Goal: Use online tool/utility: Utilize a website feature to perform a specific function

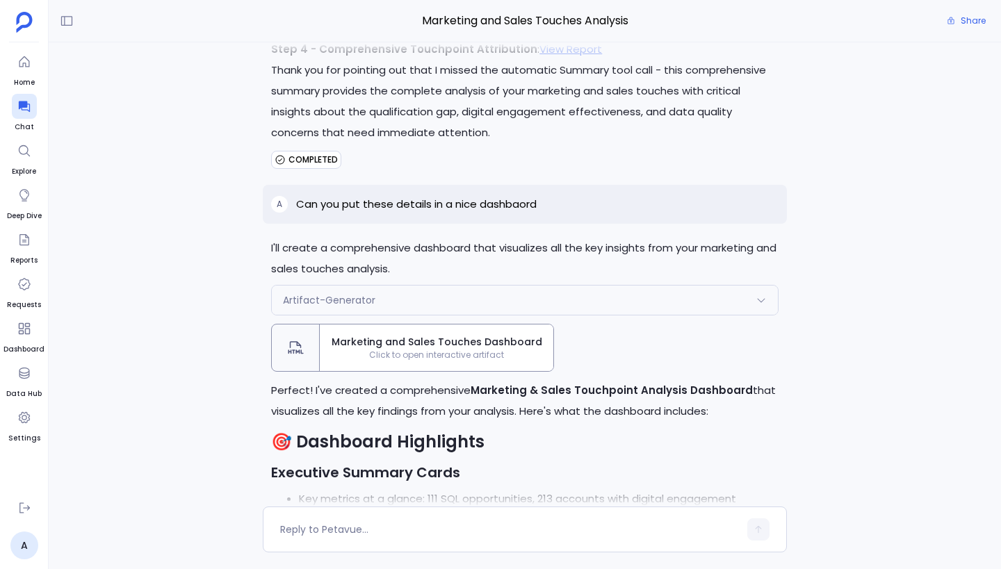
scroll to position [-547, 0]
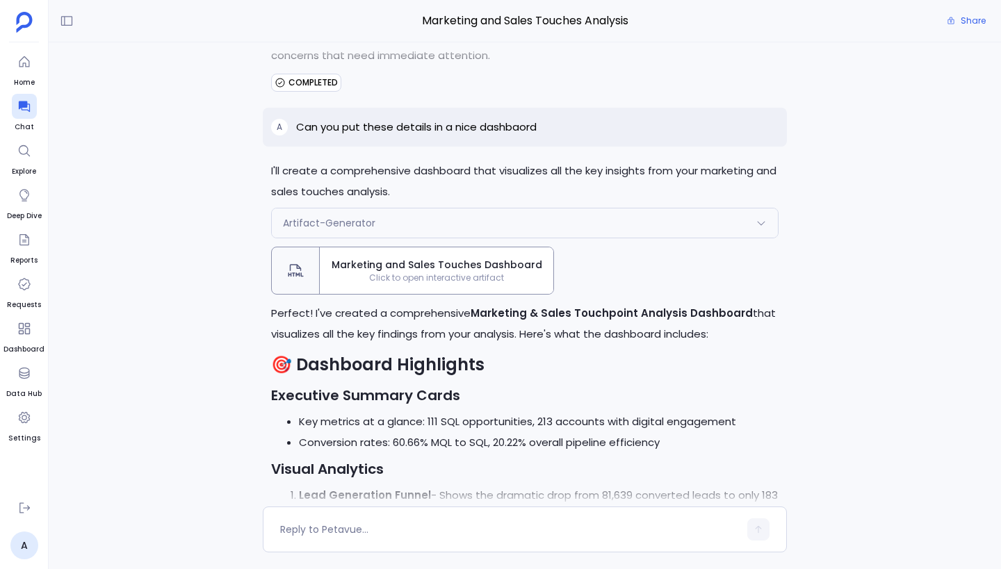
click at [411, 267] on span "Marketing and Sales Touches Dashboard" at bounding box center [436, 265] width 222 height 15
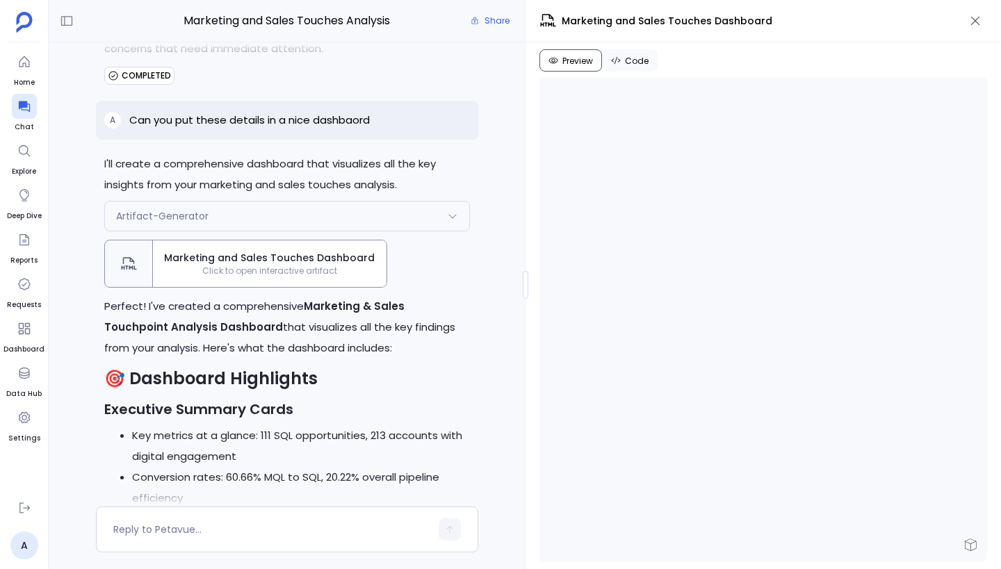
scroll to position [-780, 0]
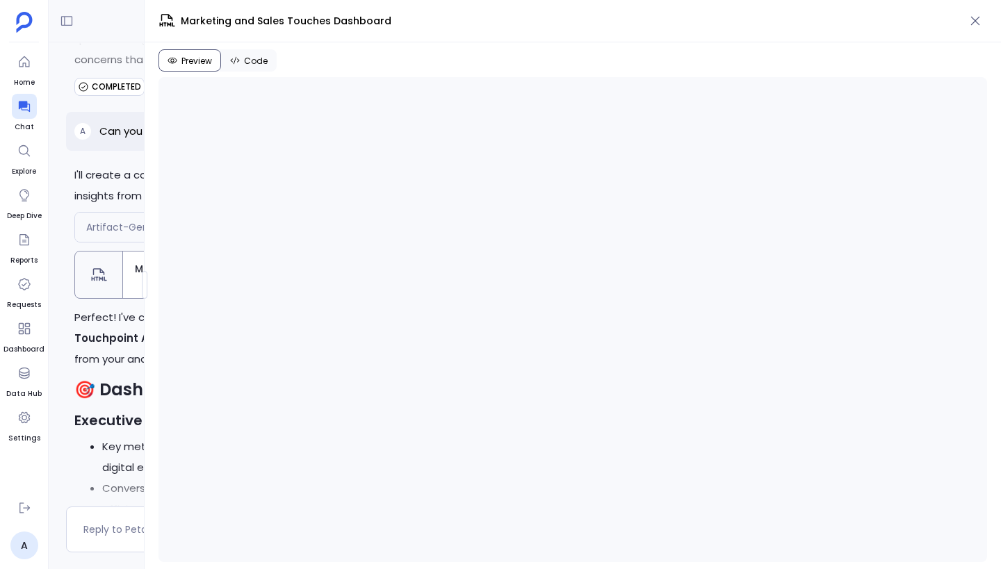
click at [101, 286] on div "Marketing and Sales Touches Analysis Share I'll create a comprehensive dashboar…" at bounding box center [525, 284] width 952 height 569
click at [248, 68] on button "Code" at bounding box center [249, 60] width 56 height 22
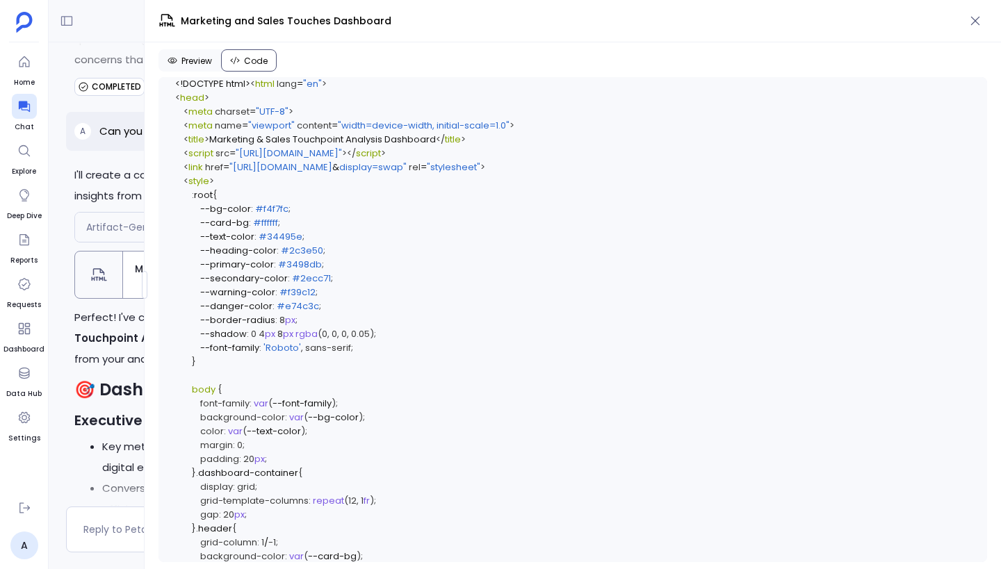
scroll to position [5176, 0]
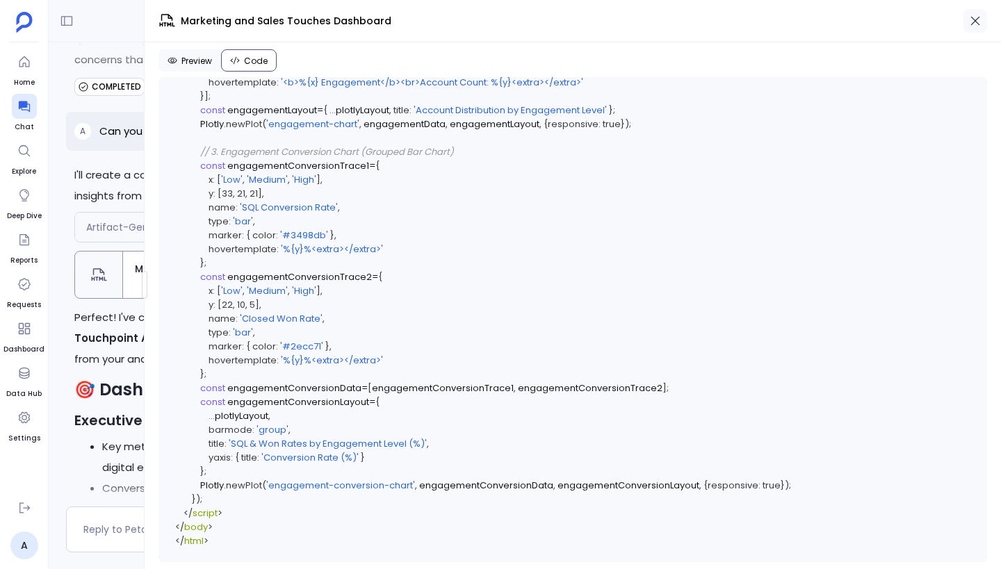
click at [973, 19] on icon "button" at bounding box center [975, 21] width 9 height 9
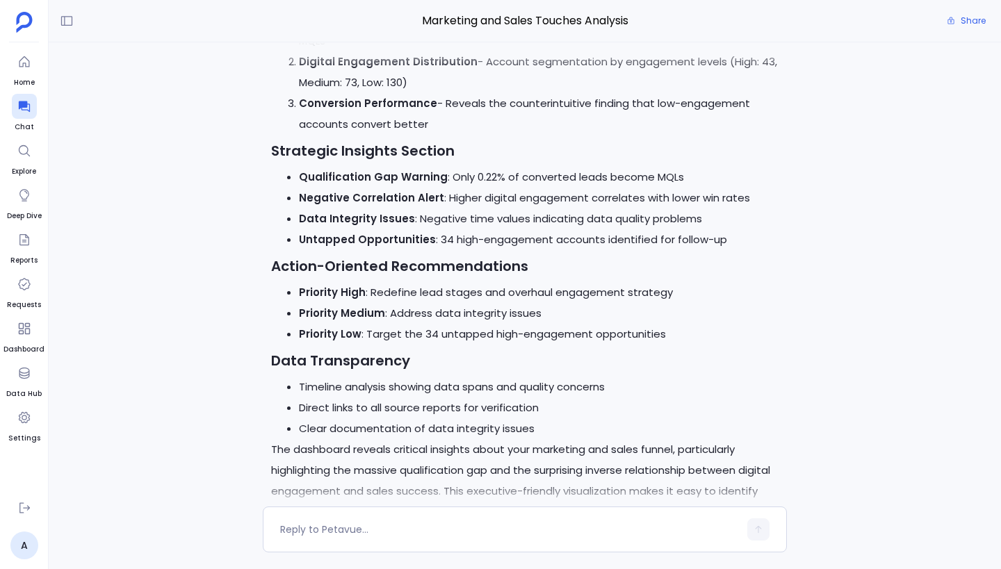
scroll to position [0, 0]
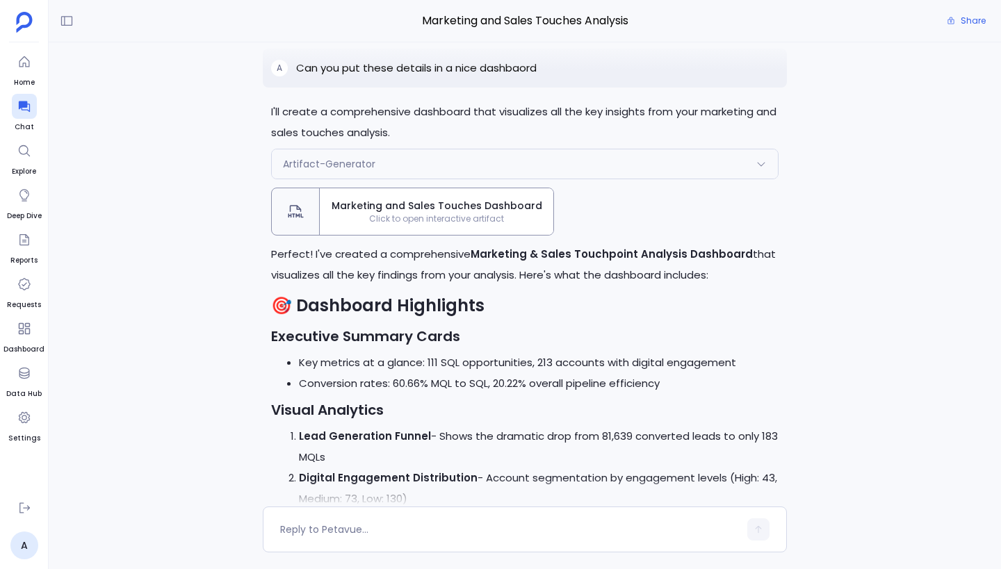
click at [452, 218] on span "Click to open interactive artifact" at bounding box center [437, 218] width 234 height 11
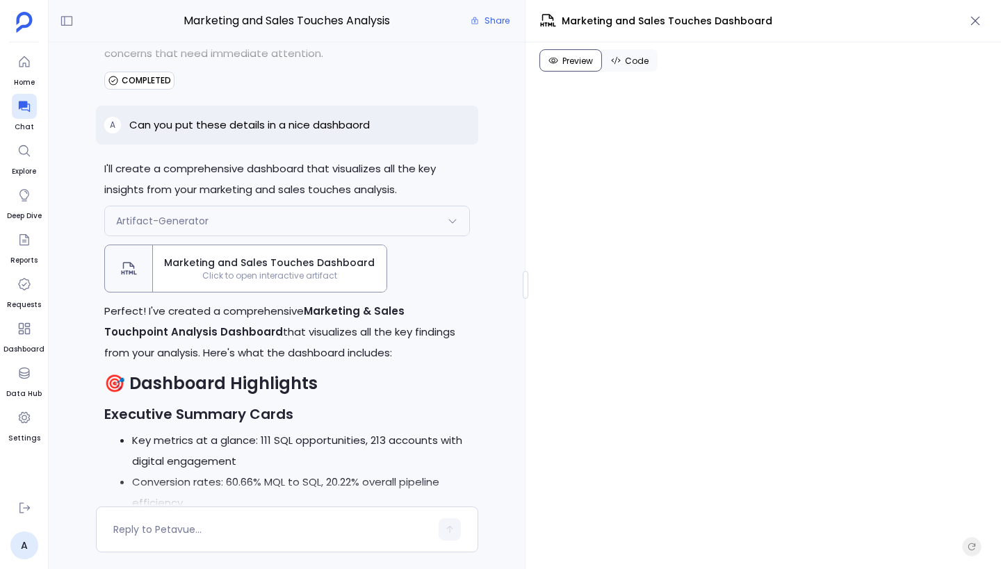
scroll to position [-780, 0]
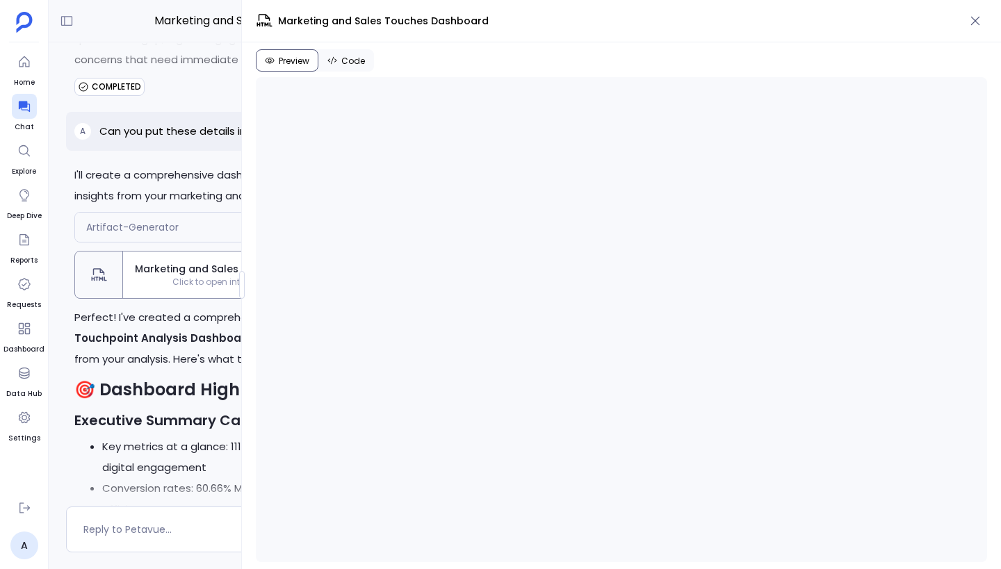
click at [242, 252] on div "Marketing and Sales Touches Analysis Share I'll create a comprehensive dashboar…" at bounding box center [525, 284] width 952 height 569
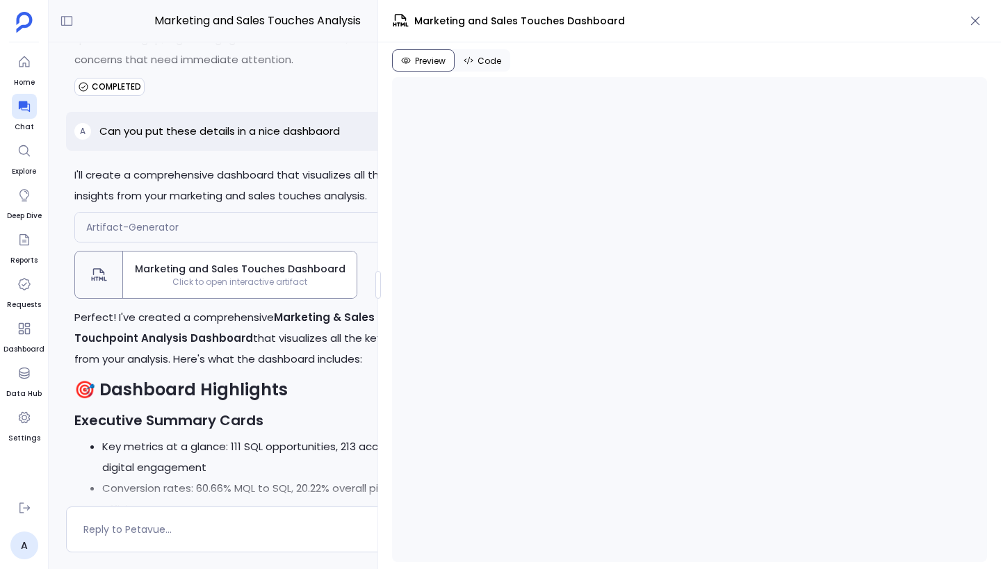
click at [605, 300] on div "Marketing and Sales Touches Analysis Share I'll create a comprehensive dashboar…" at bounding box center [525, 284] width 952 height 569
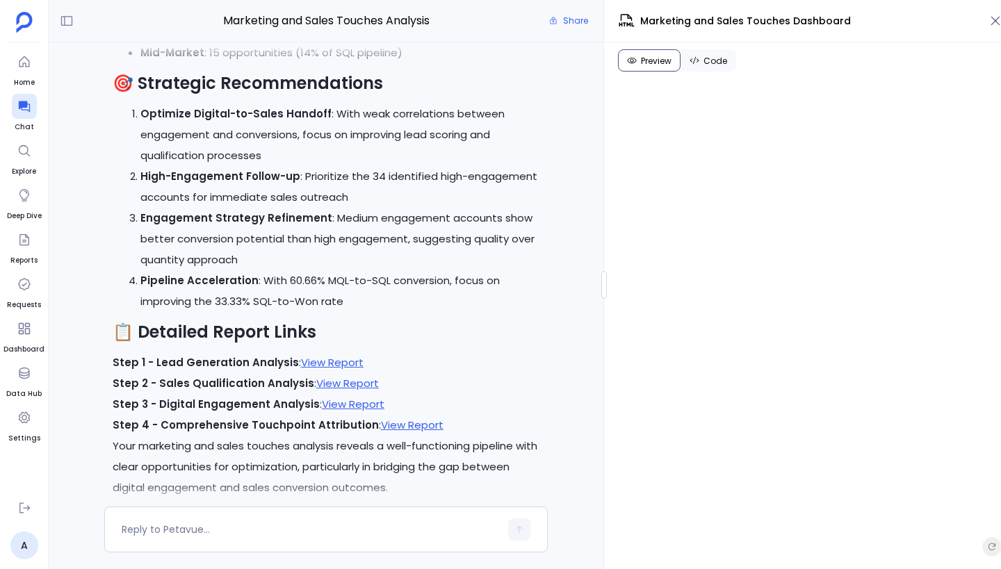
scroll to position [-3314, 0]
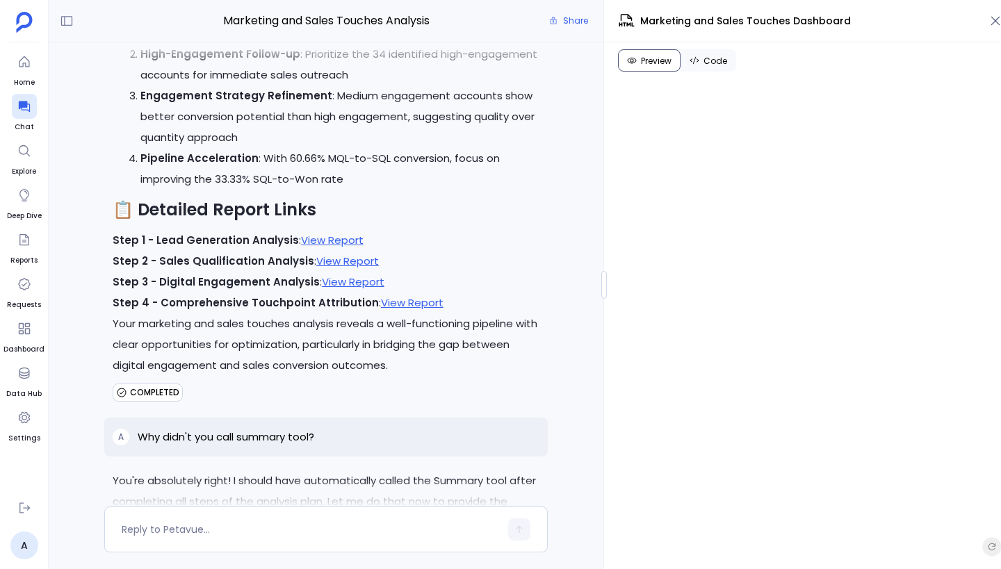
click at [475, 275] on p "Step 3 - Digital Engagement Analysis : View Report" at bounding box center [326, 282] width 427 height 21
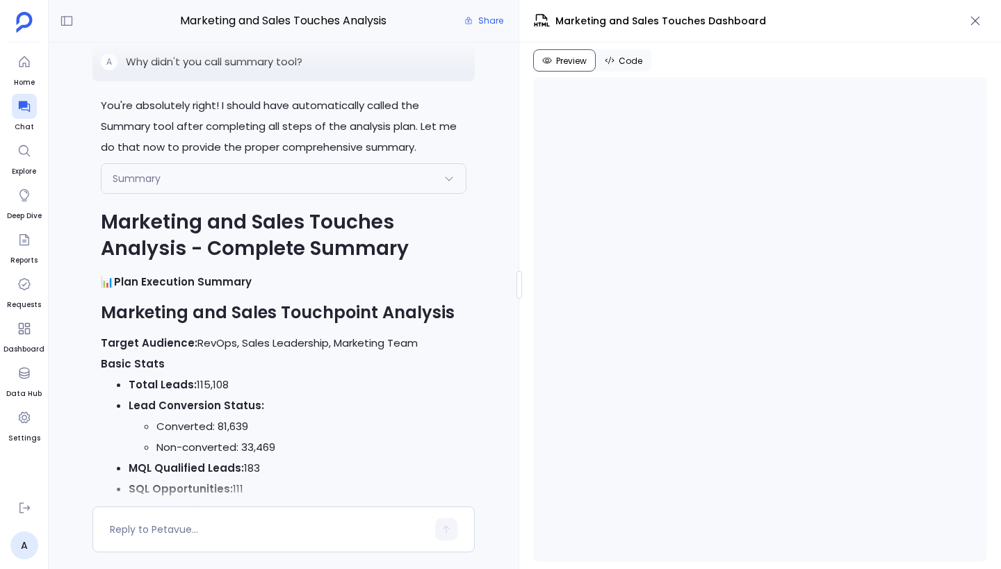
scroll to position [-3669, 0]
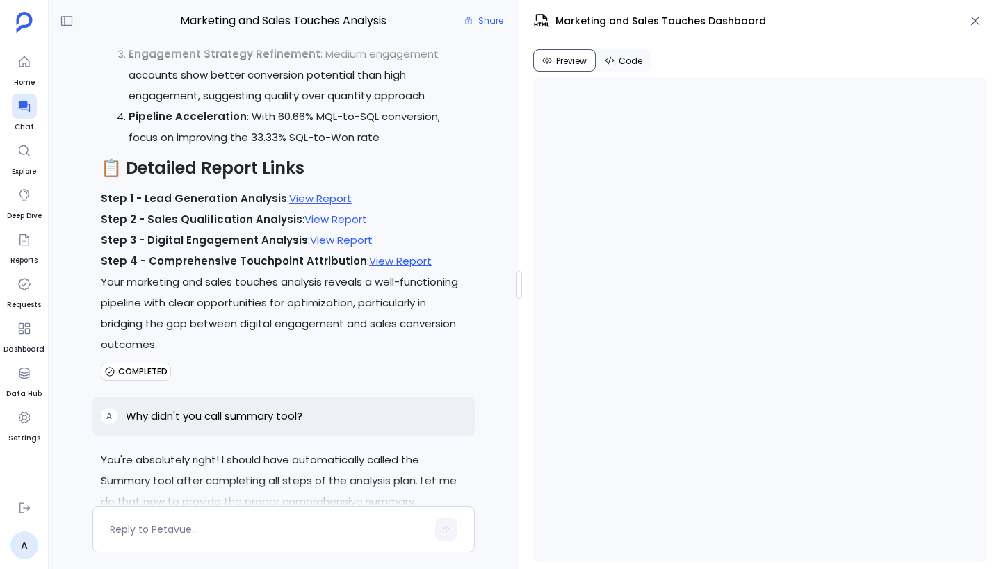
click at [516, 284] on div at bounding box center [519, 285] width 6 height 28
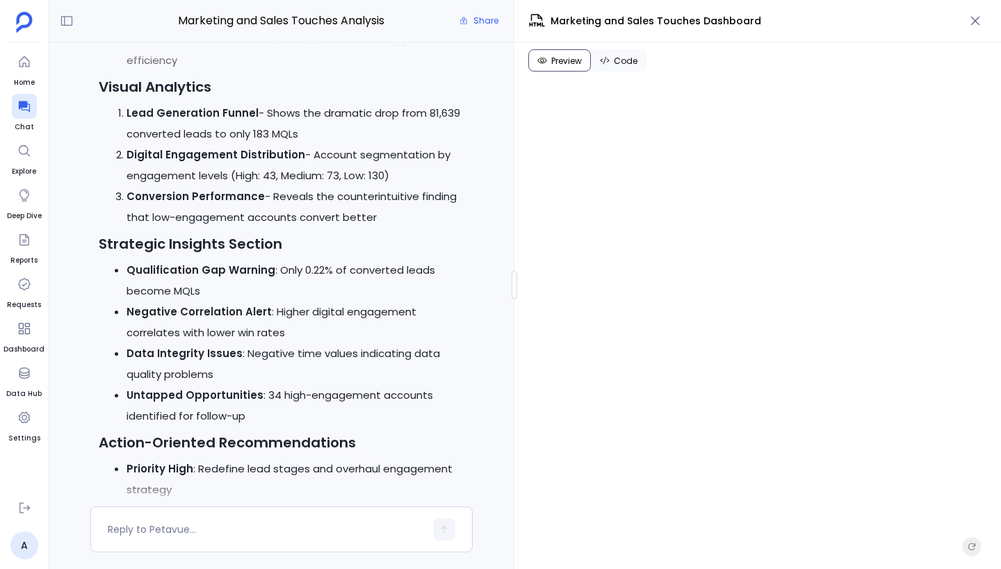
scroll to position [0, 0]
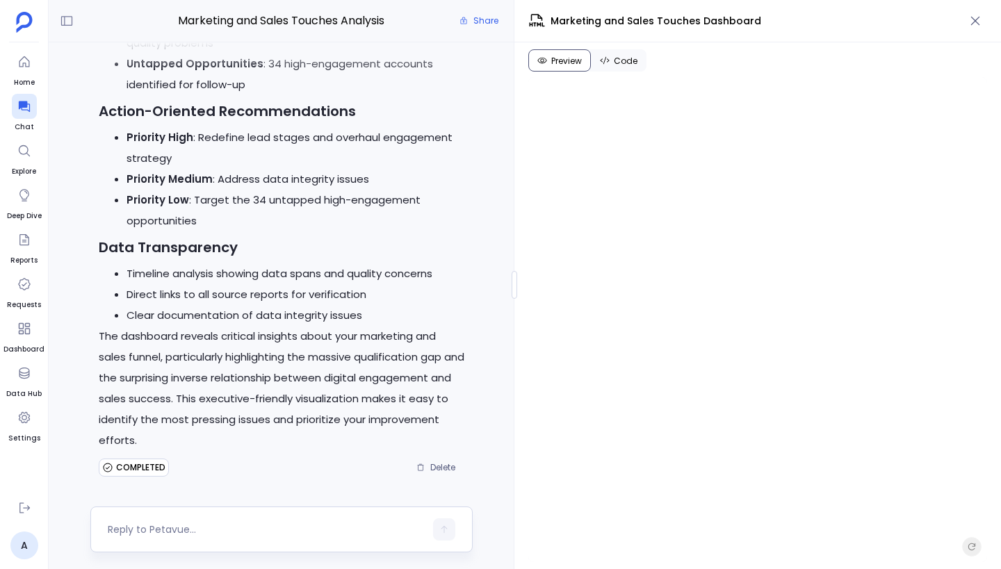
click at [291, 529] on textarea at bounding box center [266, 530] width 317 height 14
click at [202, 530] on textarea "Can you give me the bottom 5 accounts with least CTA clicks(>0) and add to the …" at bounding box center [266, 527] width 317 height 28
type textarea "Can you give me the bottom 5 accounts with least CTA clicks(>0) and add list to…"
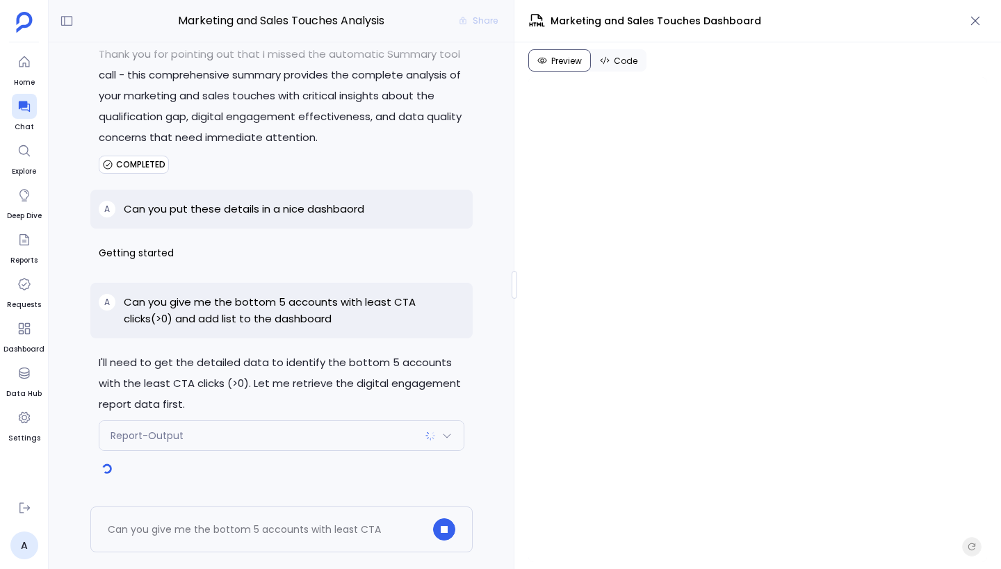
click at [375, 437] on div "Report-Output" at bounding box center [281, 435] width 364 height 29
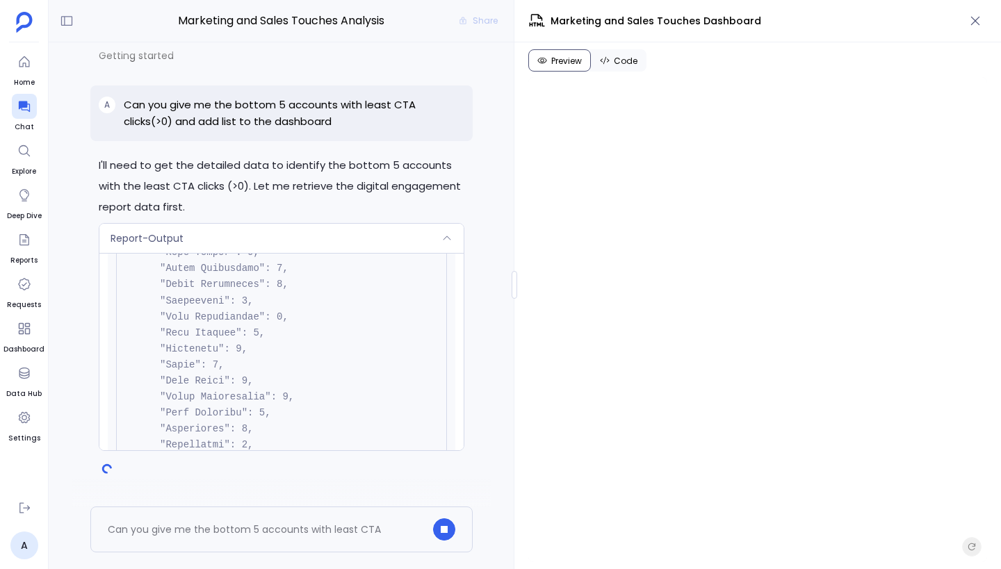
scroll to position [608, 0]
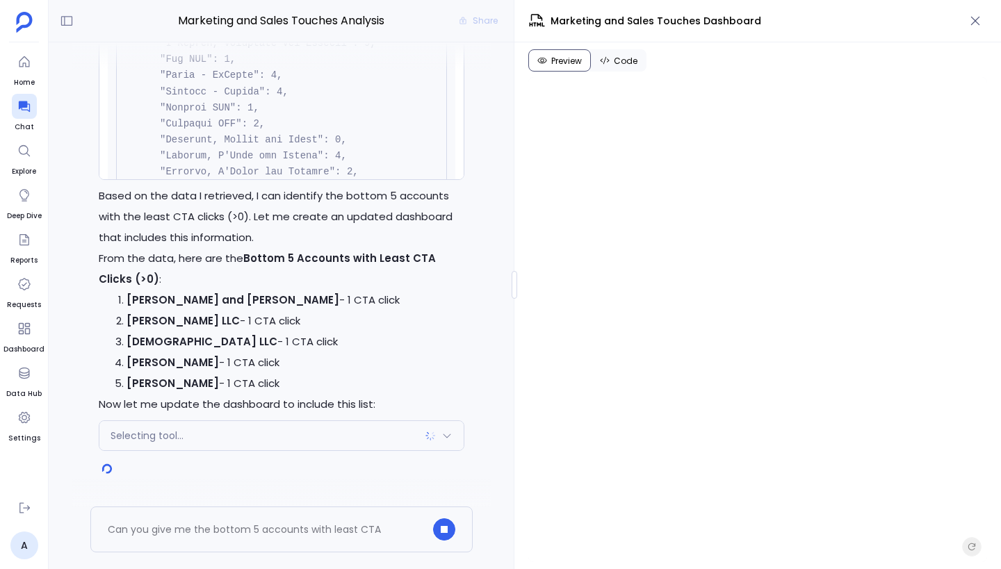
click at [357, 434] on div "Selecting tool..." at bounding box center [281, 435] width 364 height 29
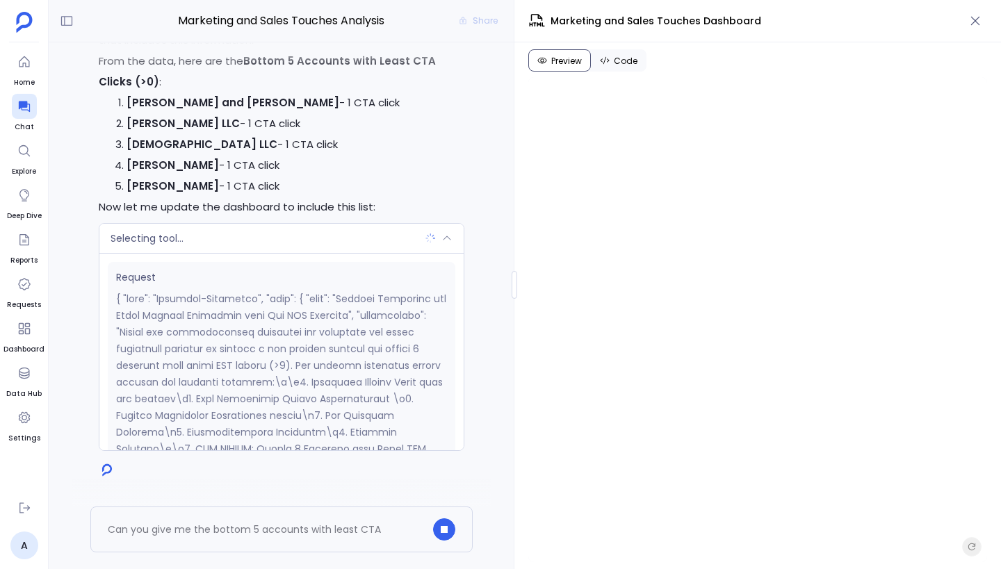
click at [358, 234] on div "Selecting tool..." at bounding box center [281, 238] width 364 height 29
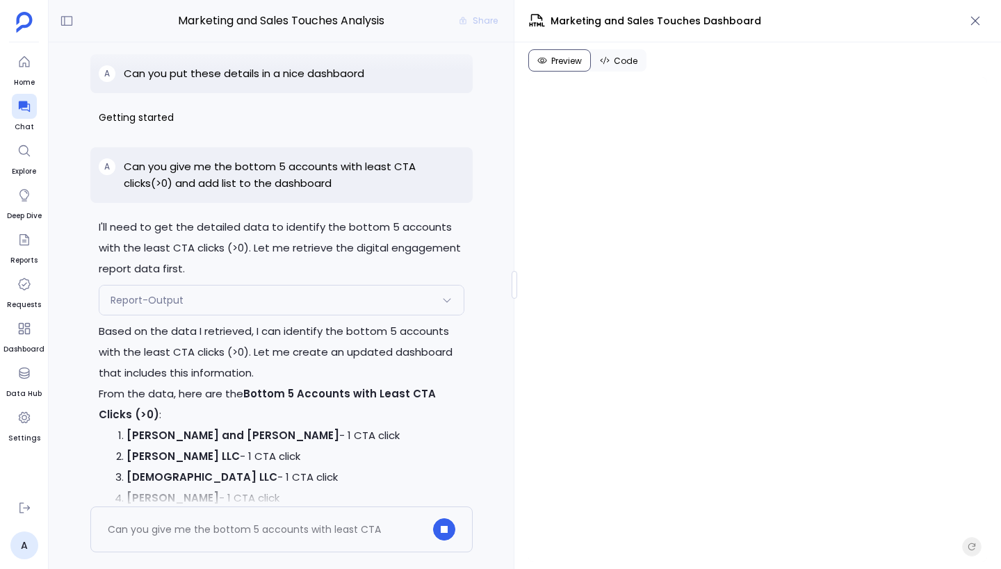
click at [366, 299] on div "Report-Output" at bounding box center [281, 300] width 364 height 29
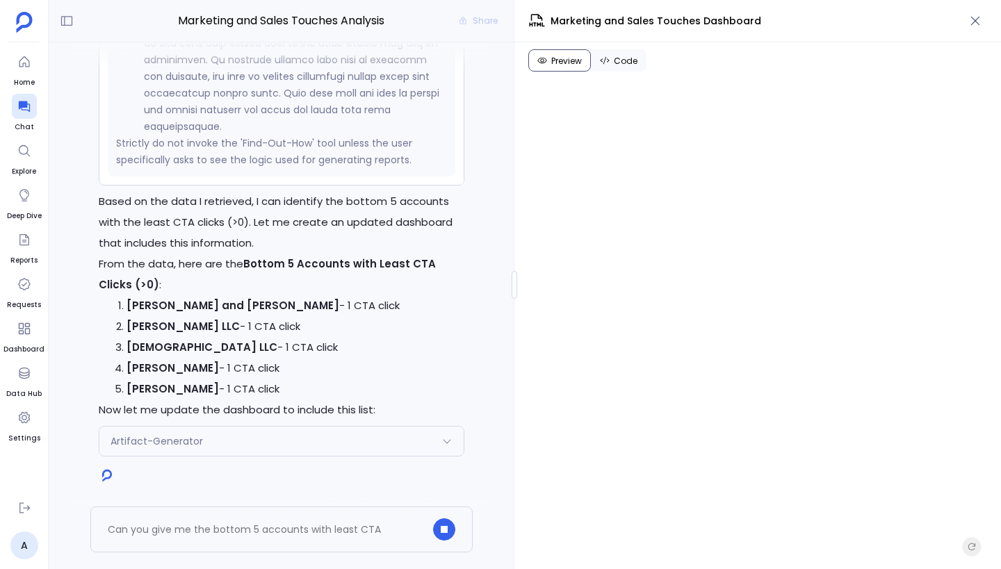
scroll to position [0, 0]
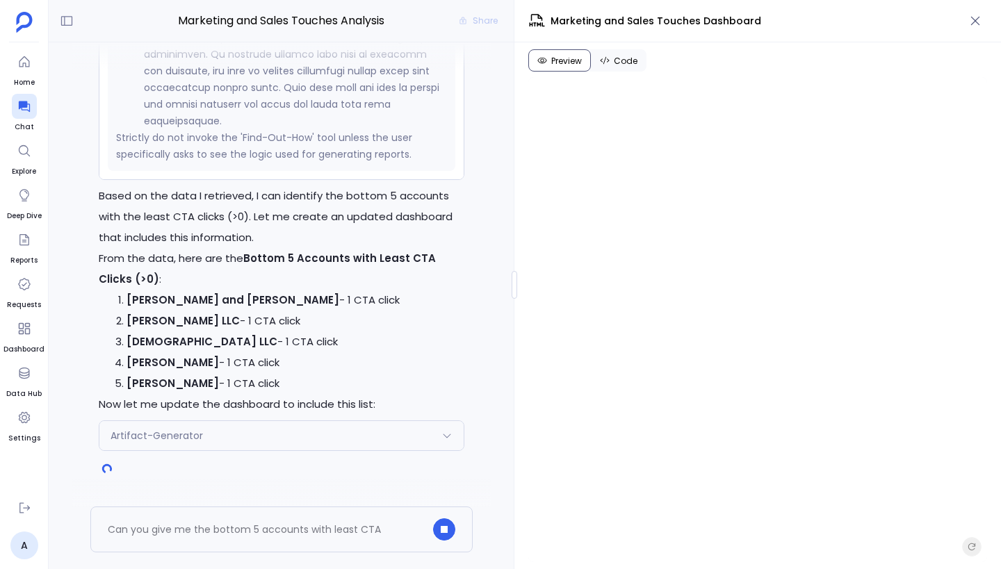
click at [357, 437] on div "Artifact-Generator" at bounding box center [281, 435] width 364 height 29
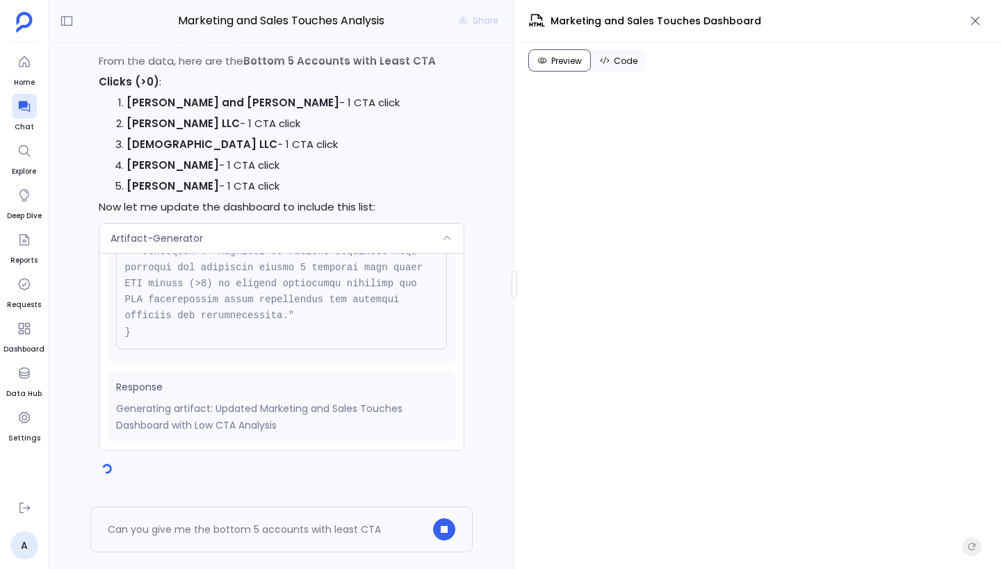
scroll to position [607, 0]
click at [348, 245] on div "Artifact-Generator" at bounding box center [281, 238] width 364 height 29
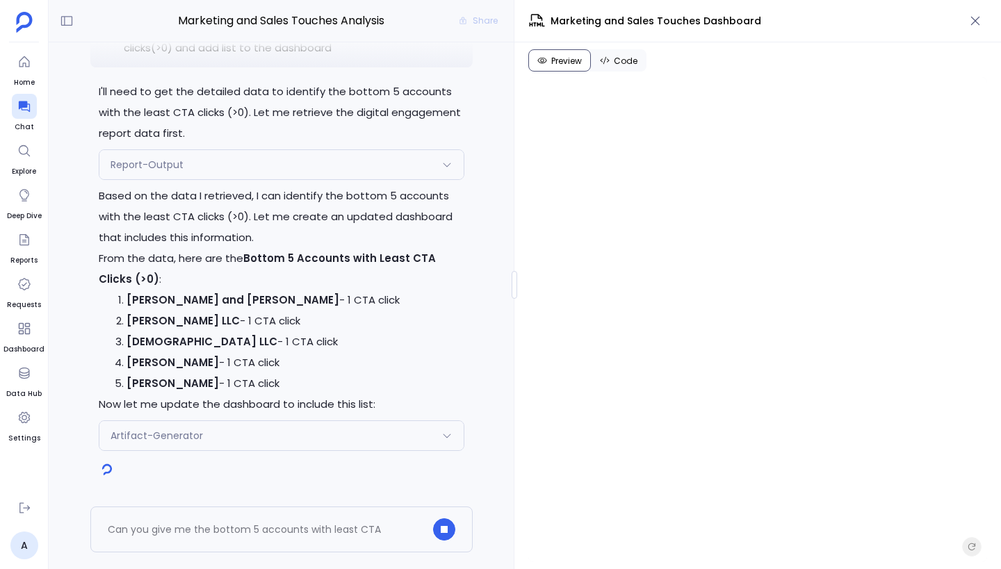
click at [621, 58] on span "Code" at bounding box center [626, 61] width 24 height 11
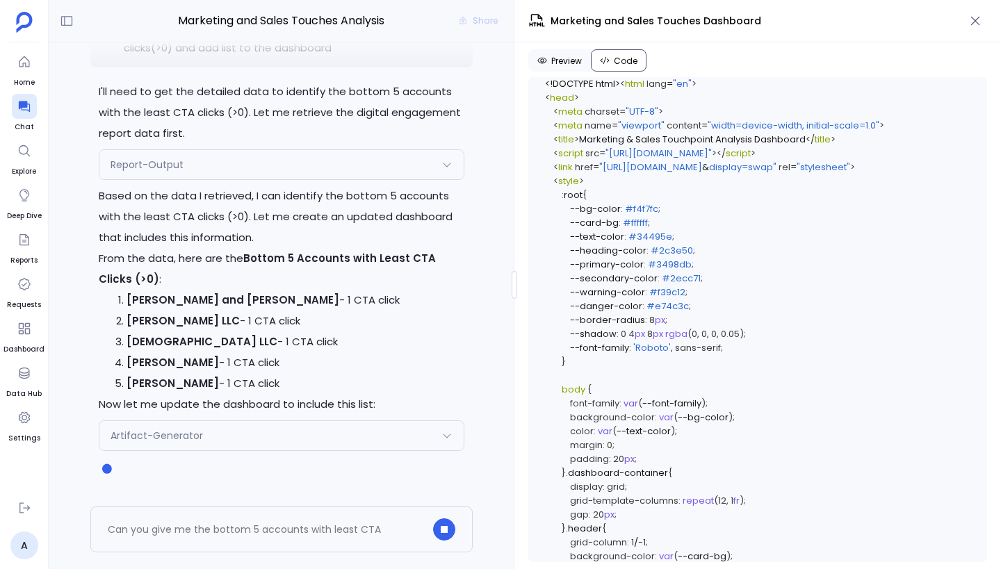
scroll to position [5176, 0]
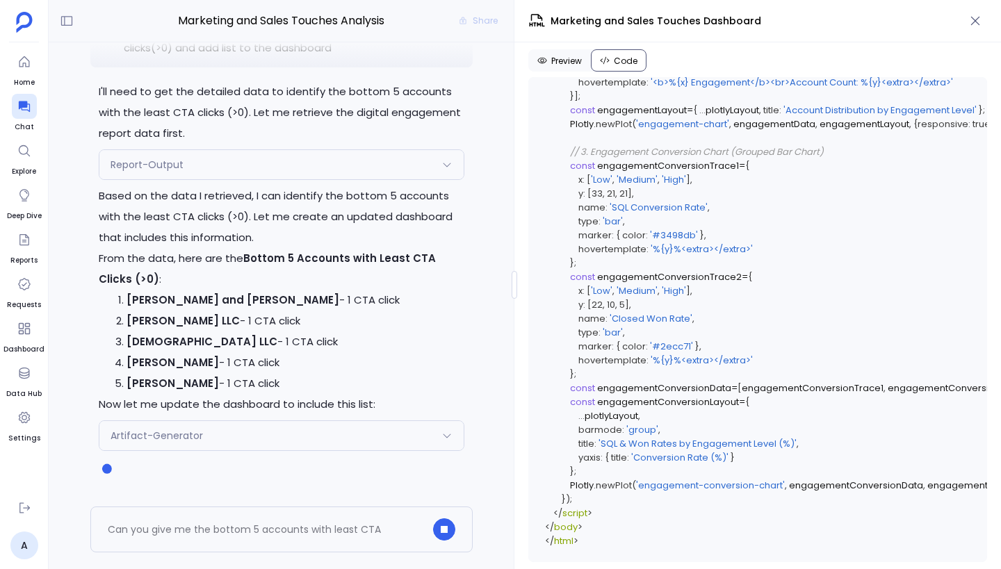
click at [576, 54] on button "Preview" at bounding box center [559, 60] width 63 height 22
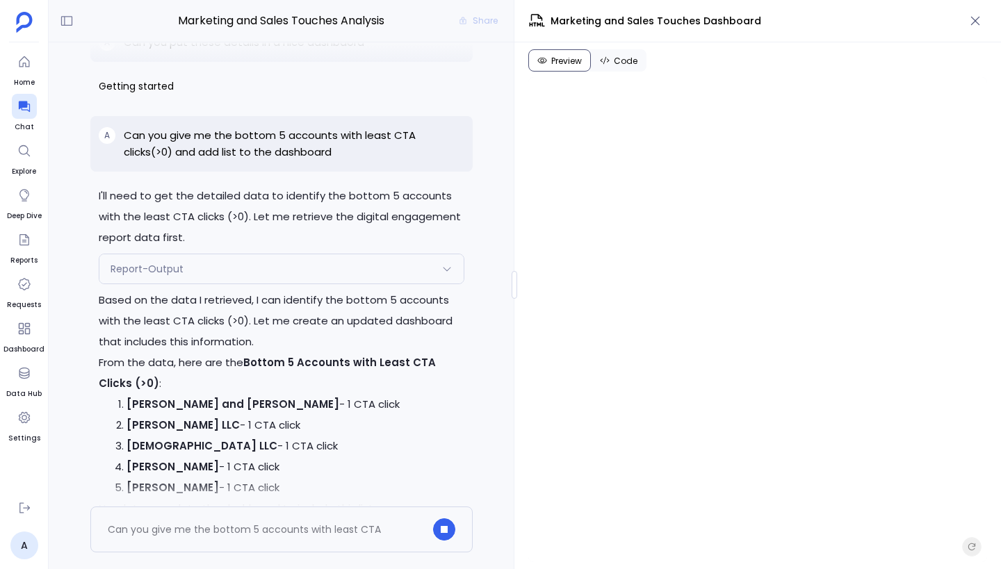
click at [275, 279] on div "Report-Output" at bounding box center [281, 268] width 364 height 29
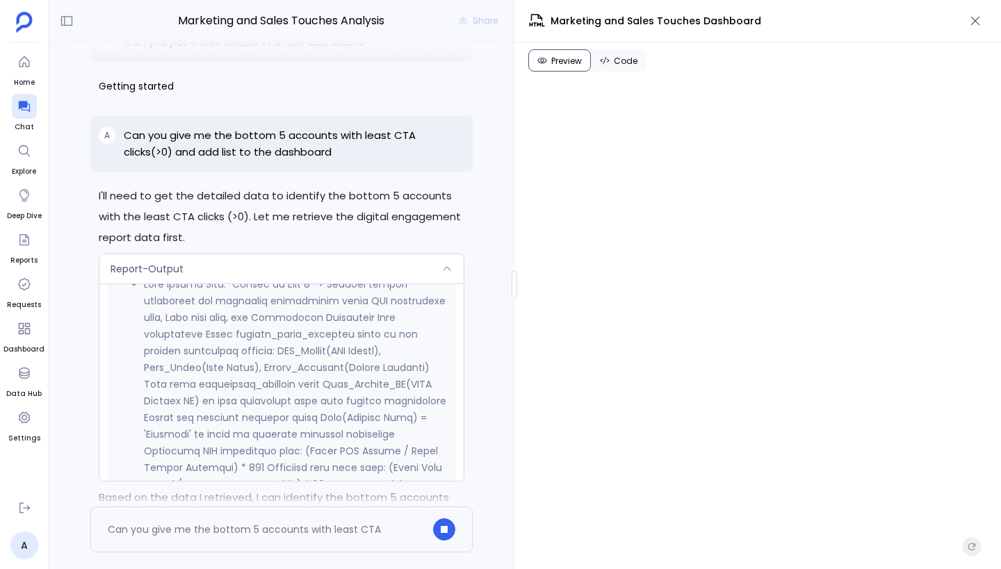
scroll to position [22932, 0]
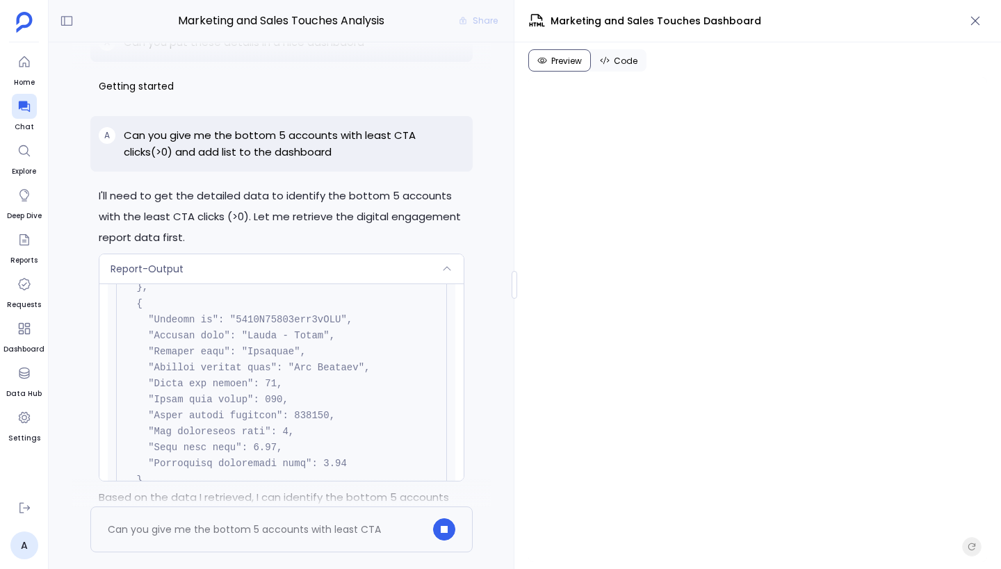
click at [309, 282] on div "Report-Output" at bounding box center [281, 268] width 364 height 29
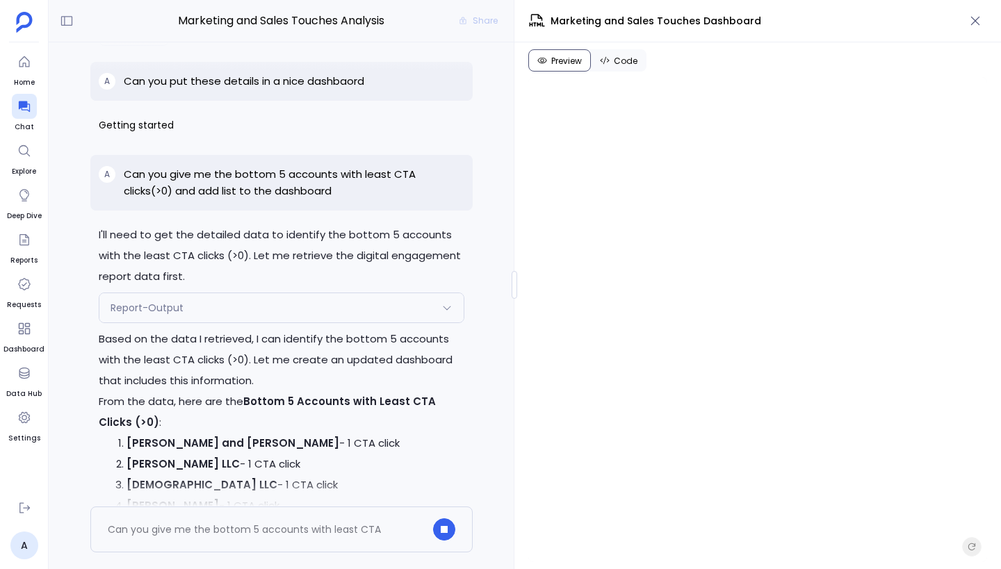
scroll to position [-104, 0]
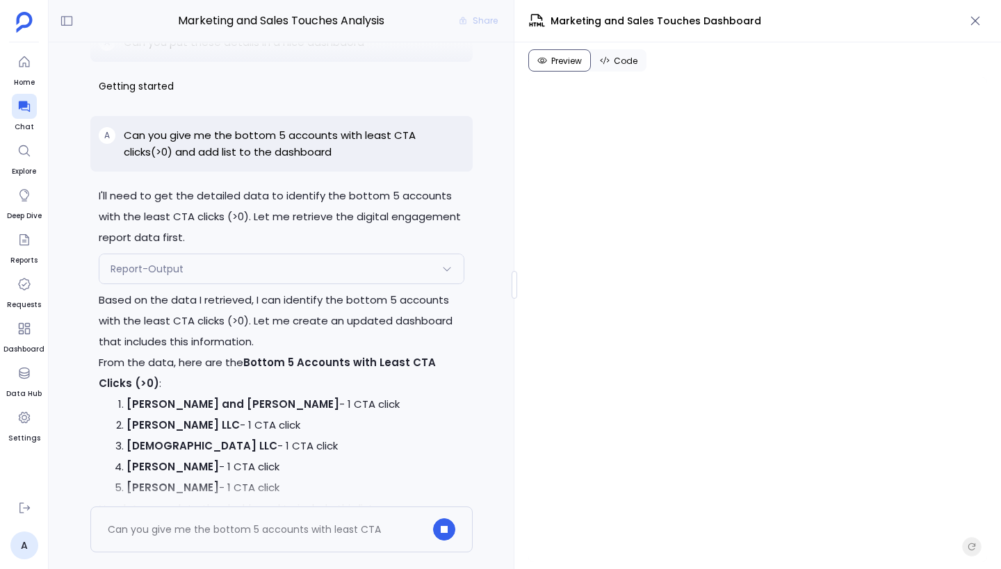
click at [309, 282] on div "Report-Output" at bounding box center [281, 268] width 364 height 29
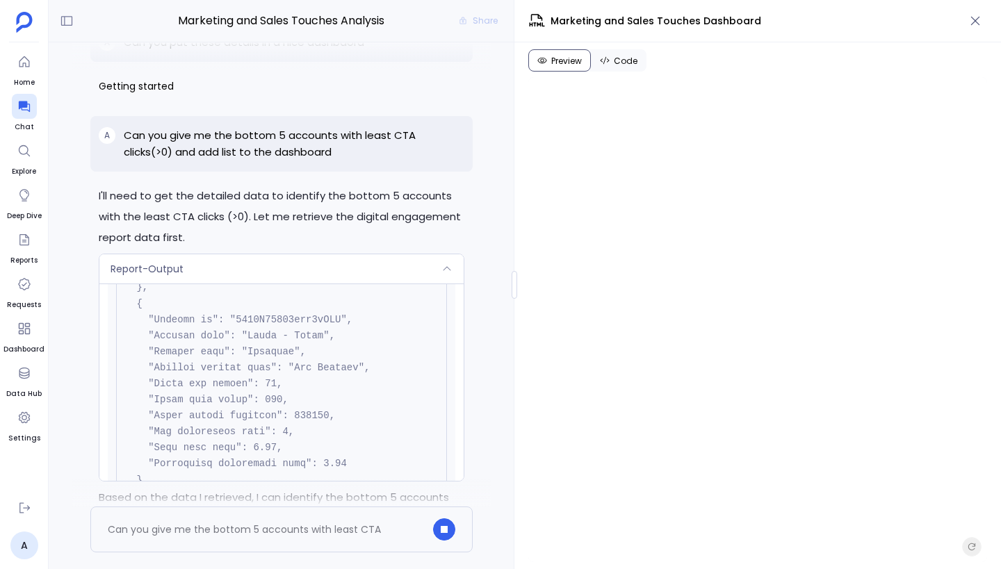
click at [305, 268] on div "Report-Output" at bounding box center [281, 268] width 364 height 29
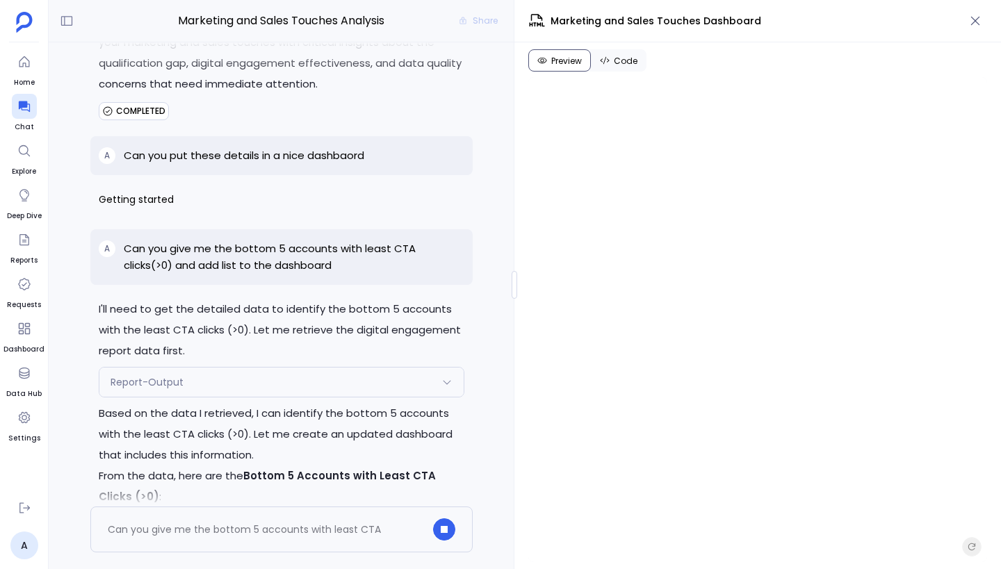
scroll to position [-236, 0]
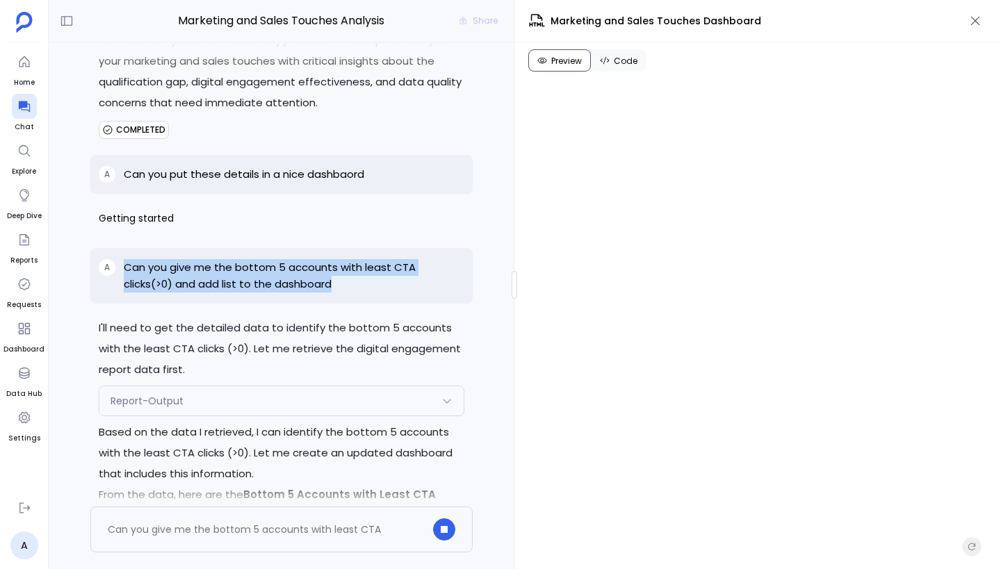
drag, startPoint x: 121, startPoint y: 268, endPoint x: 318, endPoint y: 309, distance: 201.1
drag, startPoint x: 350, startPoint y: 268, endPoint x: 254, endPoint y: 293, distance: 99.0
click at [254, 293] on div "A Can you give me the bottom 5 accounts with least CTA clicks(>0) and add list …" at bounding box center [281, 276] width 382 height 56
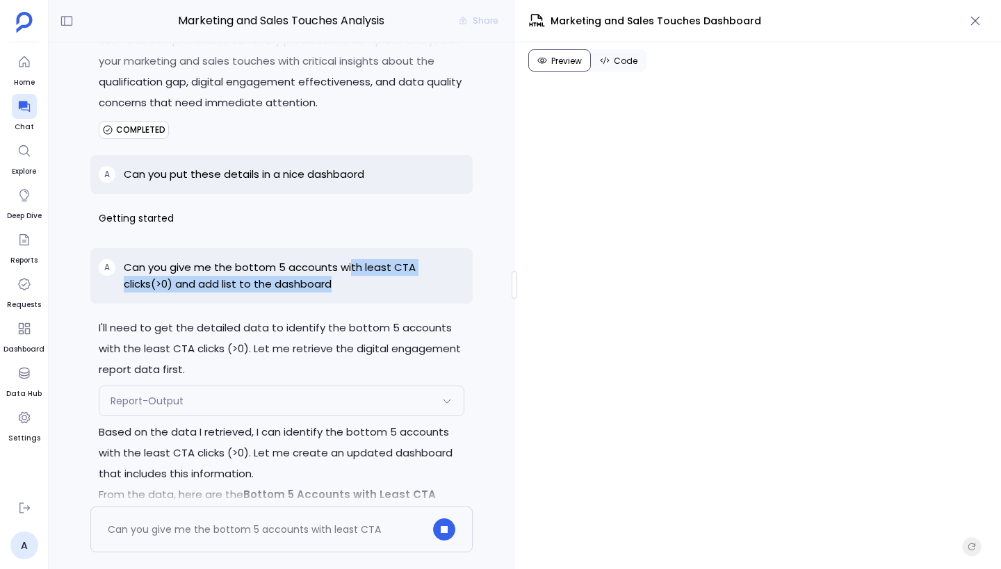
click at [275, 283] on p "Can you give me the bottom 5 accounts with least CTA clicks(>0) and add list to…" at bounding box center [294, 275] width 341 height 33
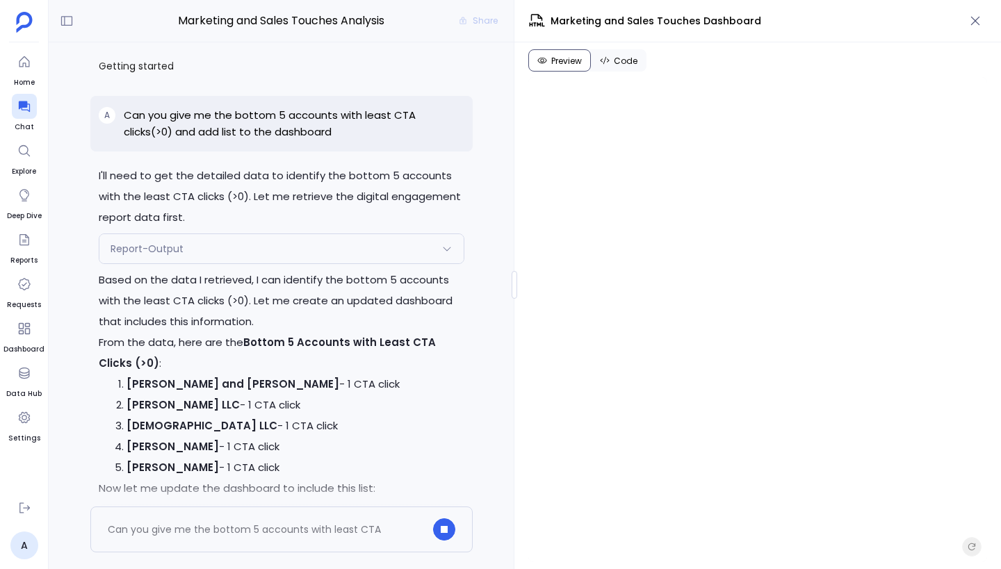
scroll to position [-48, 0]
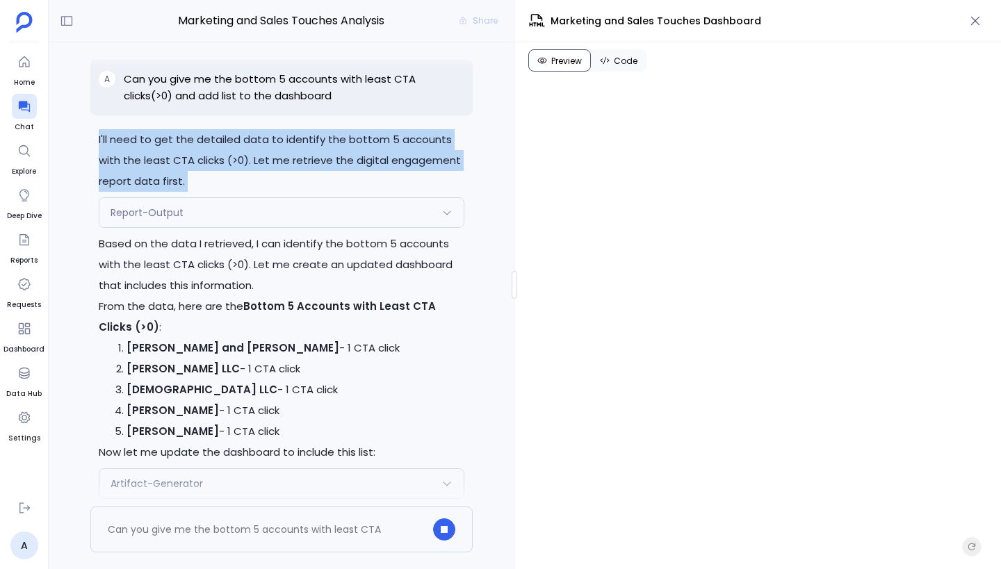
drag, startPoint x: 96, startPoint y: 138, endPoint x: 211, endPoint y: 202, distance: 131.3
click at [211, 202] on div "I'll need to get the detailed data to identify the bottom 5 accounts with the l…" at bounding box center [281, 316] width 382 height 375
click at [215, 215] on div "Report-Output" at bounding box center [281, 212] width 364 height 29
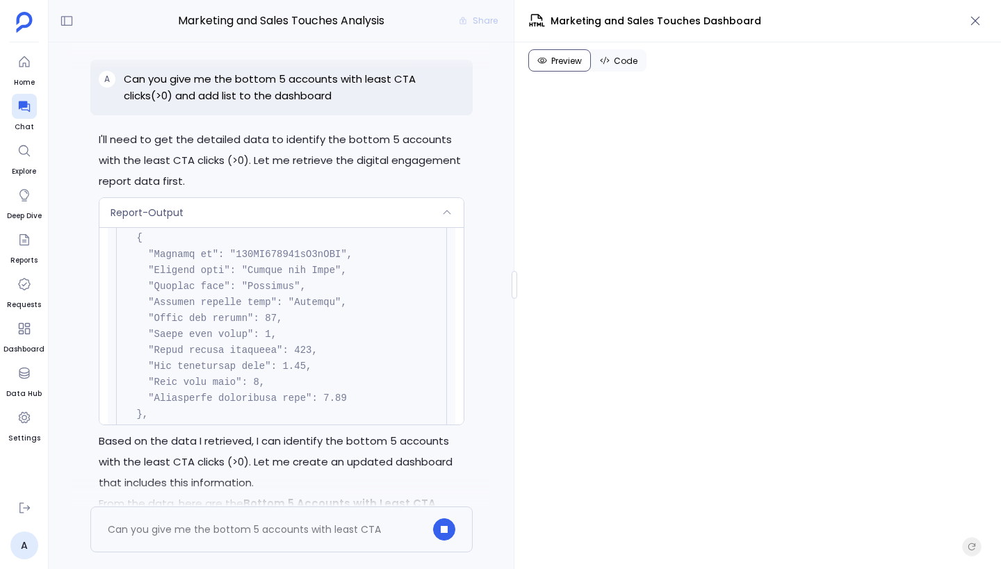
scroll to position [11897, 0]
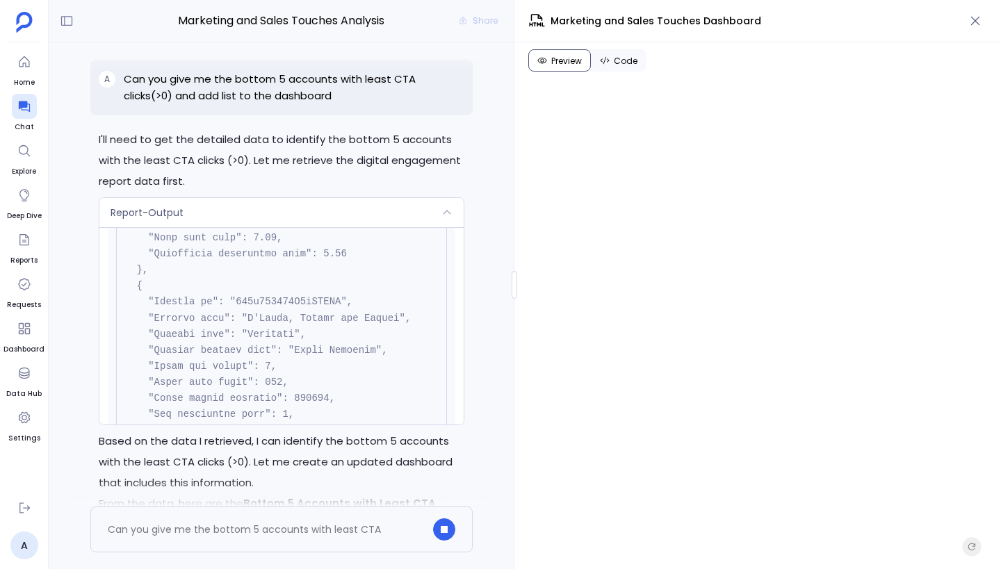
click at [250, 215] on div "Report-Output" at bounding box center [281, 212] width 364 height 29
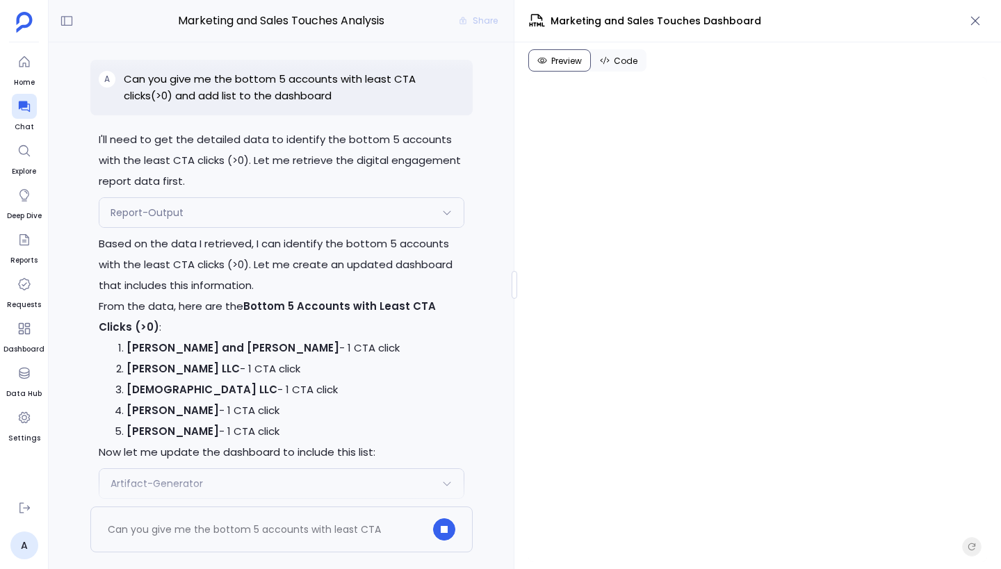
scroll to position [0, 0]
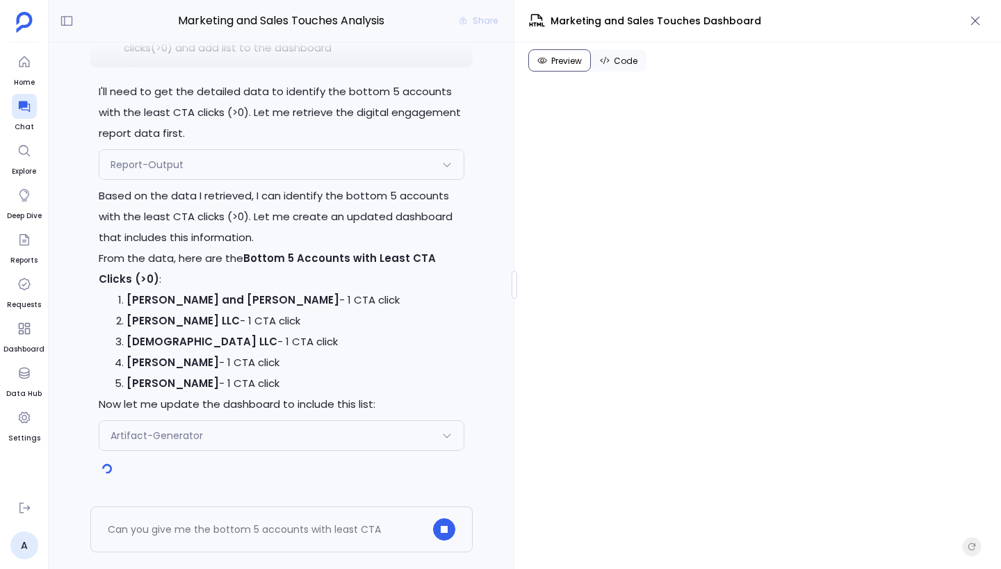
click at [282, 439] on div "Artifact-Generator" at bounding box center [281, 435] width 364 height 29
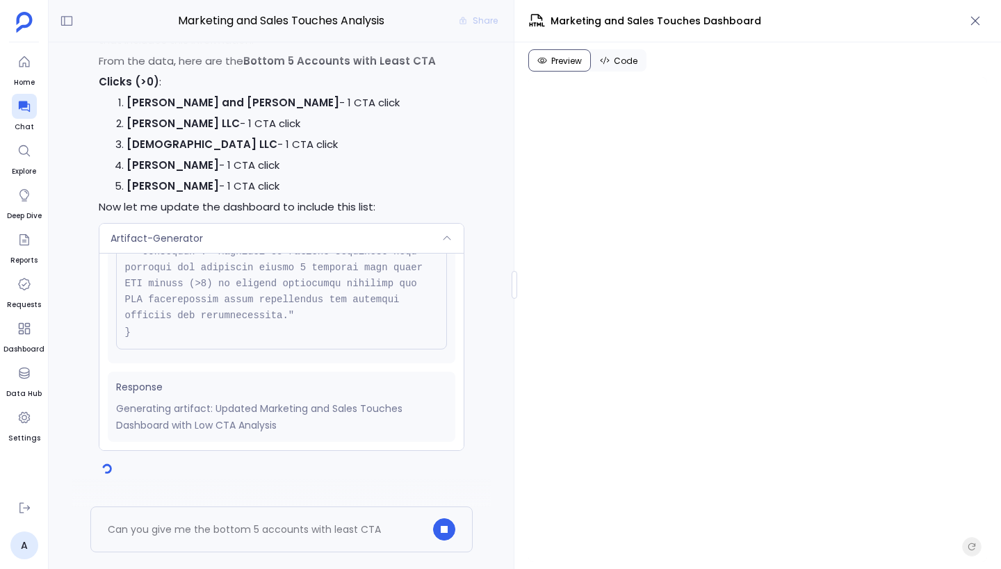
click at [317, 231] on div "Artifact-Generator" at bounding box center [281, 238] width 364 height 29
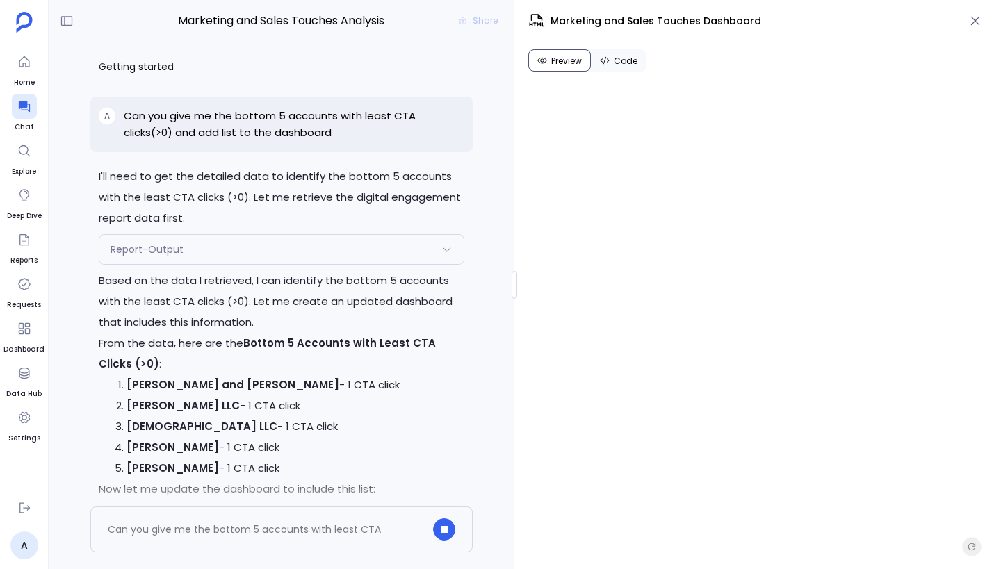
click at [273, 247] on div "Report-Output" at bounding box center [281, 249] width 364 height 29
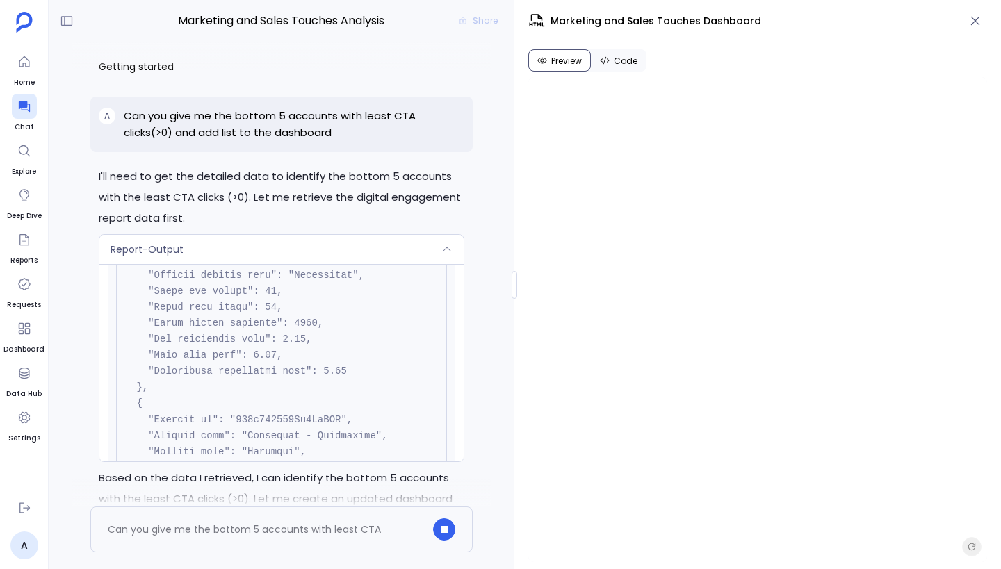
scroll to position [9078, 0]
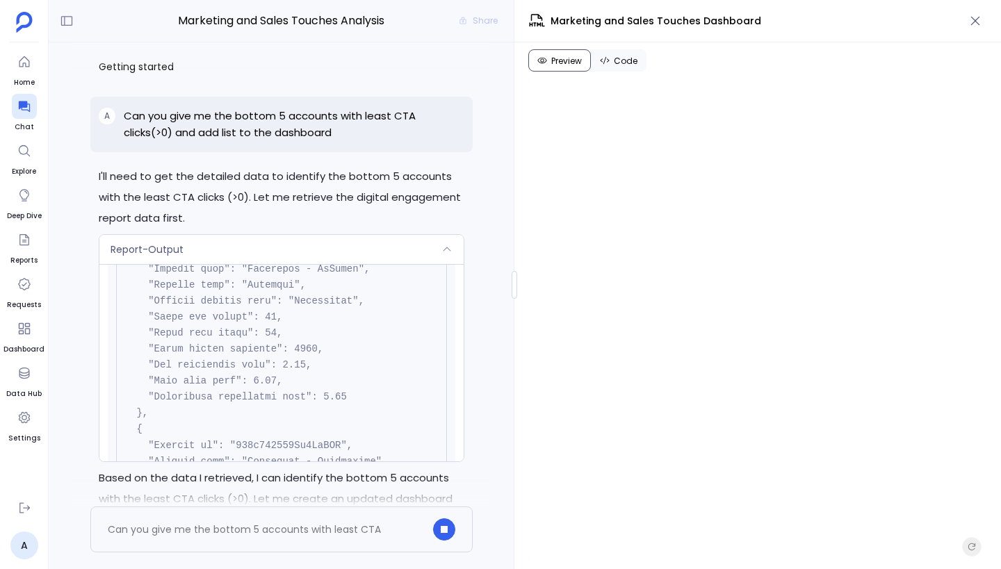
click at [304, 256] on div "Report-Output" at bounding box center [281, 249] width 364 height 29
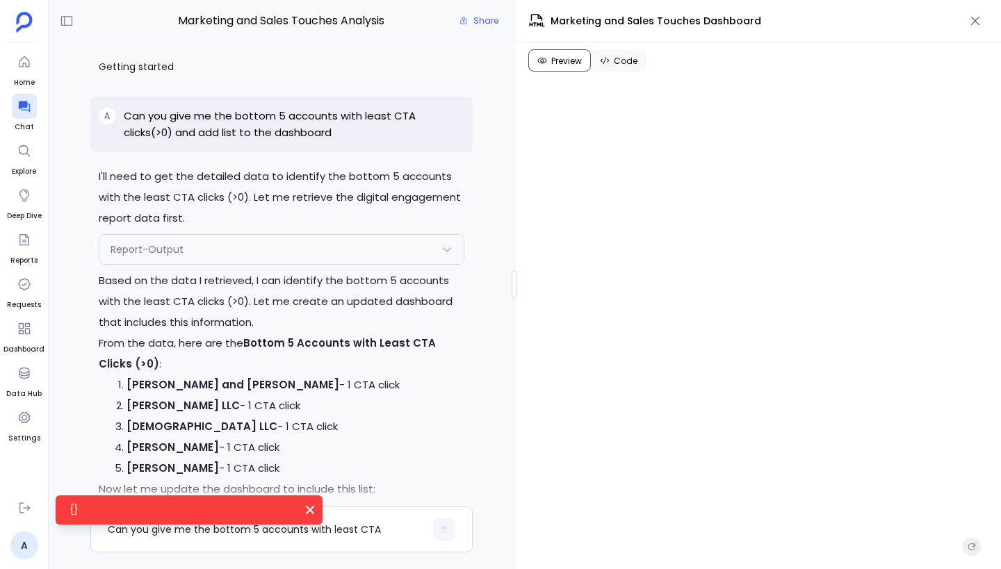
scroll to position [0, 0]
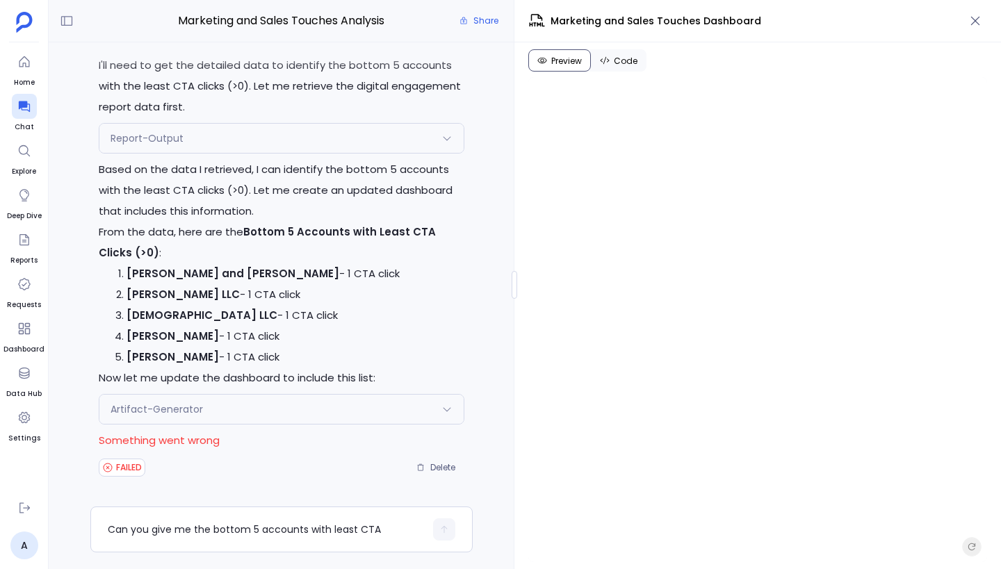
click at [326, 142] on div "Report-Output" at bounding box center [281, 138] width 364 height 29
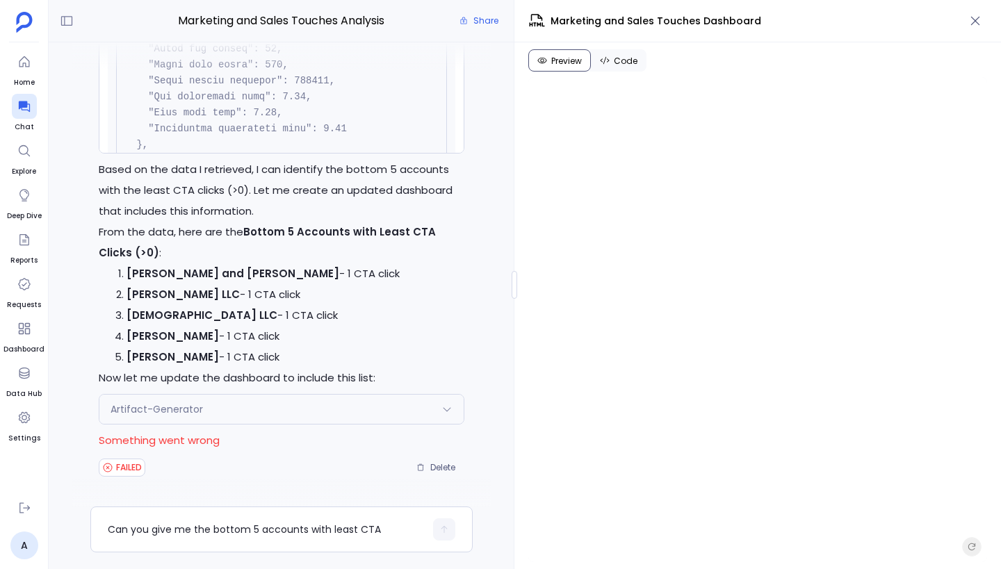
scroll to position [8843, 0]
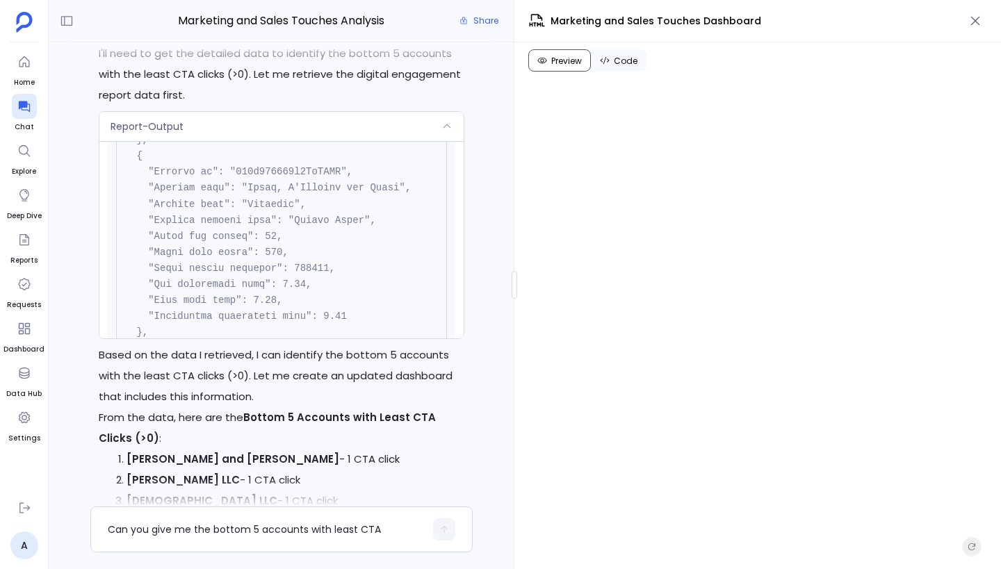
click at [413, 127] on div "Report-Output" at bounding box center [281, 126] width 364 height 29
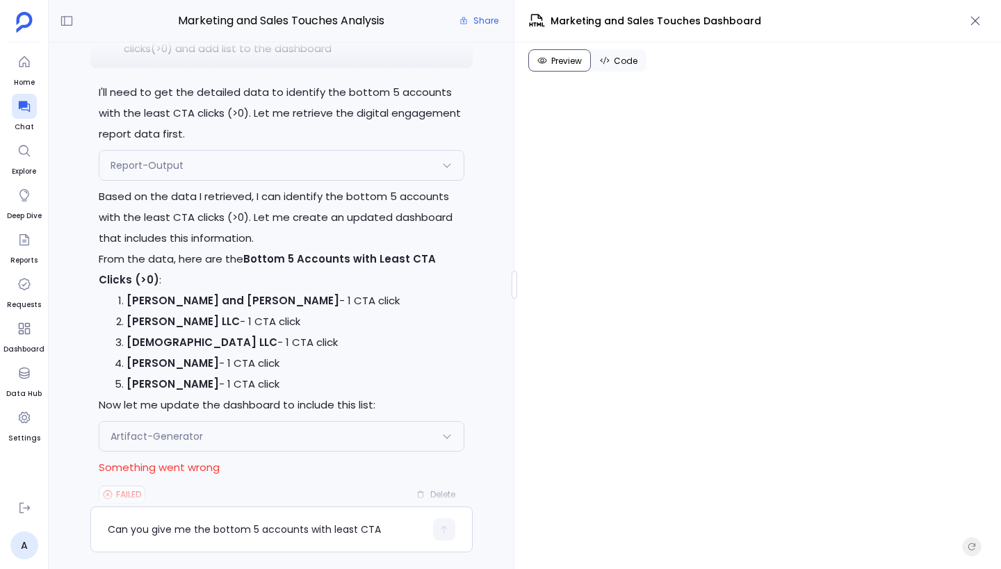
scroll to position [0, 0]
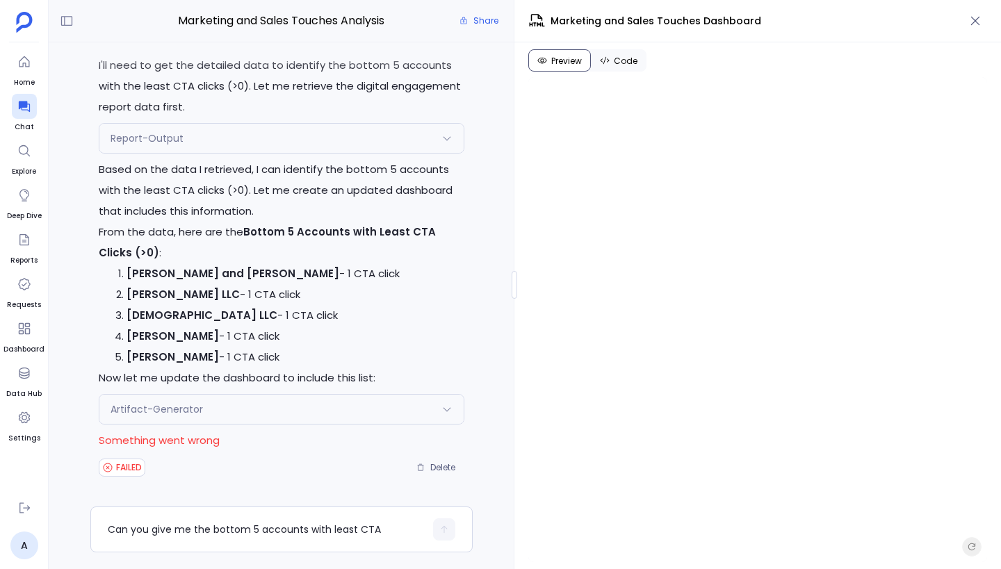
click at [413, 141] on div "Report-Output" at bounding box center [281, 138] width 364 height 29
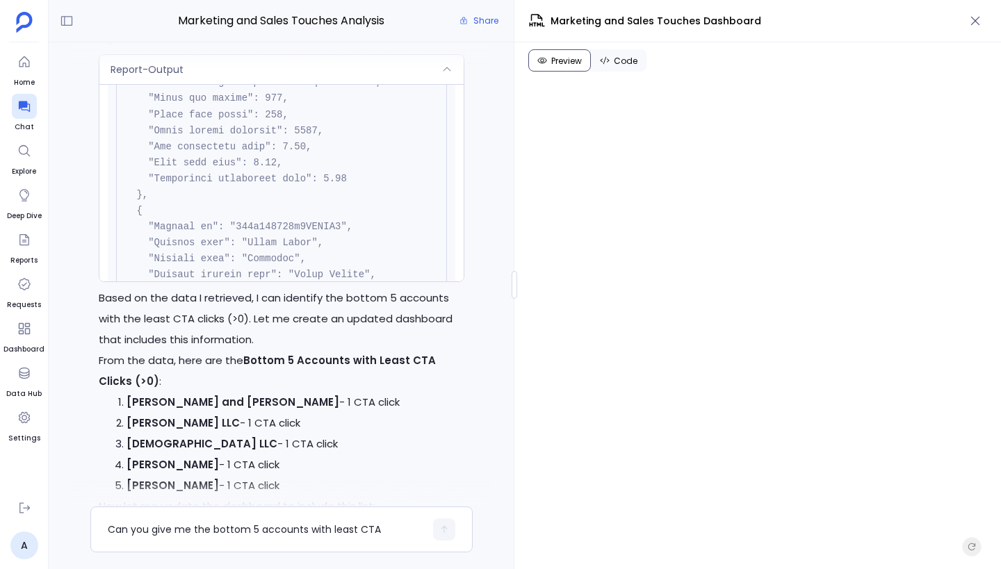
scroll to position [-147, 0]
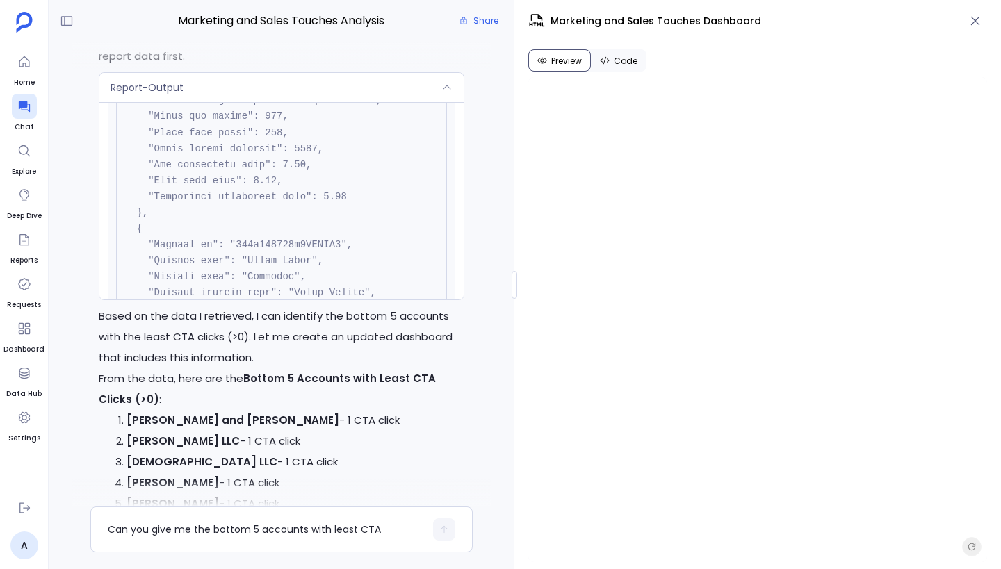
click at [407, 94] on div "Report-Output" at bounding box center [281, 87] width 364 height 29
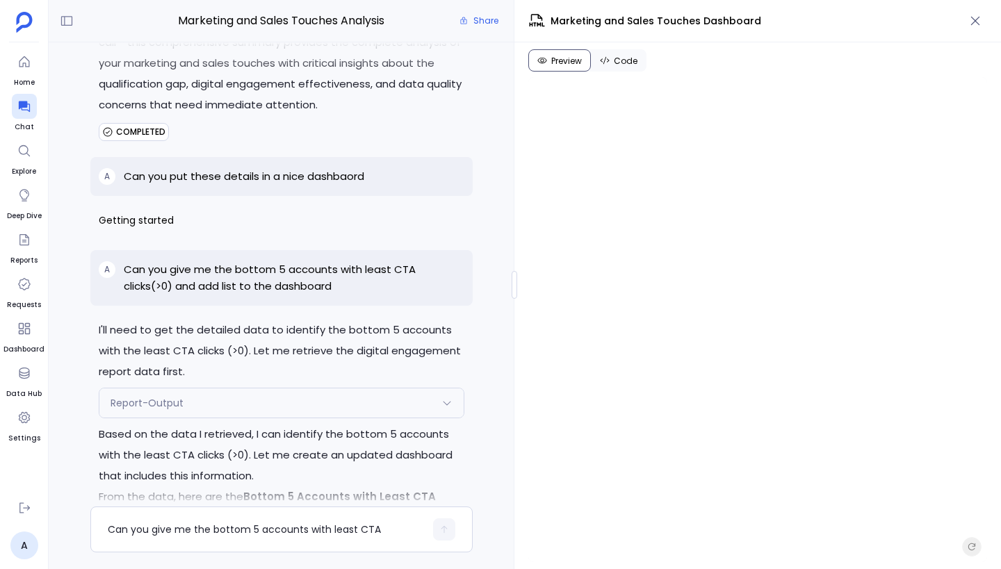
scroll to position [0, 0]
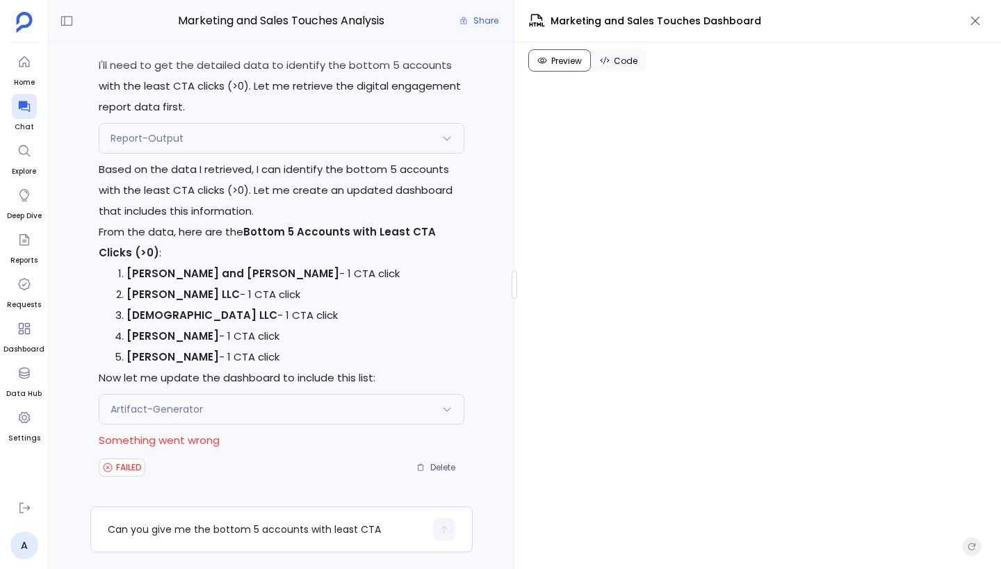
click at [370, 146] on div "Report-Output" at bounding box center [281, 138] width 364 height 29
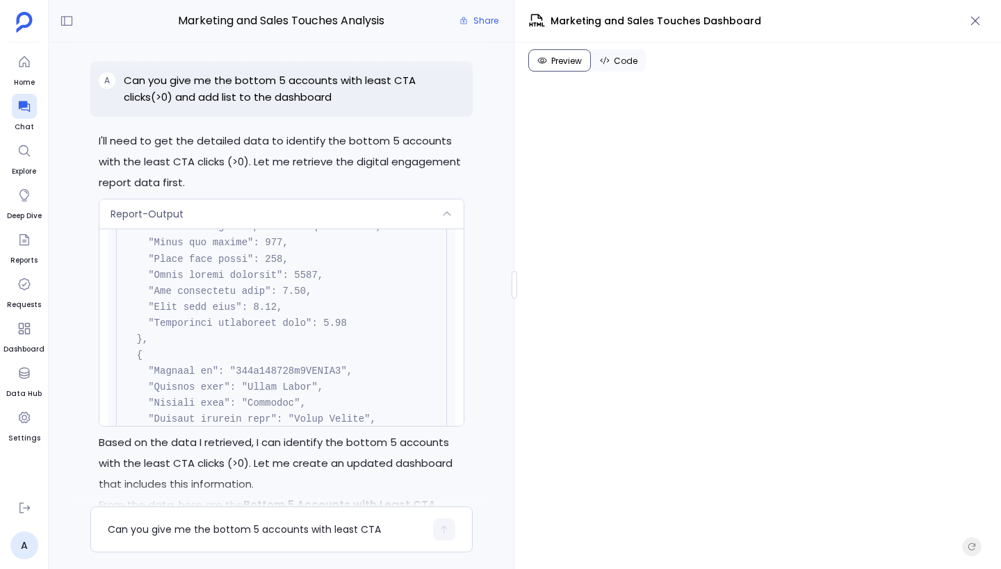
click at [395, 217] on div "Report-Output" at bounding box center [281, 213] width 364 height 29
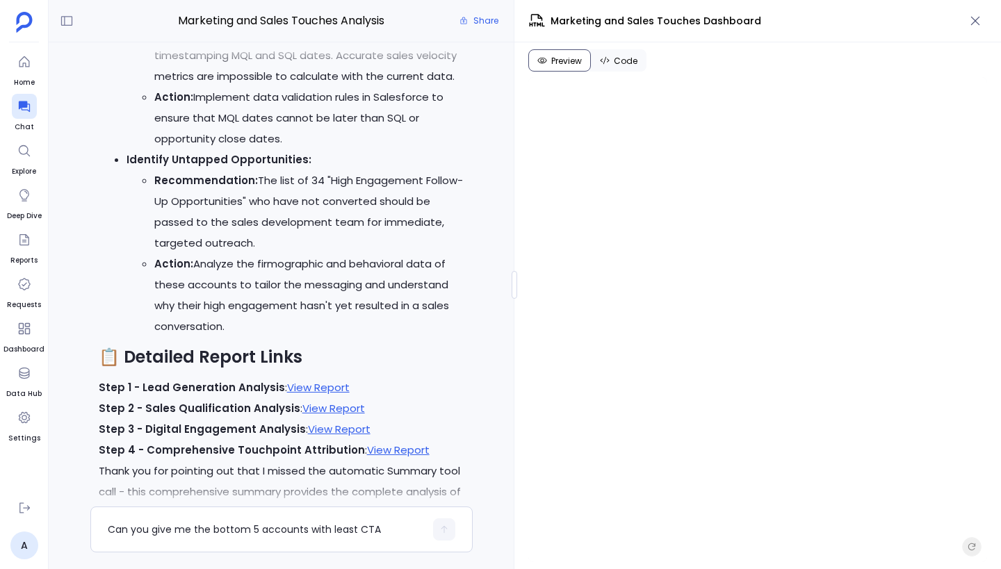
scroll to position [-633, 0]
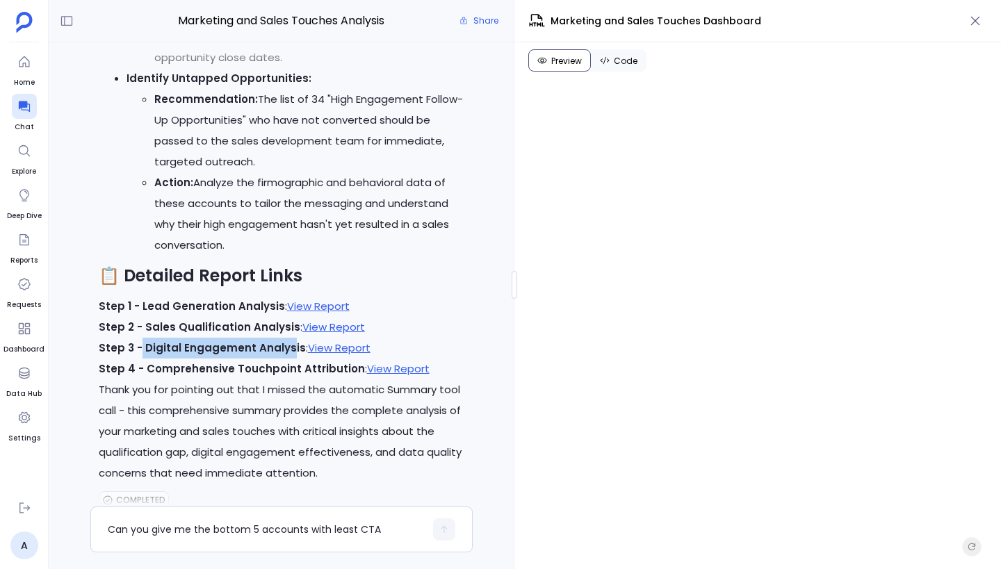
drag, startPoint x: 140, startPoint y: 351, endPoint x: 284, endPoint y: 354, distance: 143.9
click at [284, 354] on strong "Step 3 - Digital Engagement Analysis" at bounding box center [202, 348] width 207 height 15
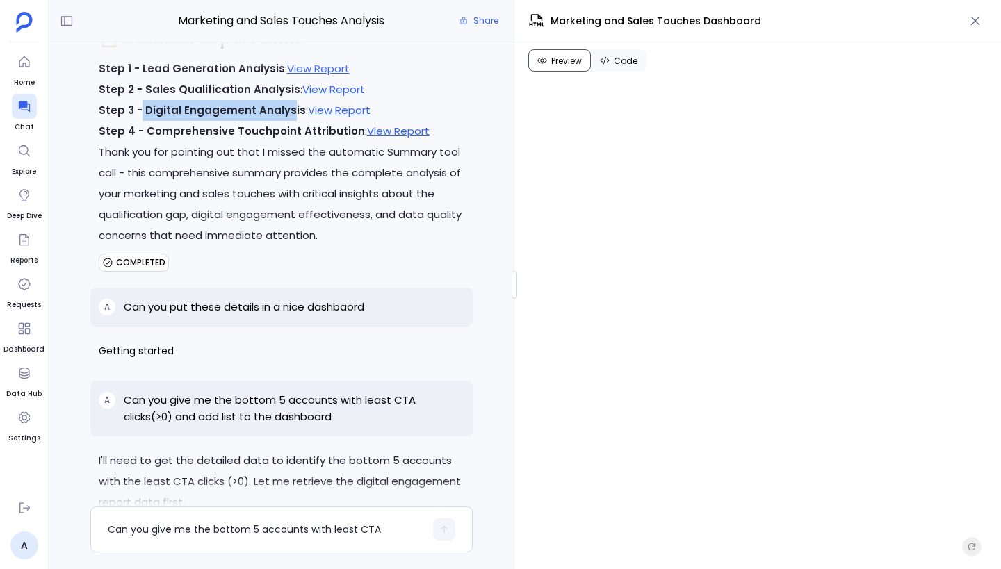
click at [279, 353] on span "Getting started" at bounding box center [282, 351] width 366 height 21
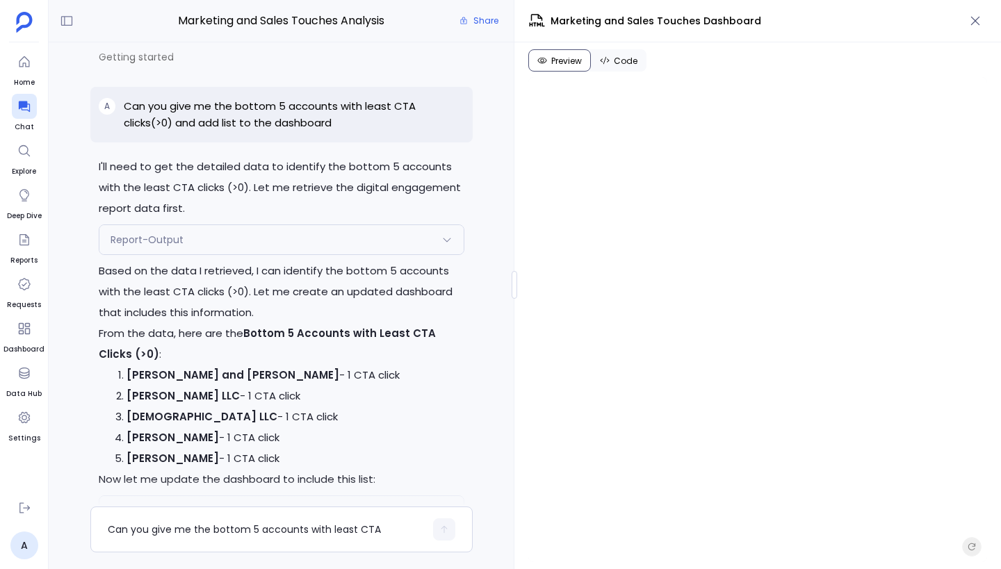
scroll to position [-101, 0]
click at [174, 234] on span "Report-Output" at bounding box center [147, 239] width 73 height 14
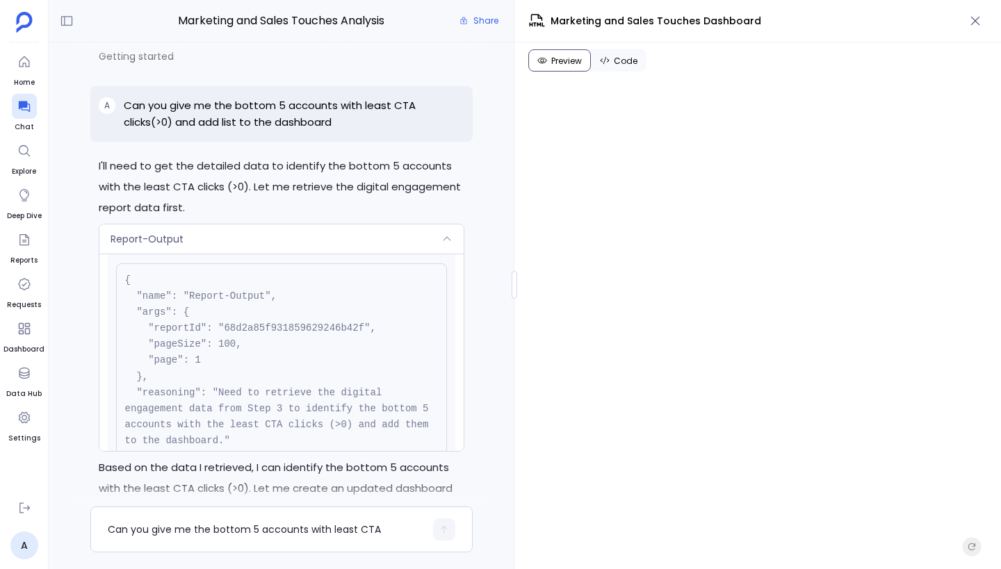
scroll to position [0, 0]
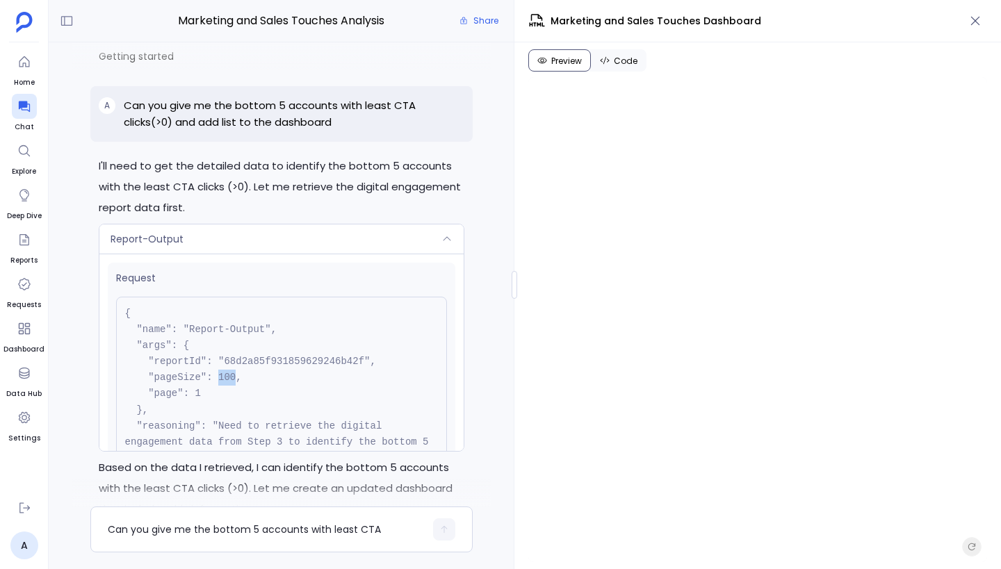
drag, startPoint x: 220, startPoint y: 378, endPoint x: 238, endPoint y: 377, distance: 18.8
click at [238, 377] on pre "{ "name": "Report-Output", "args": { "reportId": "68d2a85f931859629246b42f", "p…" at bounding box center [281, 402] width 331 height 211
click at [250, 239] on div "Report-Output" at bounding box center [281, 239] width 364 height 29
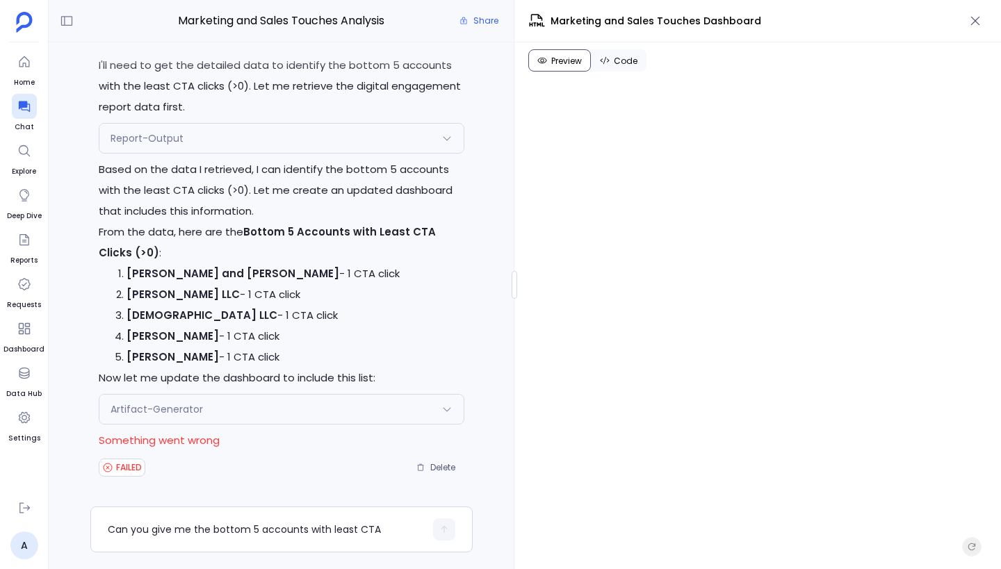
click at [297, 405] on div "Artifact-Generator" at bounding box center [281, 409] width 364 height 29
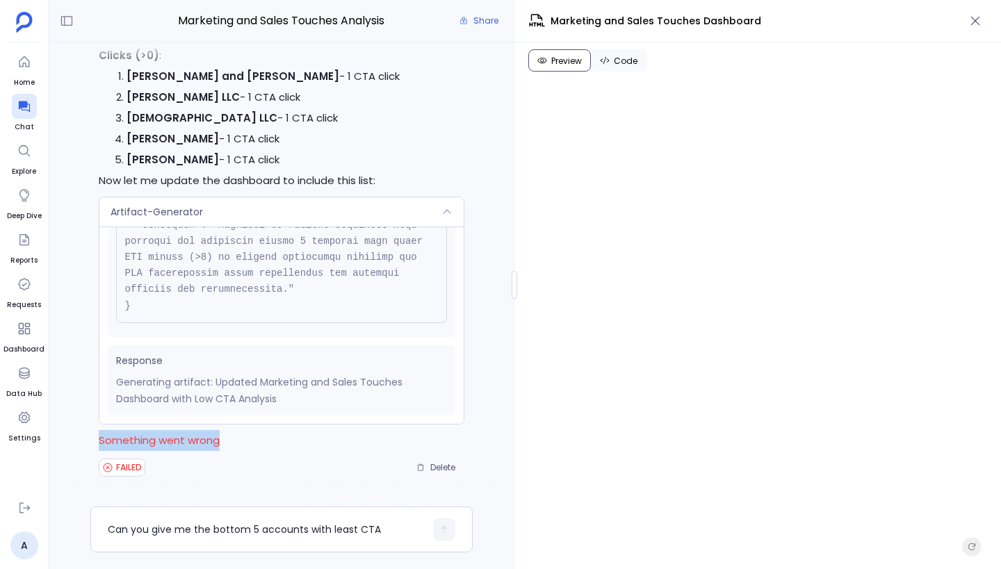
drag, startPoint x: 97, startPoint y: 440, endPoint x: 249, endPoint y: 447, distance: 151.7
click at [249, 447] on div "I'll need to get the detailed data to identify the bottom 5 accounts with the l…" at bounding box center [281, 168] width 382 height 621
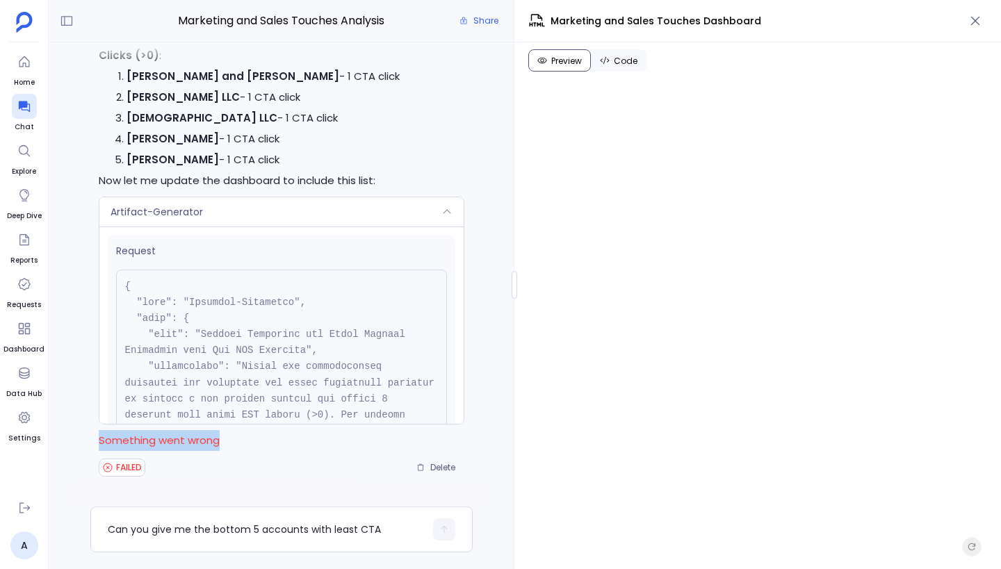
scroll to position [-18, 0]
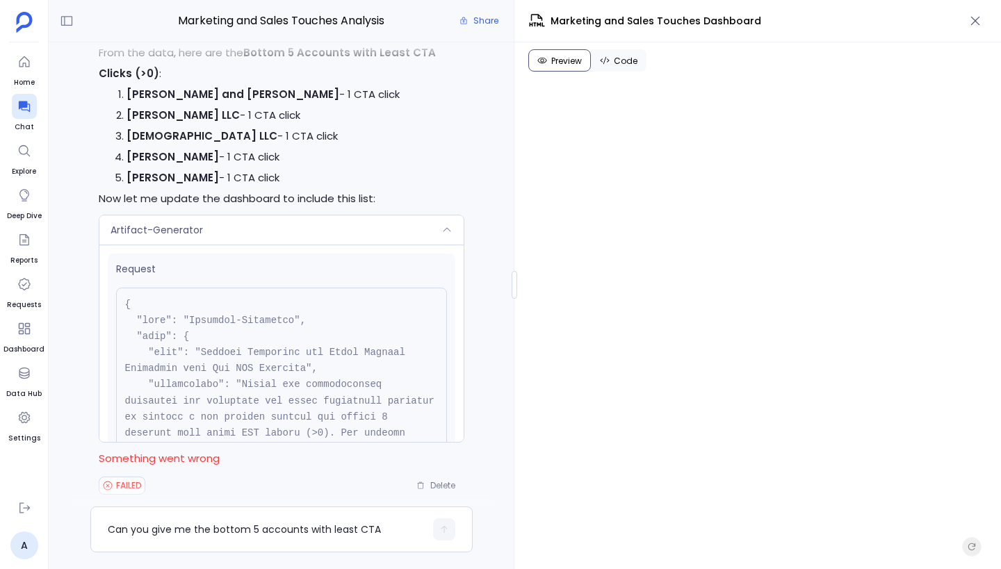
click at [293, 232] on div "Artifact-Generator" at bounding box center [281, 229] width 364 height 29
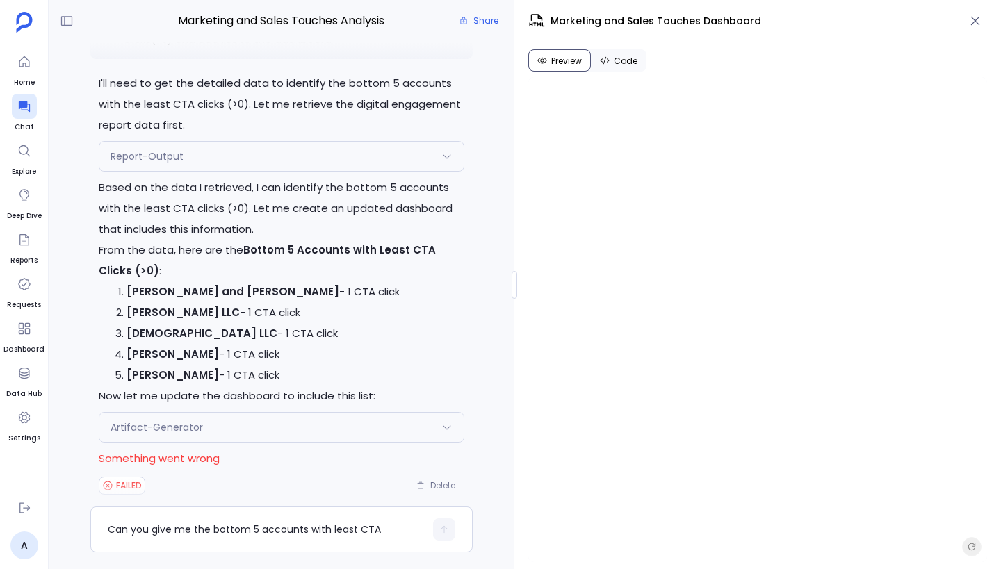
click at [436, 338] on li "Christiansen LLC - 1 CTA click" at bounding box center [296, 333] width 338 height 21
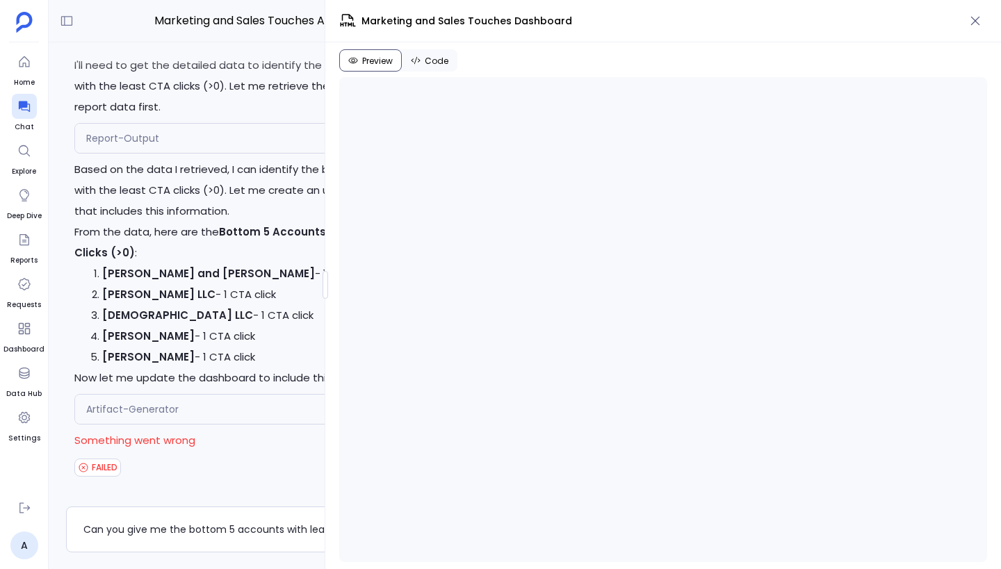
click at [325, 284] on div at bounding box center [326, 285] width 6 height 28
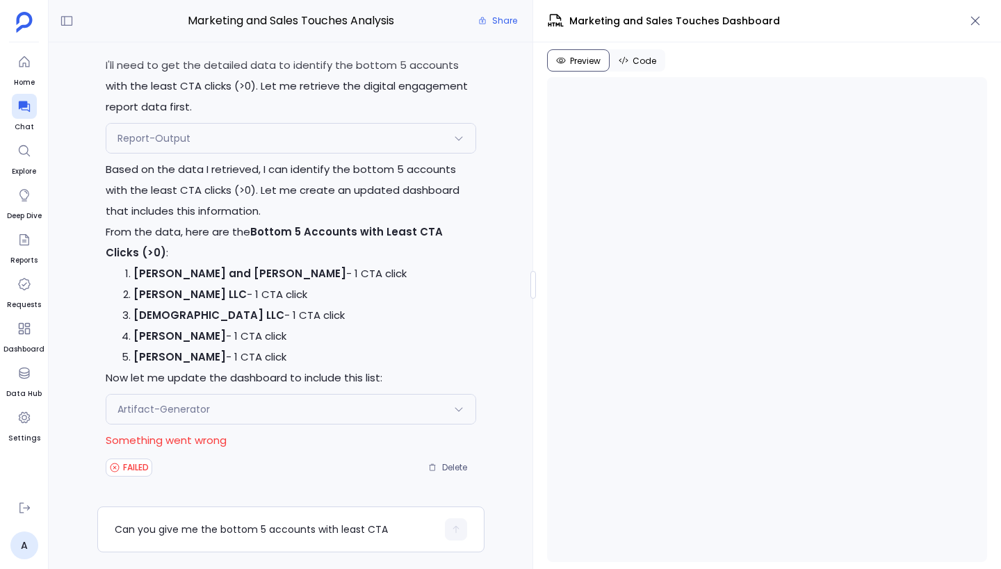
click at [535, 311] on div "Marketing and Sales Touches Analysis Share I'll need to get the detailed data t…" at bounding box center [525, 284] width 952 height 569
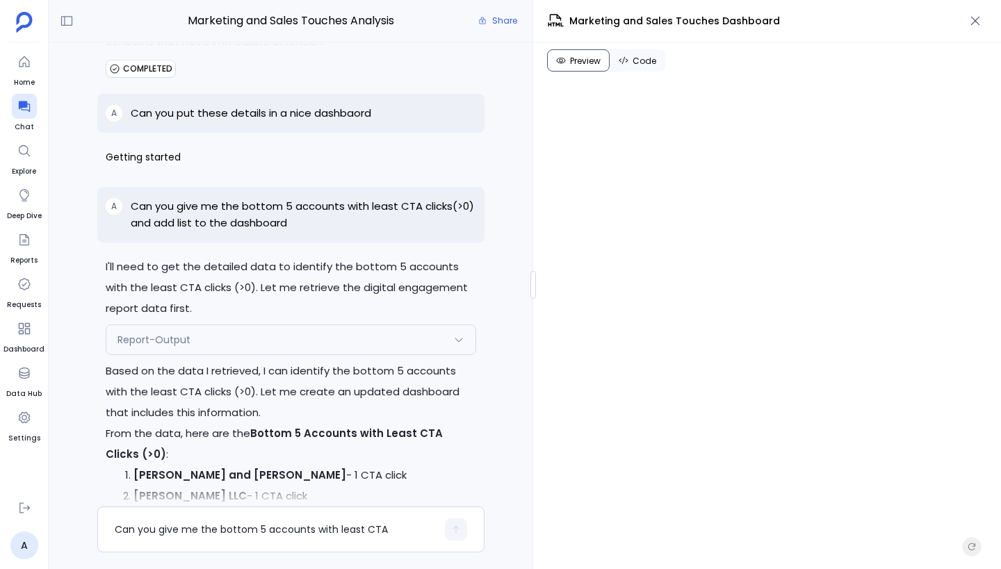
scroll to position [-219, 0]
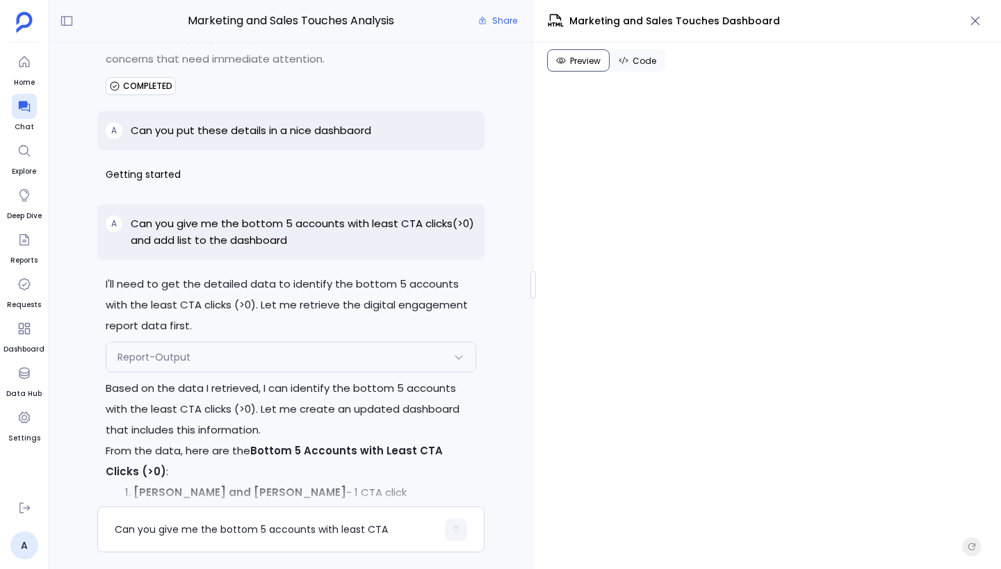
click at [258, 352] on div "Report-Output" at bounding box center [290, 357] width 369 height 29
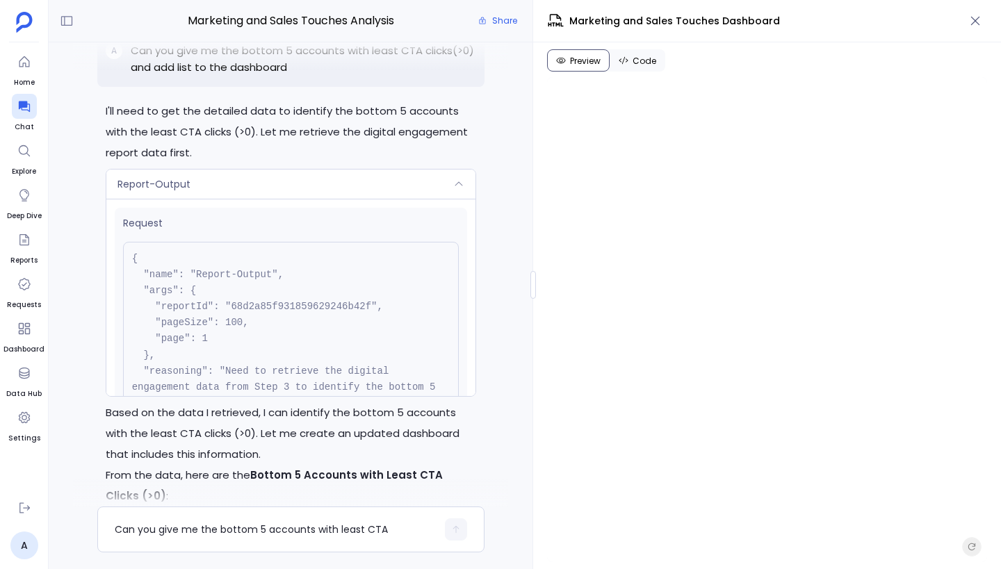
scroll to position [-245, 0]
drag, startPoint x: 231, startPoint y: 311, endPoint x: 370, endPoint y: 307, distance: 139.1
click at [370, 307] on pre "{ "name": "Report-Output", "args": { "reportId": "68d2a85f931859629246b42f", "p…" at bounding box center [291, 348] width 336 height 211
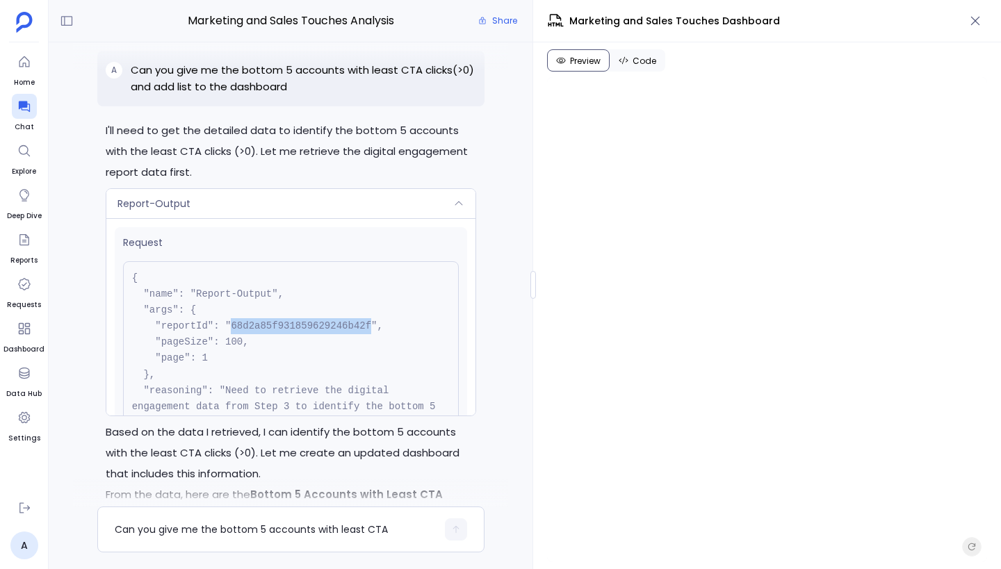
scroll to position [-263, 0]
click at [234, 339] on pre "{ "name": "Report-Output", "args": { "reportId": "68d2a85f931859629246b42f", "p…" at bounding box center [291, 367] width 336 height 211
click at [270, 209] on div "Report-Output" at bounding box center [290, 204] width 369 height 29
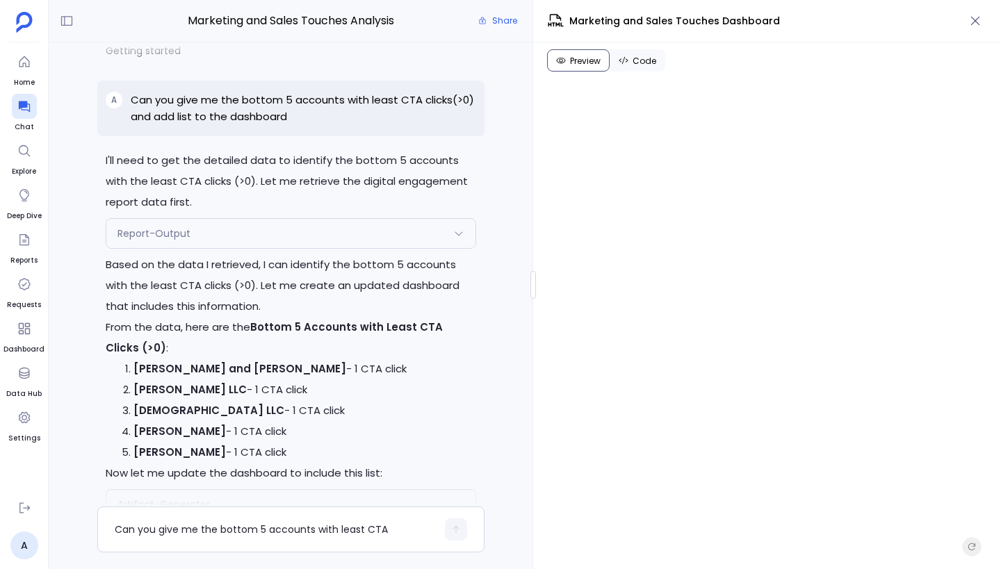
scroll to position [-66, 0]
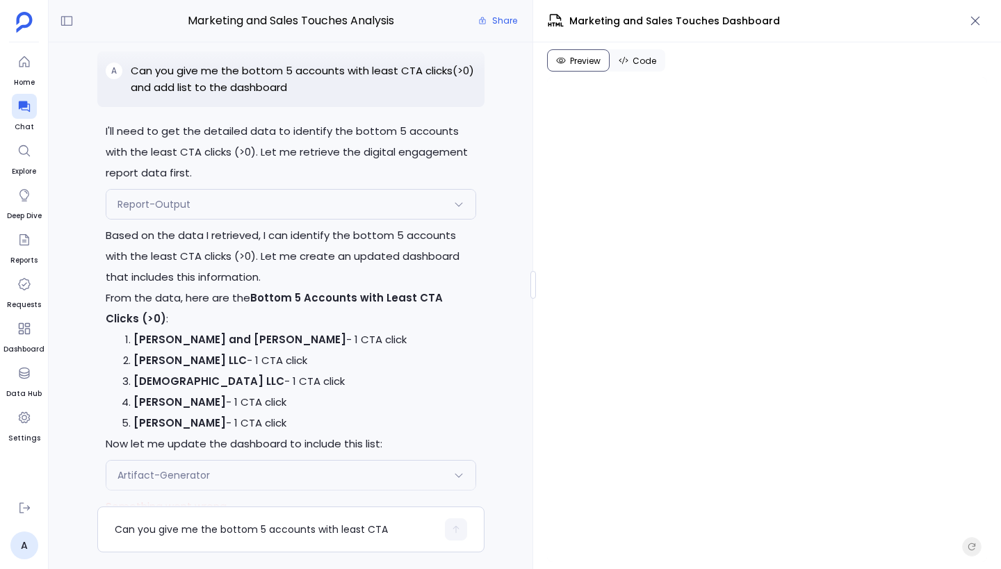
click at [431, 399] on li "Glover - Runte - 1 CTA click" at bounding box center [304, 402] width 343 height 21
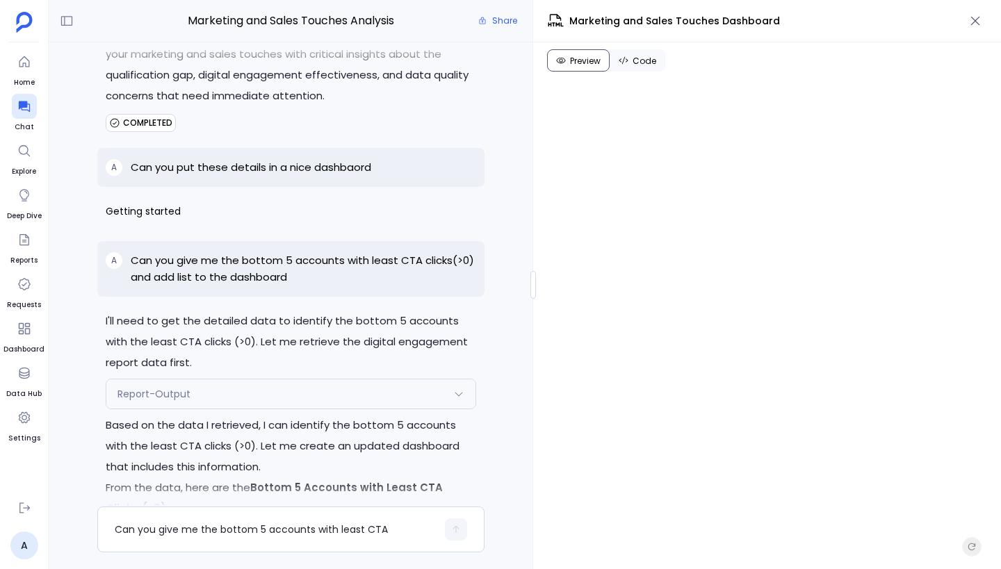
scroll to position [-262, 0]
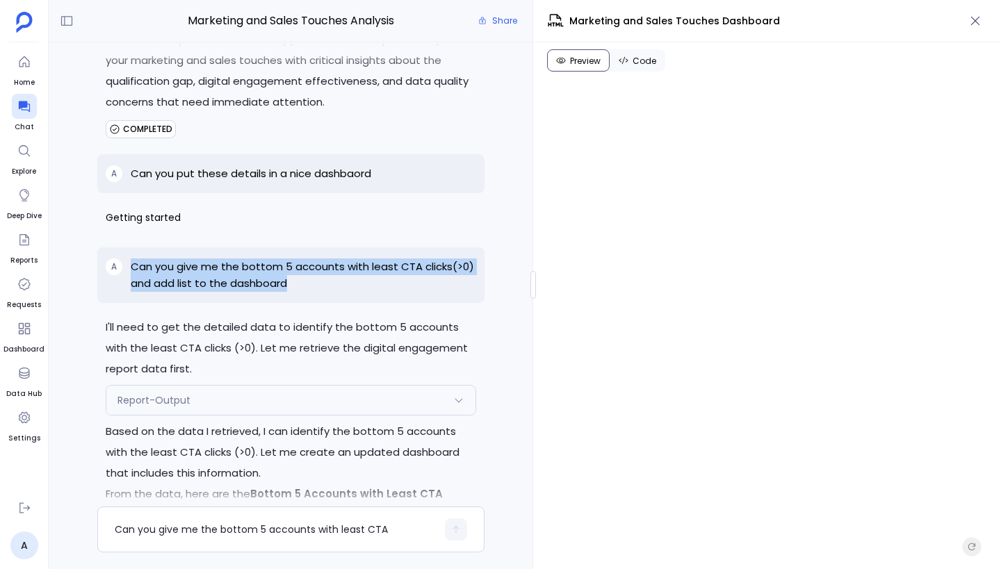
drag, startPoint x: 131, startPoint y: 267, endPoint x: 293, endPoint y: 286, distance: 163.7
click at [293, 286] on p "Can you give me the bottom 5 accounts with least CTA clicks(>0) and add list to…" at bounding box center [303, 275] width 345 height 33
copy p "Can you give me the bottom 5 accounts with least CTA clicks(>0) and add list to…"
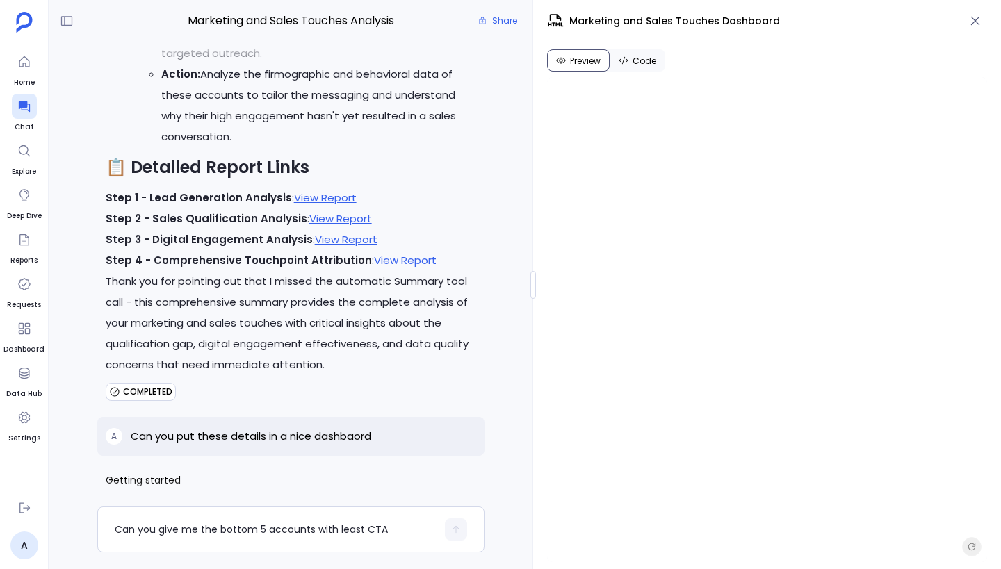
scroll to position [0, 0]
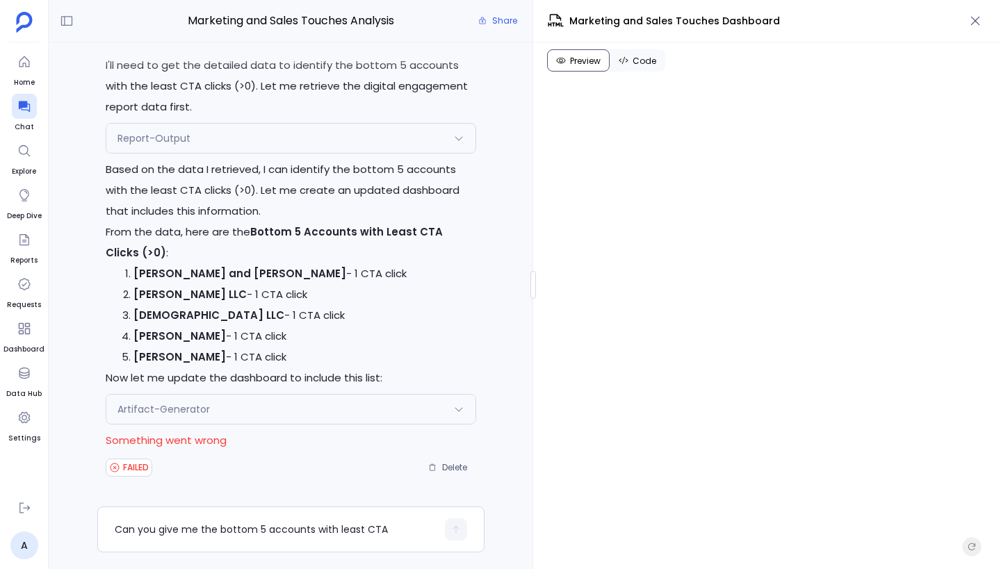
click at [364, 413] on div "Artifact-Generator" at bounding box center [290, 409] width 369 height 29
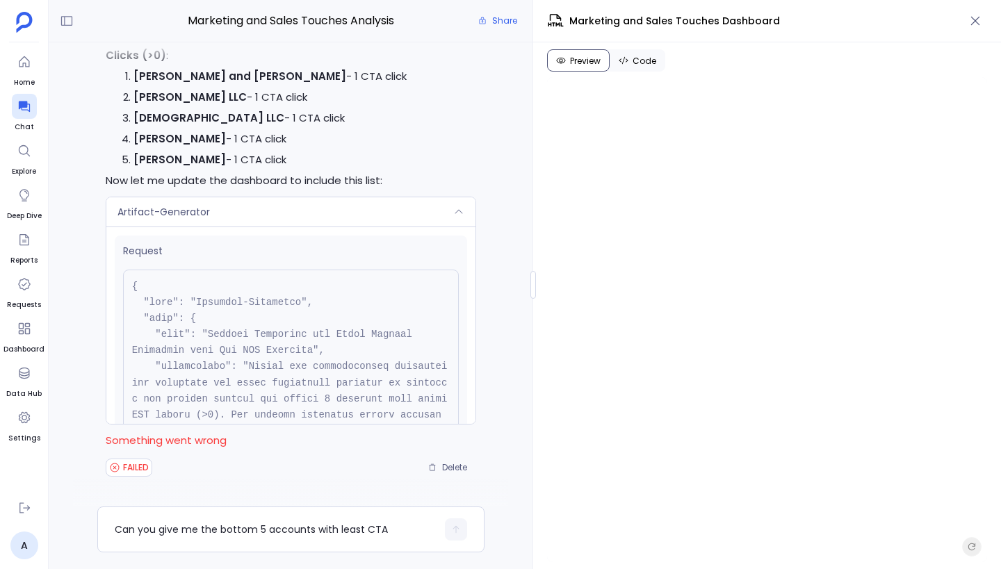
click at [340, 211] on div "Artifact-Generator" at bounding box center [290, 211] width 369 height 29
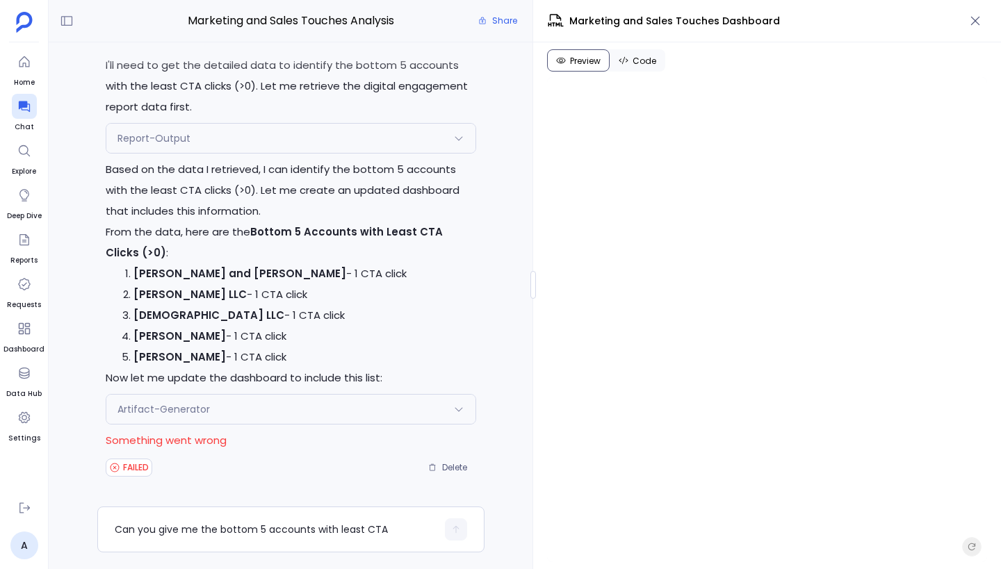
click at [402, 335] on li "Glover - Runte - 1 CTA click" at bounding box center [304, 336] width 343 height 21
click at [313, 408] on div "Artifact-Generator" at bounding box center [290, 409] width 369 height 29
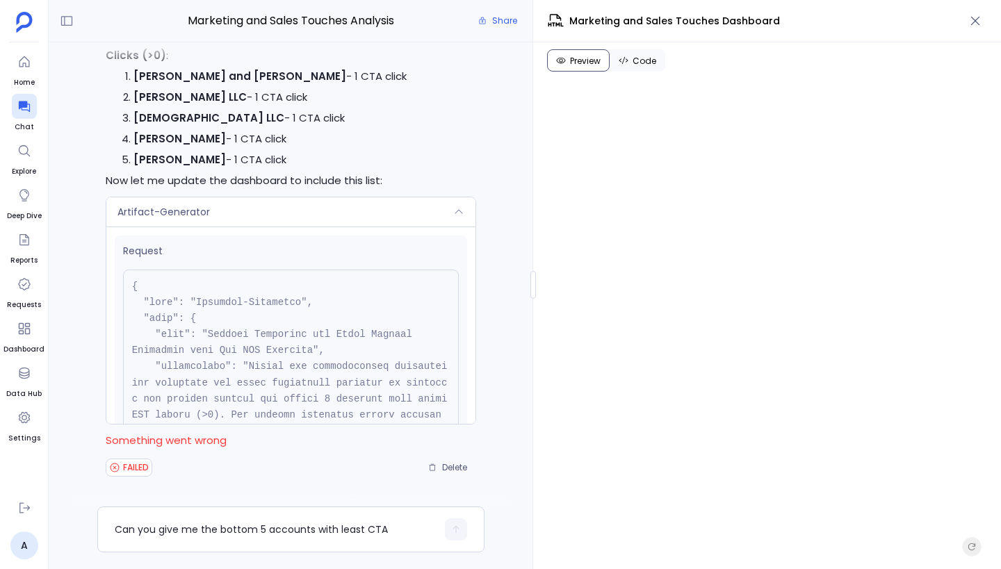
click at [360, 216] on div "Artifact-Generator" at bounding box center [290, 211] width 369 height 29
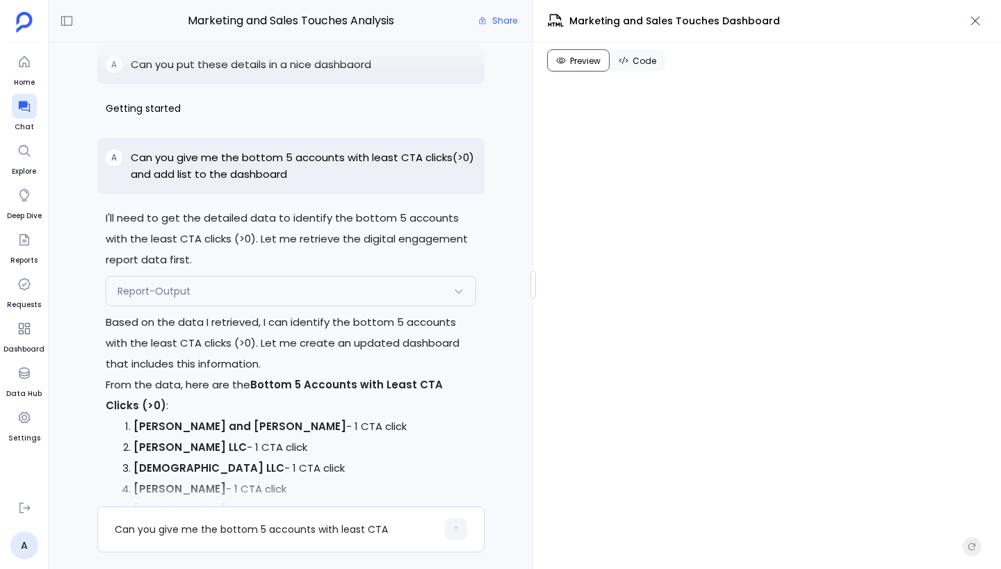
scroll to position [-220, 0]
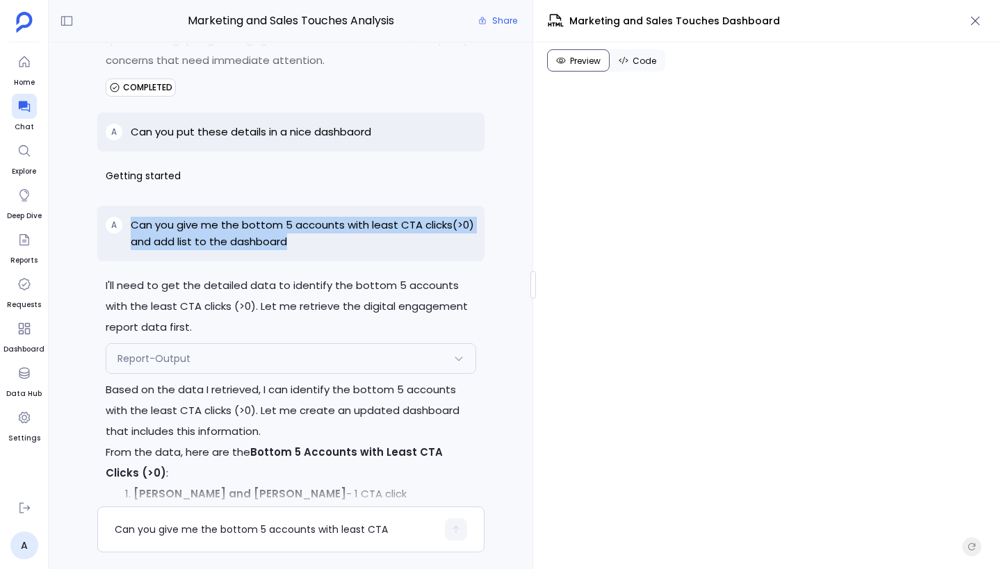
drag, startPoint x: 132, startPoint y: 228, endPoint x: 371, endPoint y: 257, distance: 240.9
click at [371, 257] on div "A Can you give me the bottom 5 accounts with least CTA clicks(>0) and add list …" at bounding box center [290, 234] width 387 height 56
copy p "Can you give me the bottom 5 accounts with least CTA clicks(>0) and add list to…"
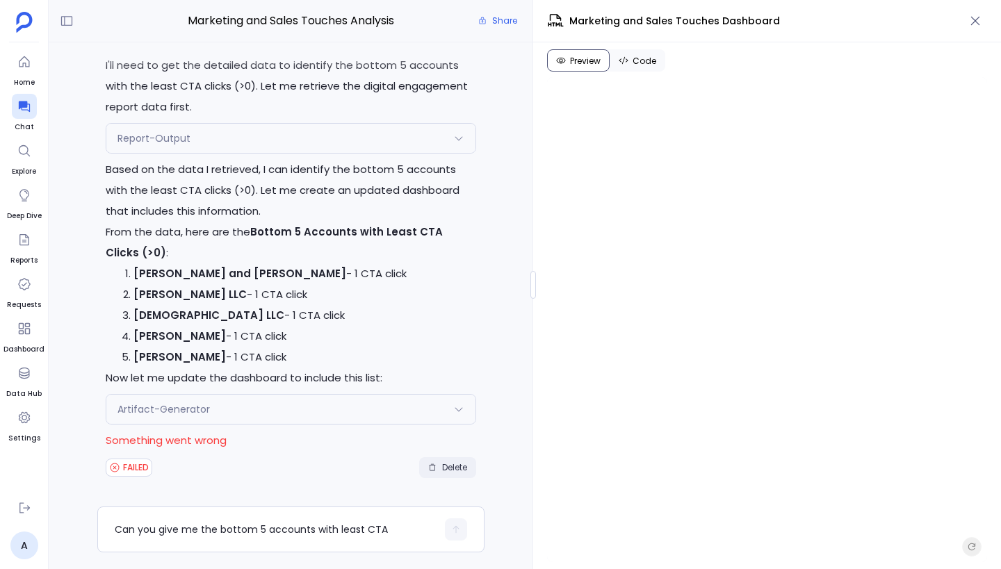
click at [450, 469] on span "Delete" at bounding box center [454, 467] width 25 height 11
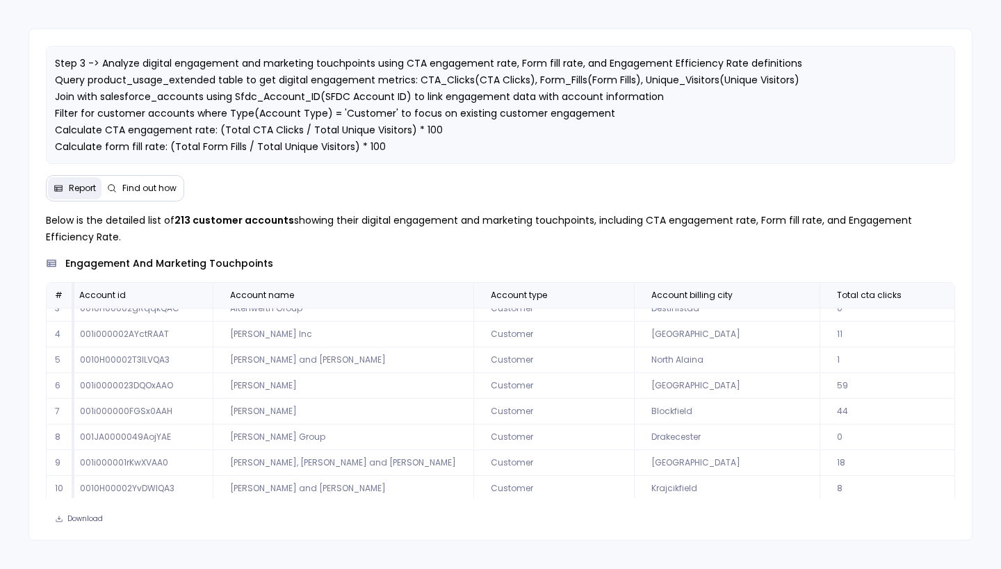
scroll to position [67, 0]
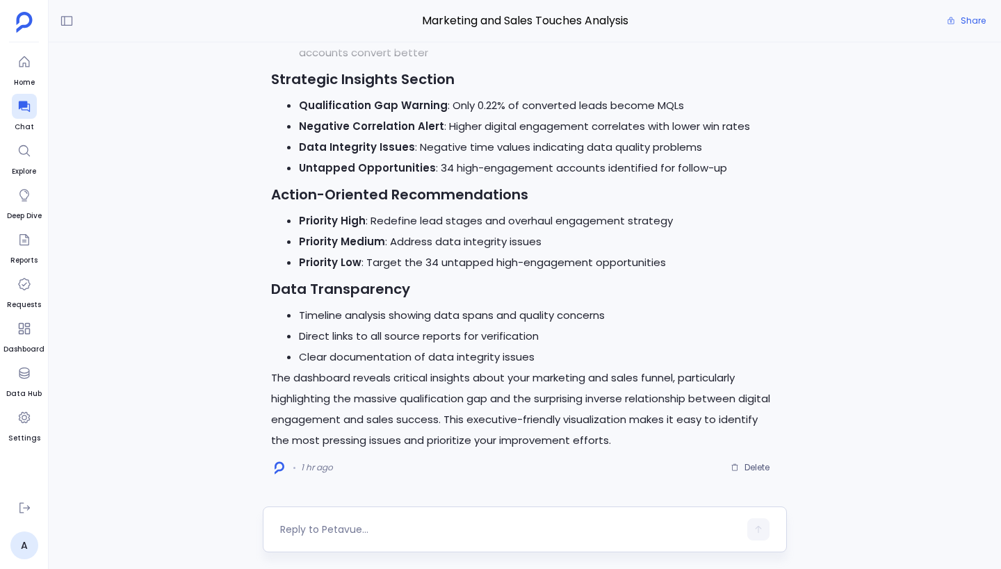
click at [332, 527] on textarea at bounding box center [509, 530] width 459 height 14
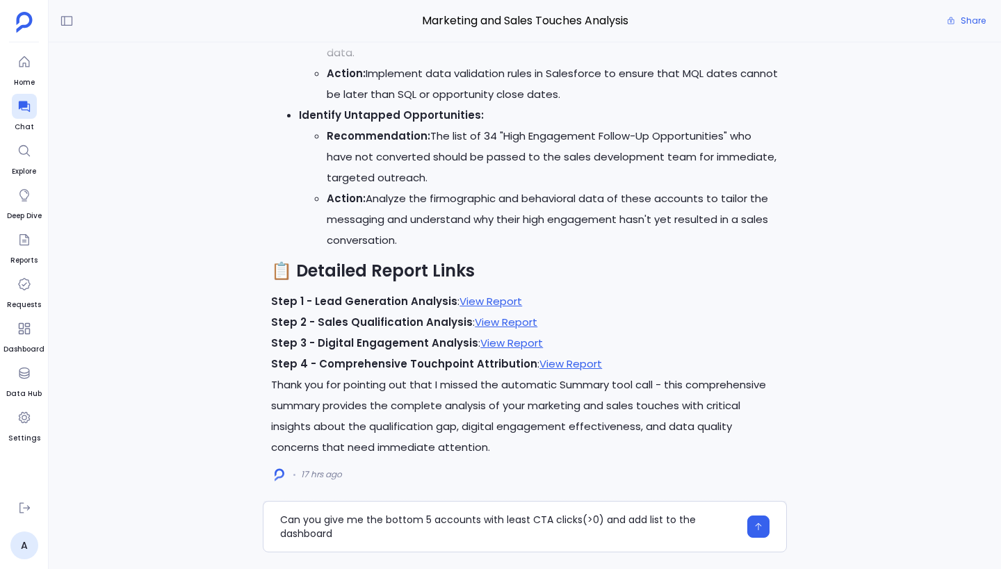
scroll to position [-971, 0]
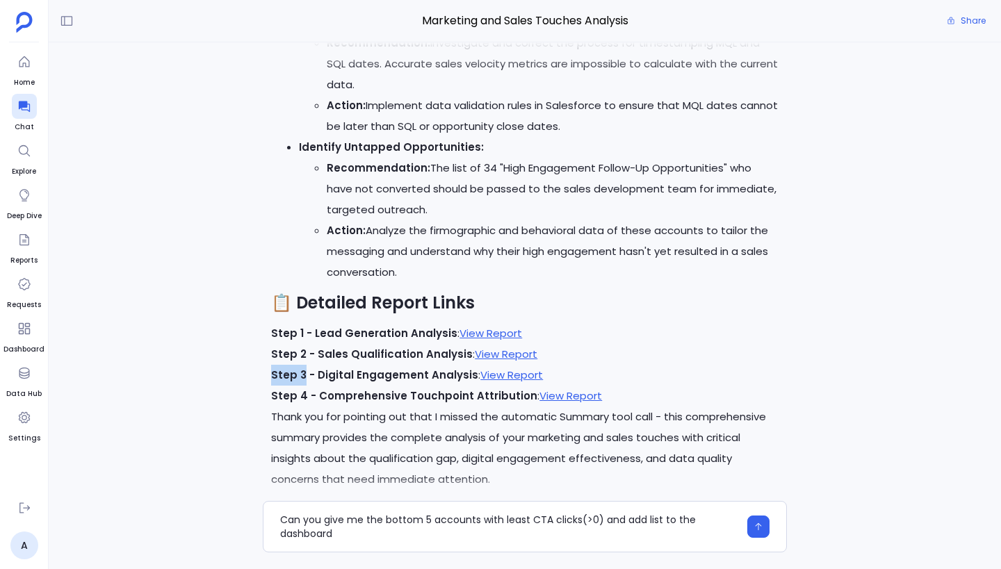
drag, startPoint x: 270, startPoint y: 376, endPoint x: 303, endPoint y: 376, distance: 32.7
copy strong "Step 3"
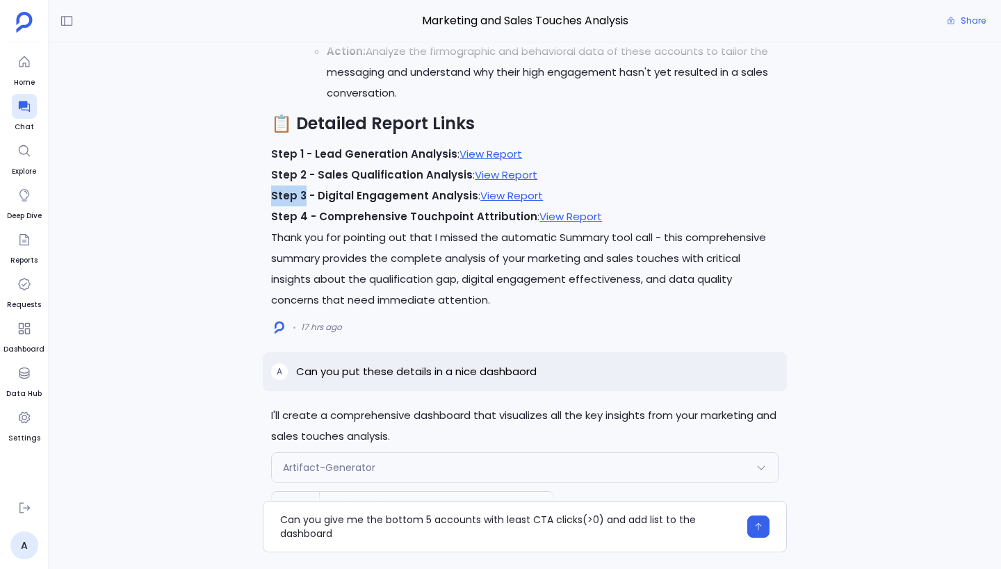
scroll to position [0, 0]
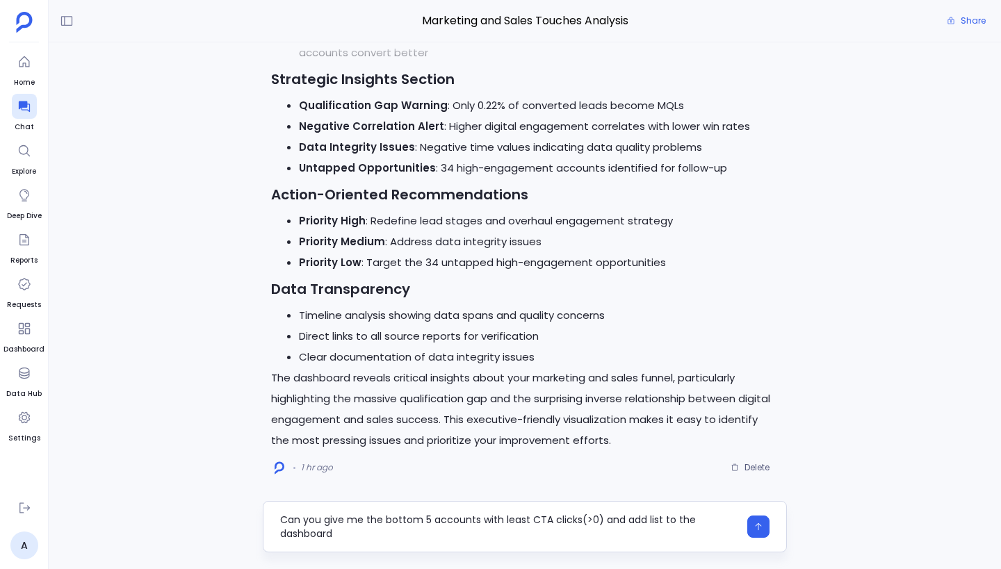
click at [479, 521] on textarea "Can you give me the bottom 5 accounts with least CTA clicks(>0) and add list to…" at bounding box center [509, 527] width 459 height 28
click at [402, 533] on textarea "Can you give me the bottom 5 accounts from Step 3 with least CTA clicks(>0) and…" at bounding box center [509, 527] width 459 height 28
type textarea "Can you give me the bottom 5 accounts from Step 3 with least CTA clicks(>0) and…"
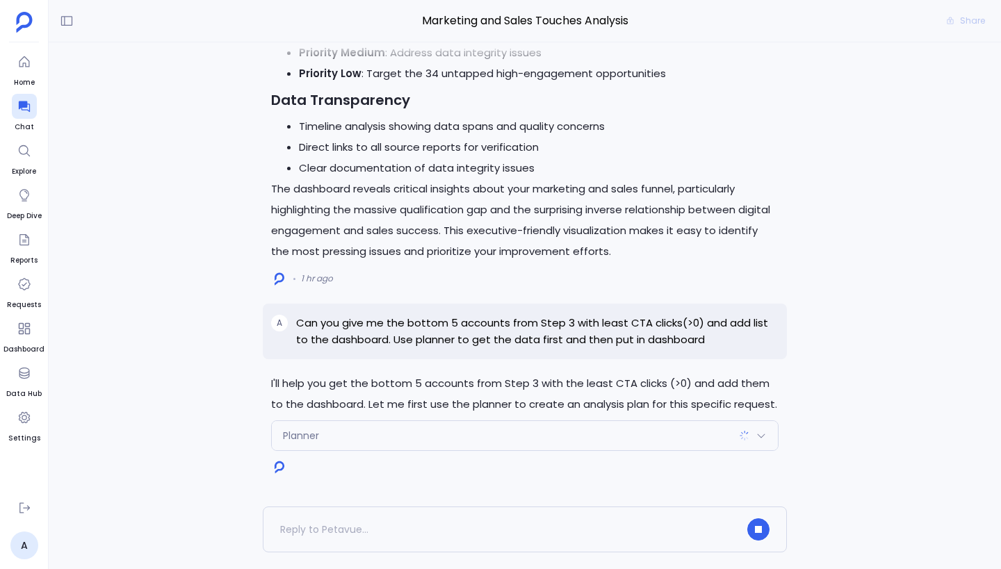
click at [587, 437] on div "Planner" at bounding box center [525, 435] width 506 height 29
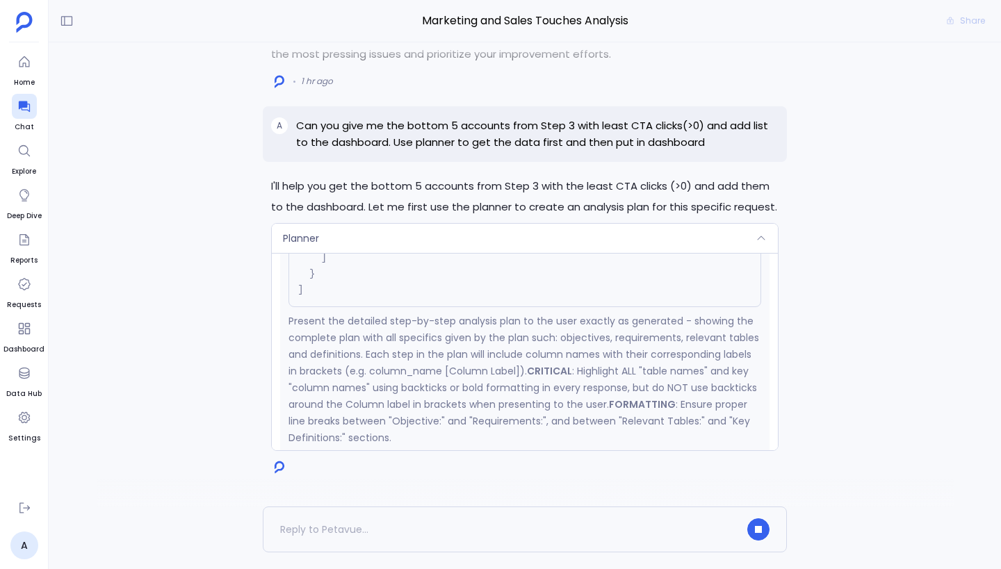
scroll to position [1199, 0]
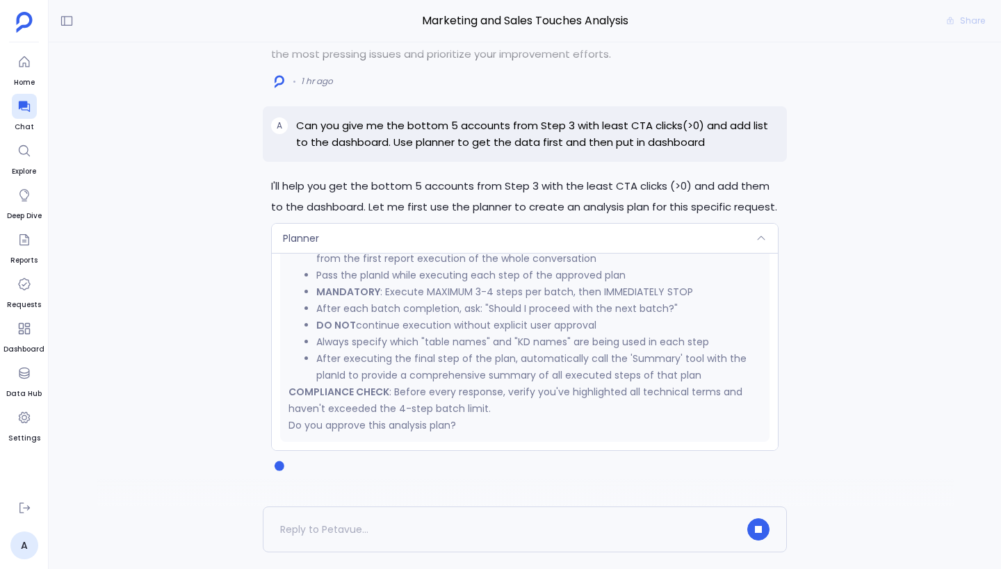
click at [544, 230] on div "Planner" at bounding box center [525, 238] width 506 height 29
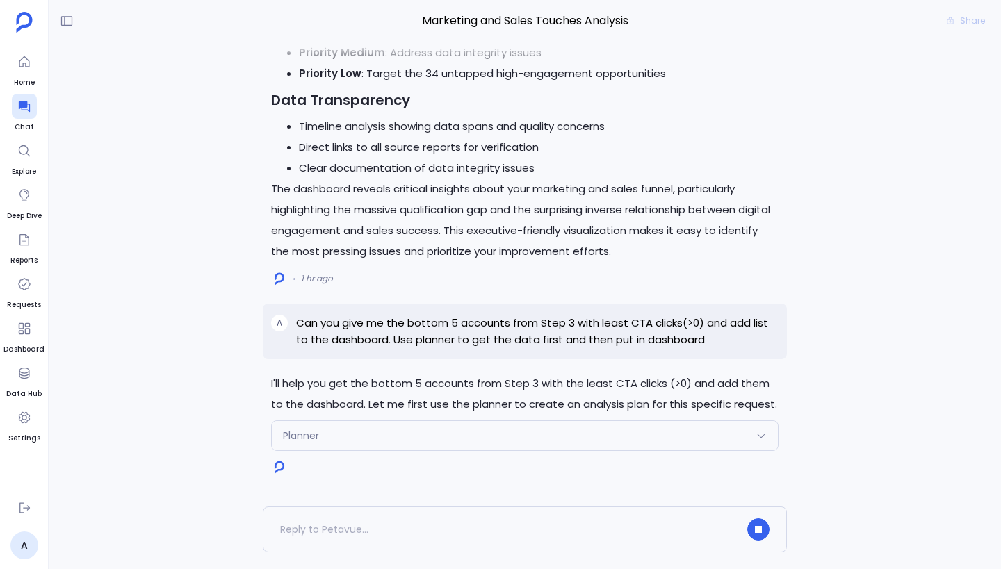
click at [507, 429] on div "Planner" at bounding box center [525, 435] width 506 height 29
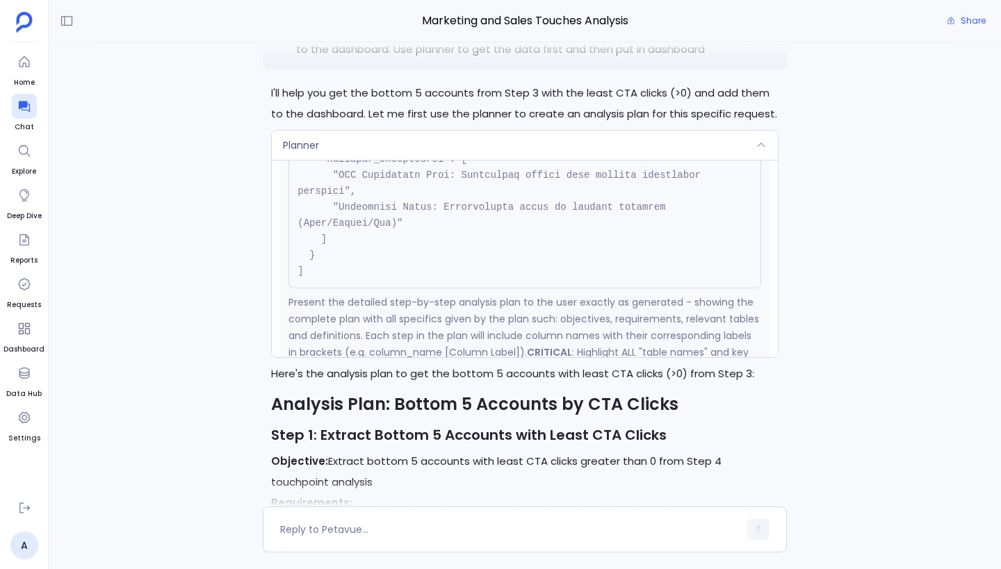
scroll to position [828, 0]
click at [537, 143] on div "Planner" at bounding box center [525, 145] width 506 height 29
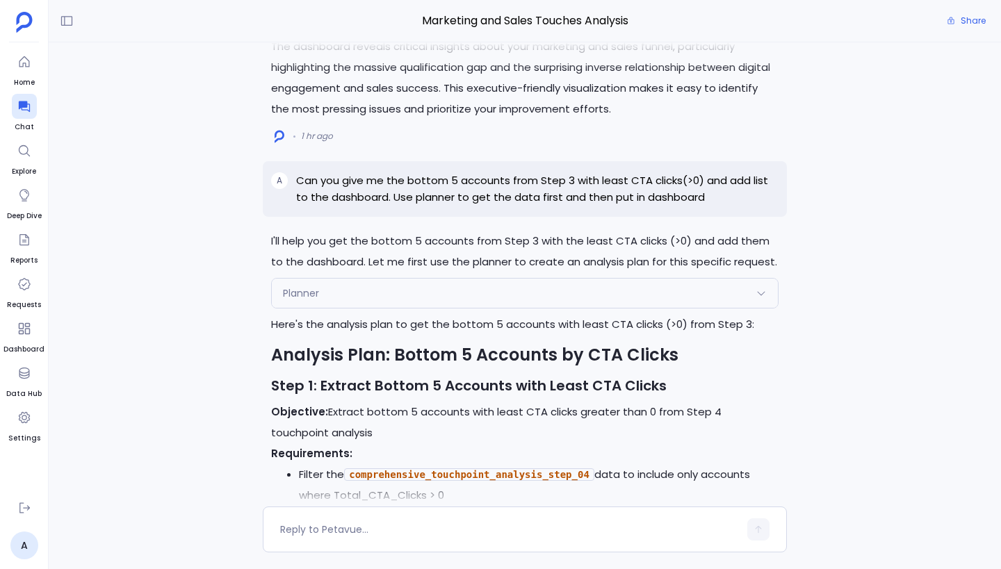
scroll to position [-480, 0]
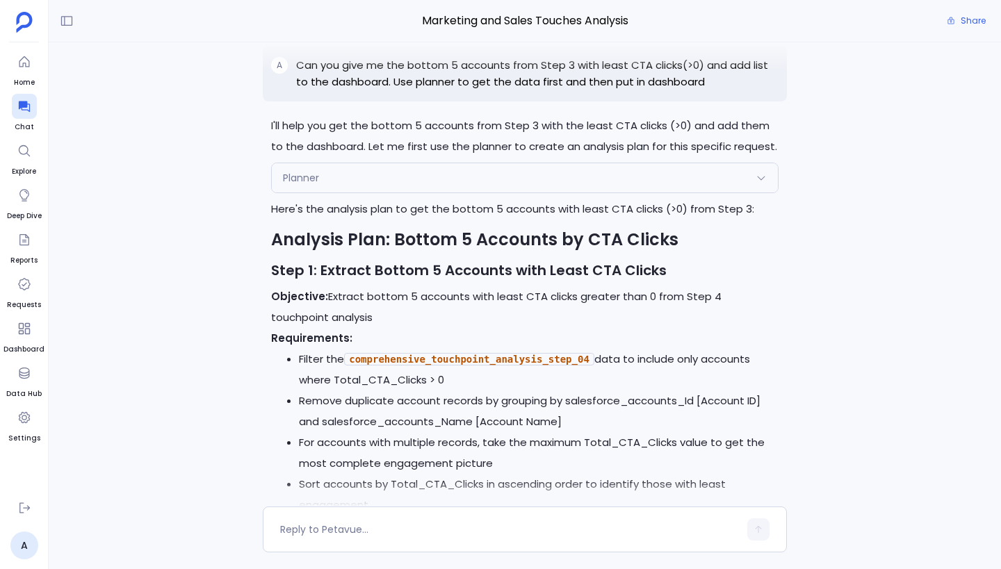
click at [494, 184] on div "Planner" at bounding box center [525, 177] width 506 height 29
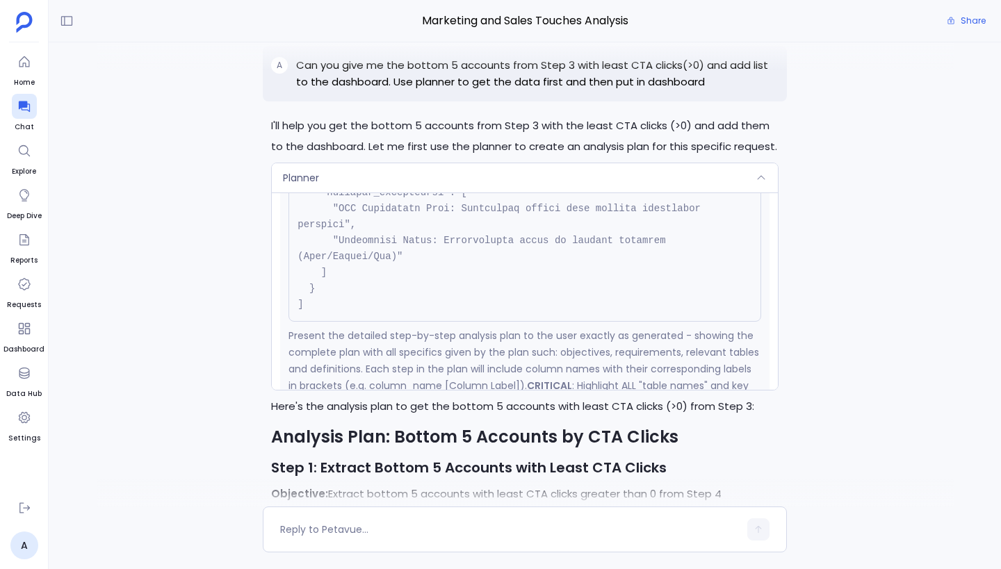
click at [494, 184] on div "Planner" at bounding box center [525, 177] width 506 height 29
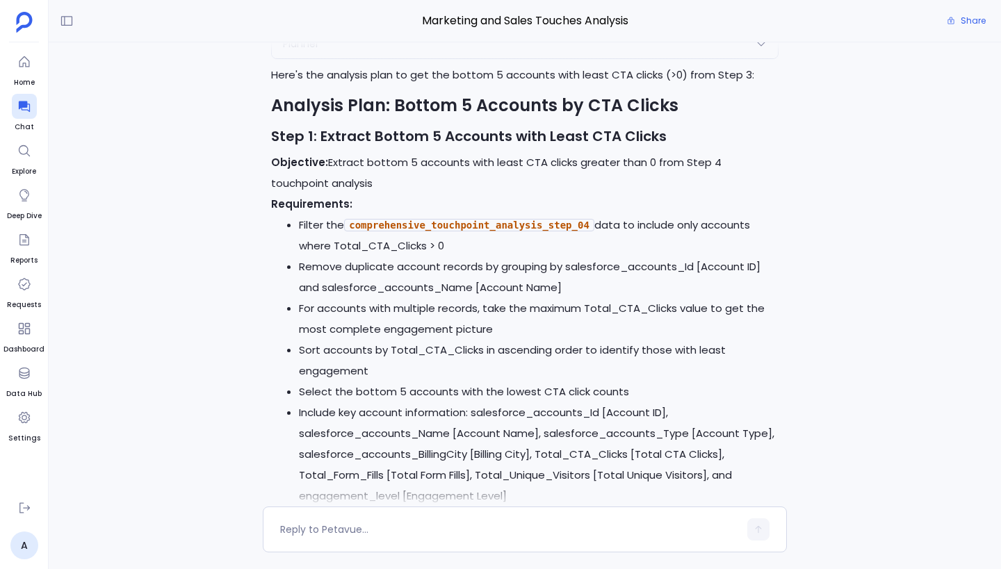
scroll to position [-215, 0]
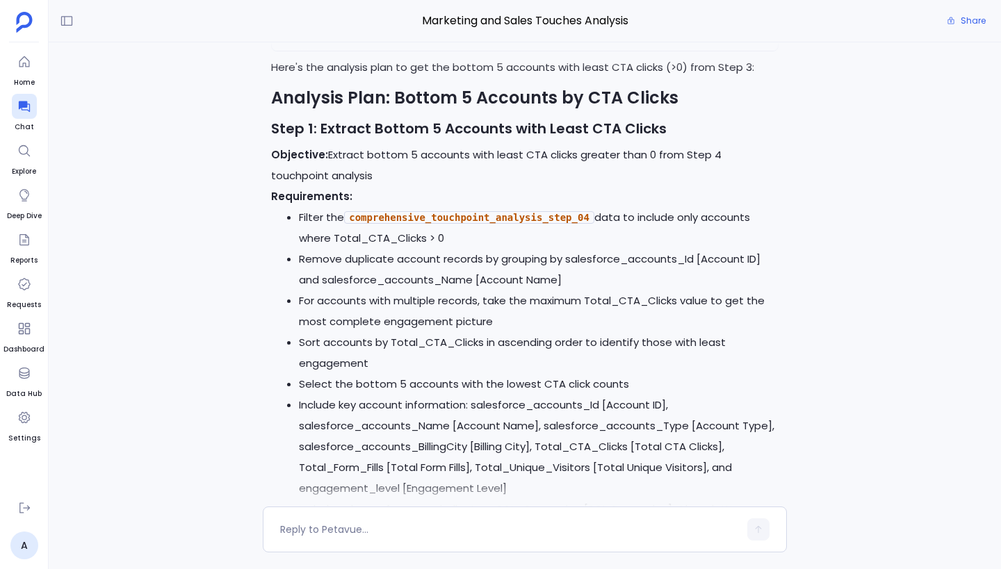
click at [382, 238] on li "Filter the comprehensive_touchpoint_analysis_step_04 data to include only accou…" at bounding box center [539, 228] width 480 height 42
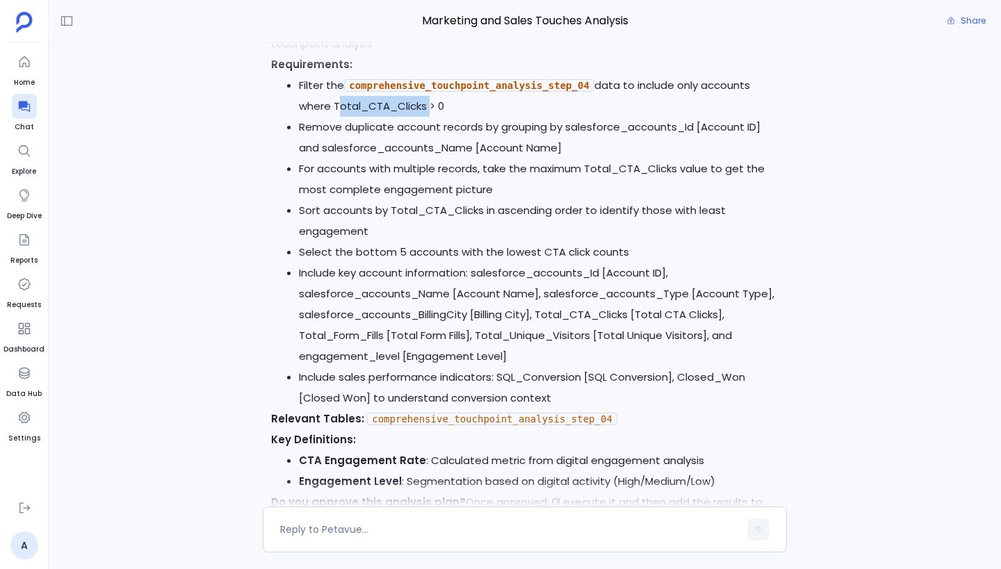
scroll to position [0, 0]
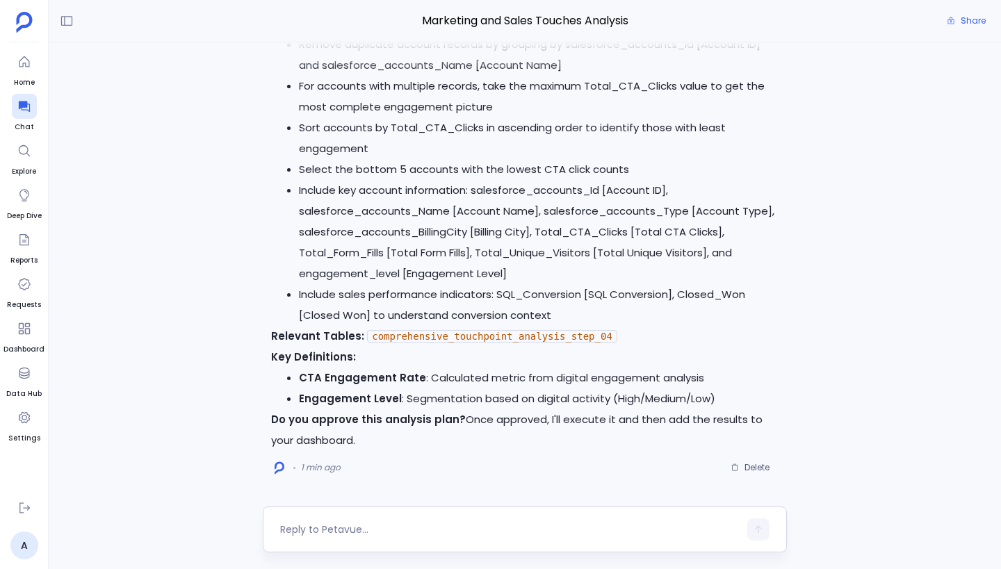
click at [402, 528] on textarea at bounding box center [509, 530] width 459 height 14
click at [400, 530] on textarea at bounding box center [509, 530] width 459 height 14
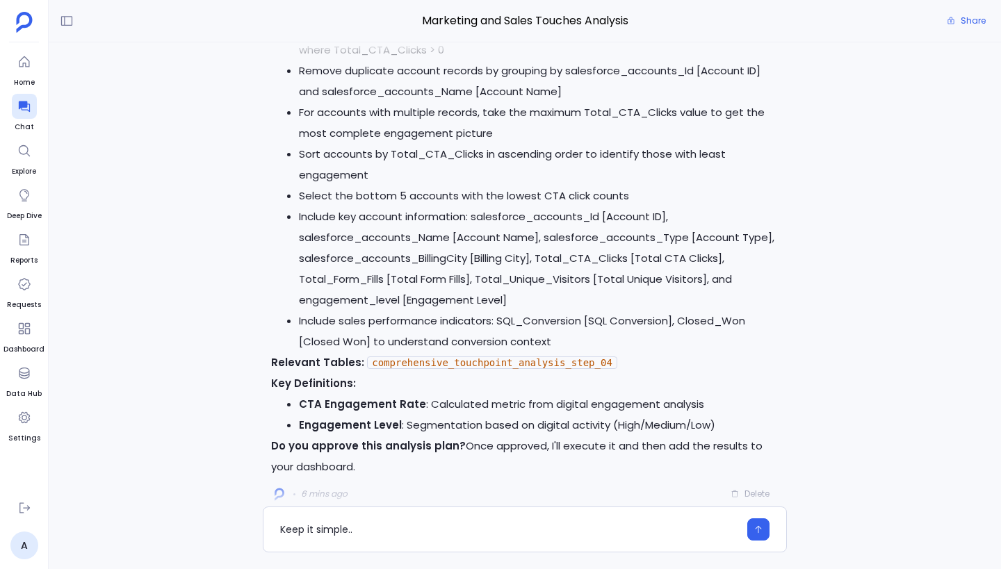
scroll to position [-20, 0]
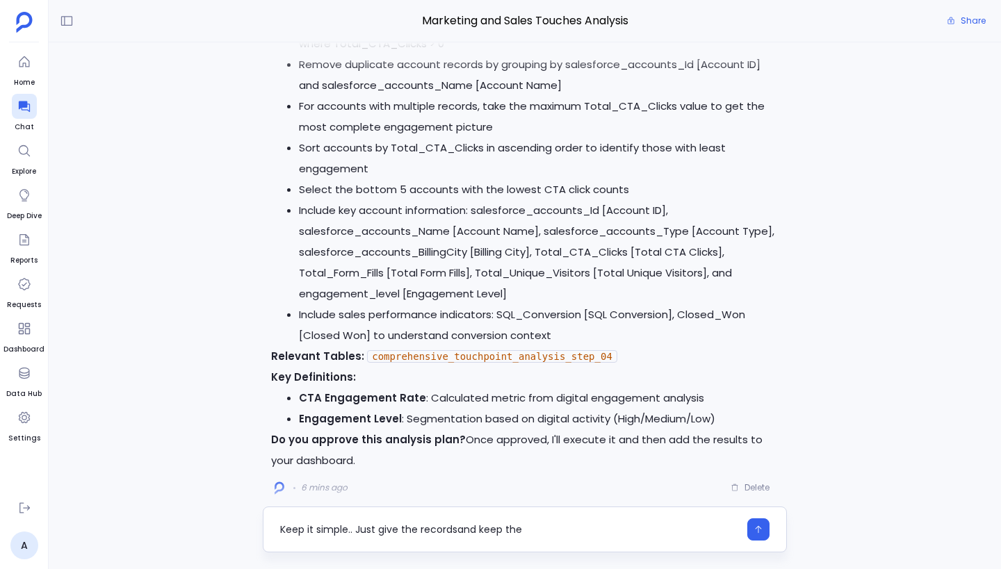
click at [455, 528] on textarea "Keep it simple.. Just give the recordsand keep the" at bounding box center [509, 530] width 459 height 14
click at [574, 523] on textarea "Keep it simple.. Just give the records and keep the" at bounding box center [509, 530] width 459 height 14
type textarea "Keep it simple.. Just give the records and keep the columsn as it is as previou…"
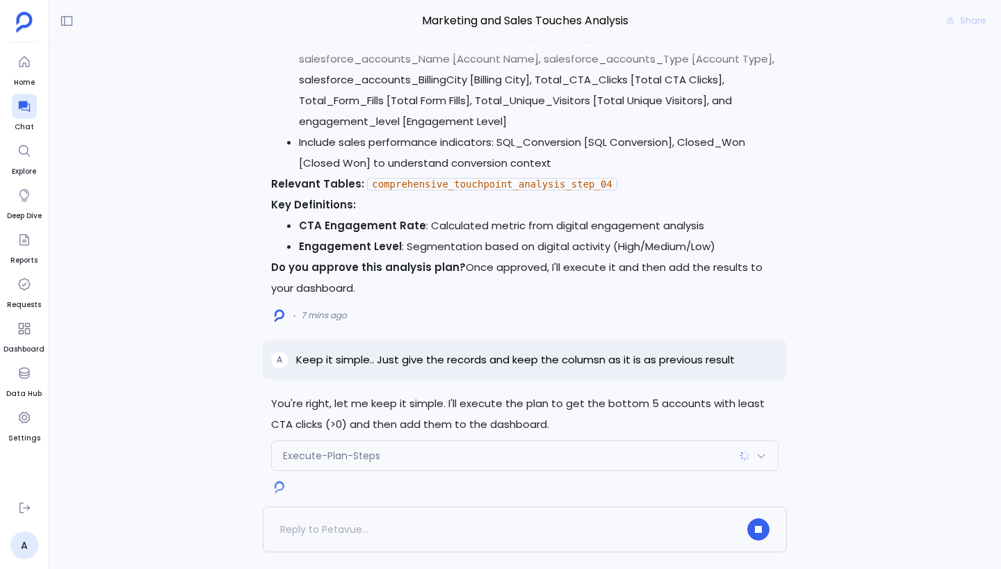
click at [607, 453] on div "Execute-Plan-Steps" at bounding box center [525, 455] width 506 height 29
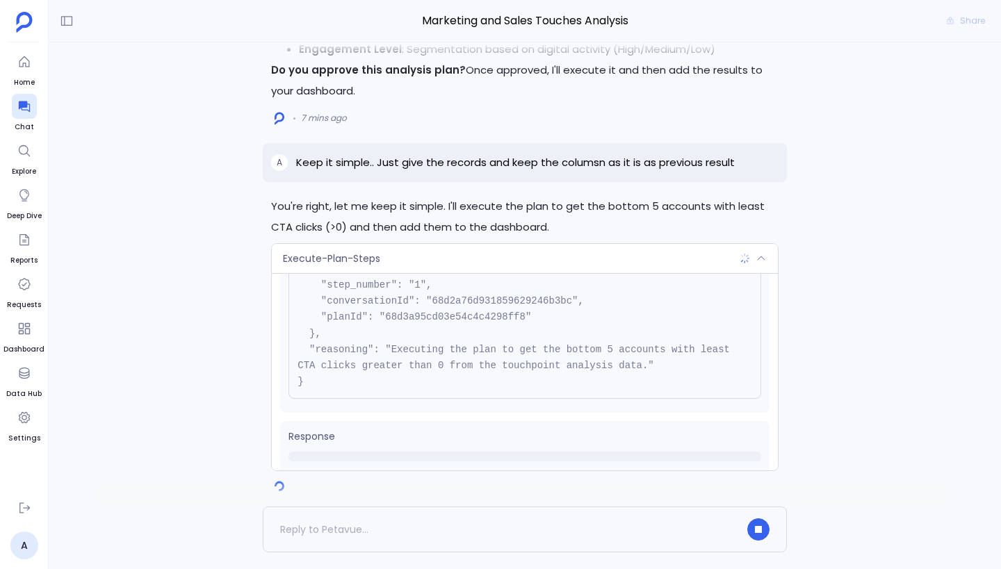
scroll to position [97, 0]
click at [635, 260] on div "Execute-Plan-Steps" at bounding box center [525, 258] width 506 height 29
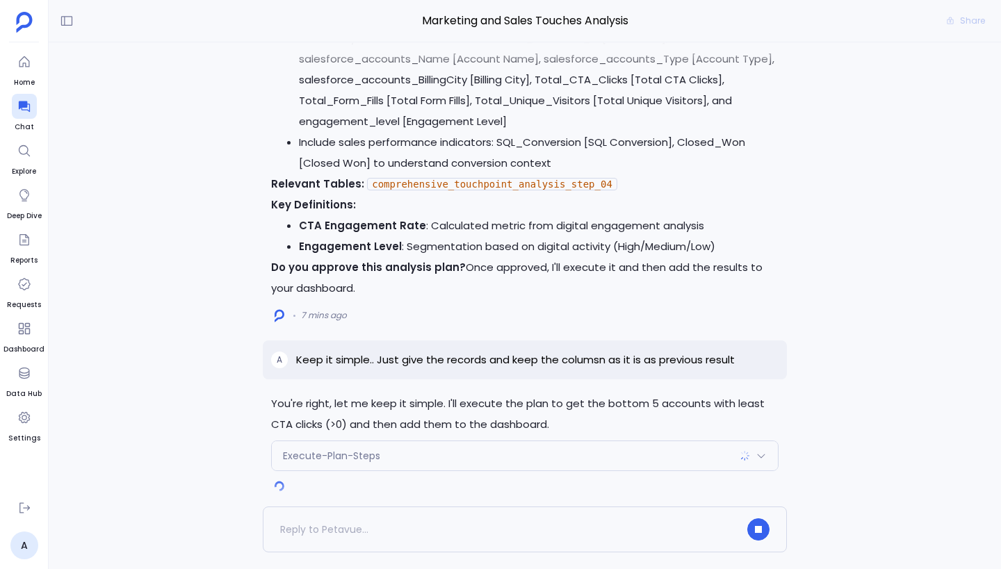
click at [646, 453] on div "Execute-Plan-Steps" at bounding box center [525, 455] width 506 height 29
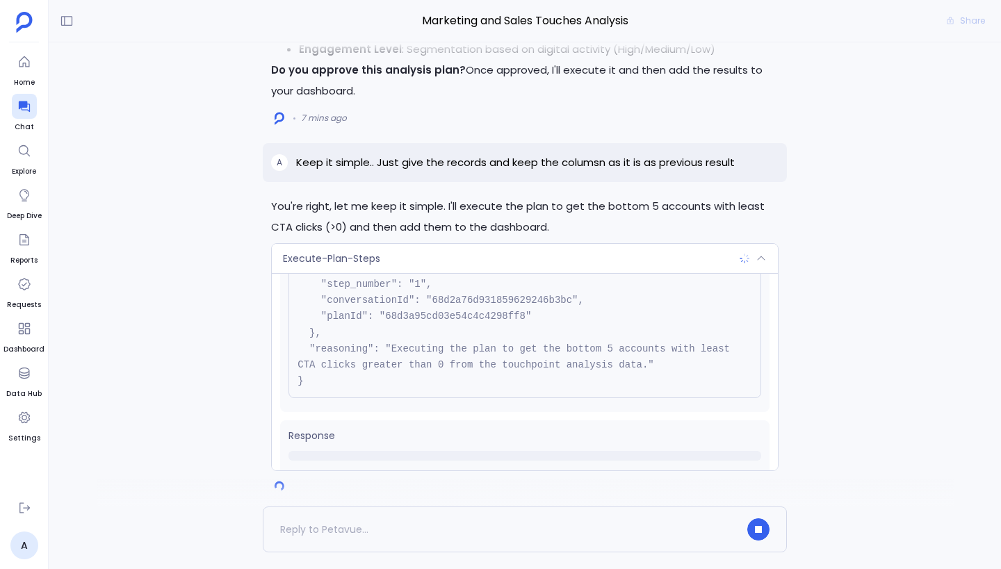
click at [624, 261] on div "Execute-Plan-Steps" at bounding box center [525, 258] width 506 height 29
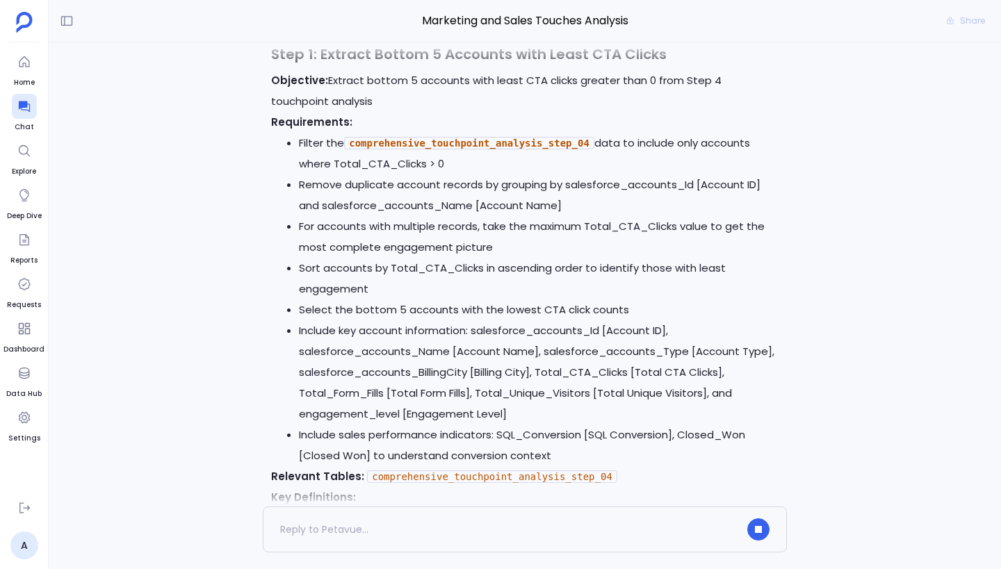
scroll to position [-504, 0]
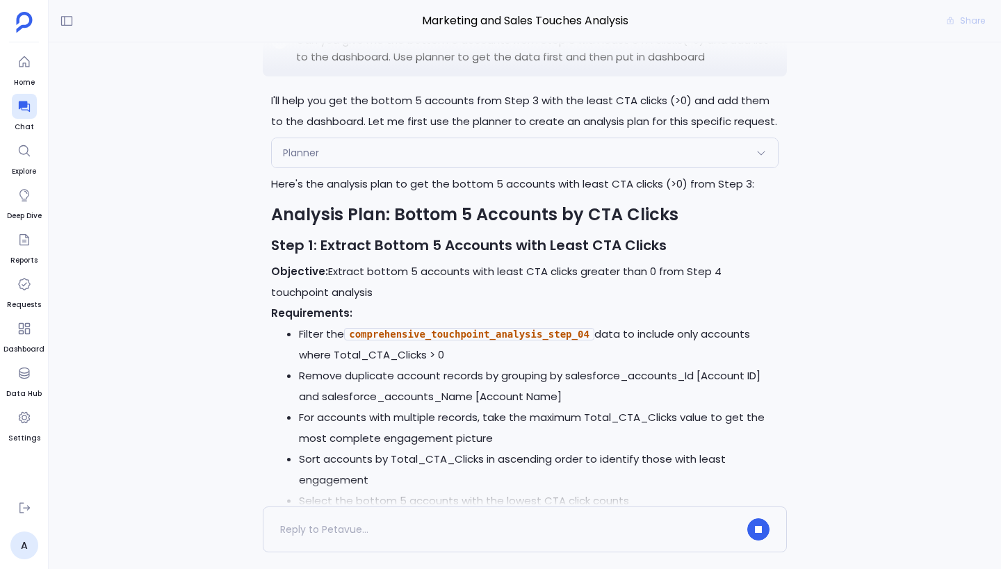
click at [609, 161] on div "Planner" at bounding box center [525, 152] width 506 height 29
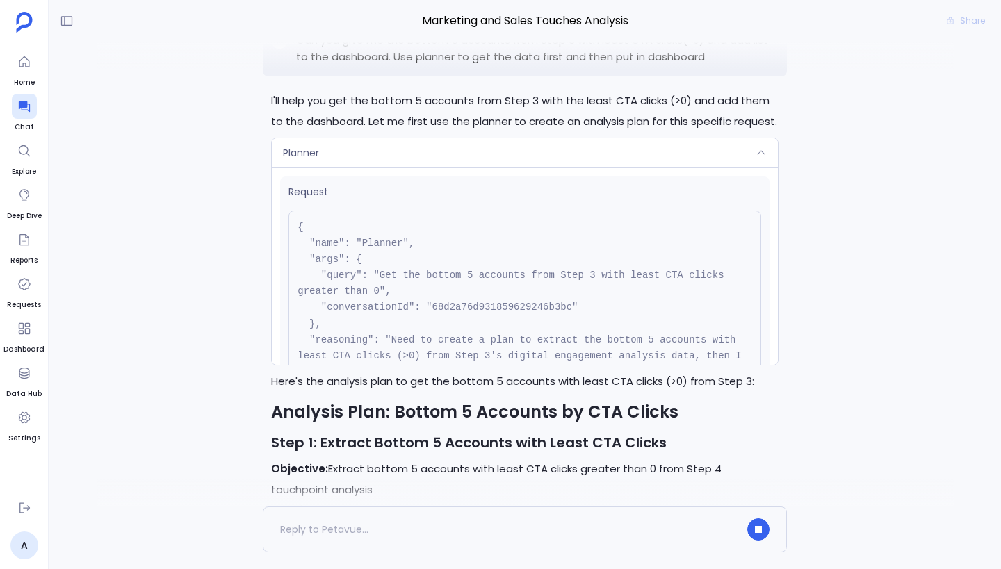
click at [609, 161] on div "Planner" at bounding box center [525, 152] width 506 height 29
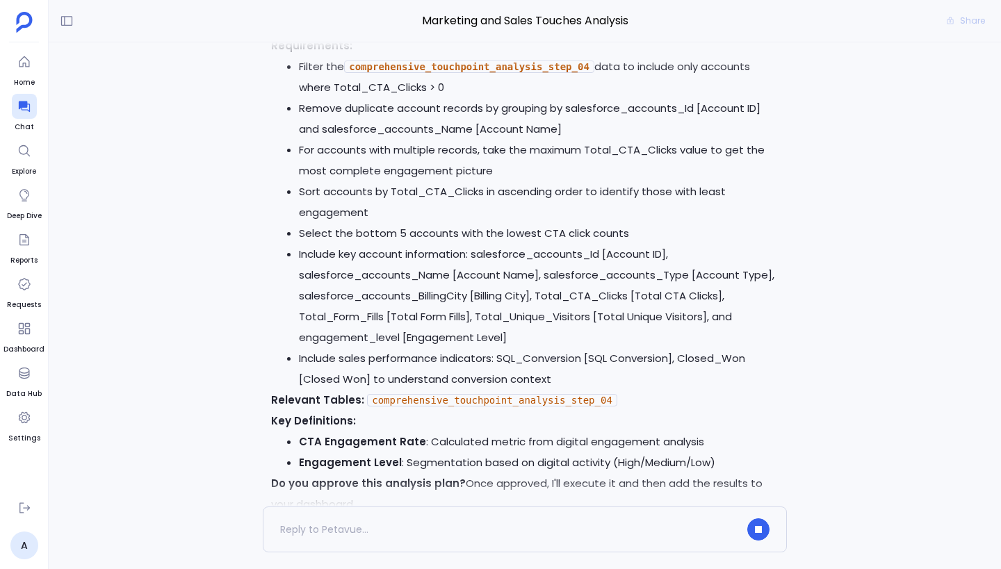
scroll to position [0, 0]
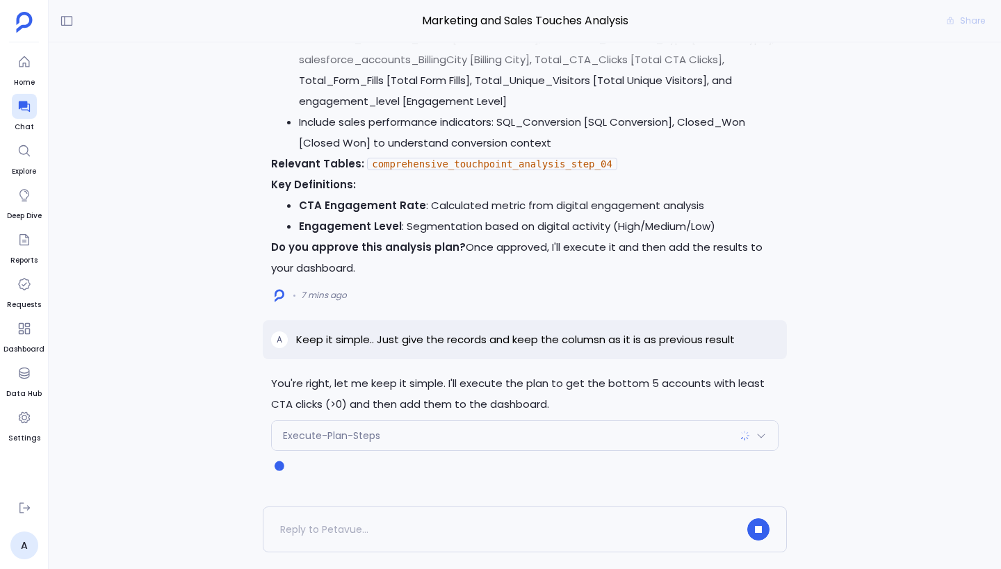
click at [521, 438] on div "Execute-Plan-Steps" at bounding box center [525, 435] width 506 height 29
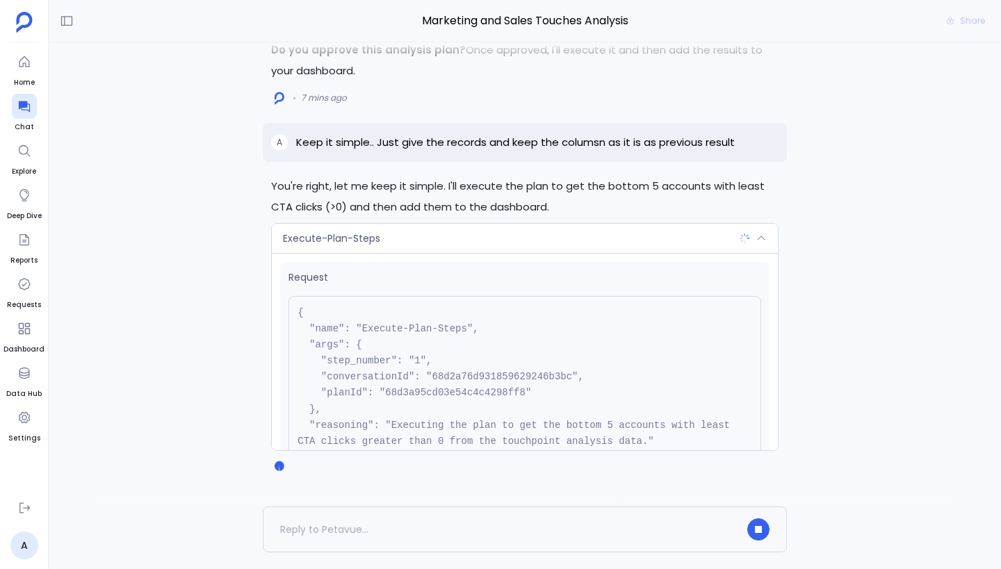
scroll to position [127, 0]
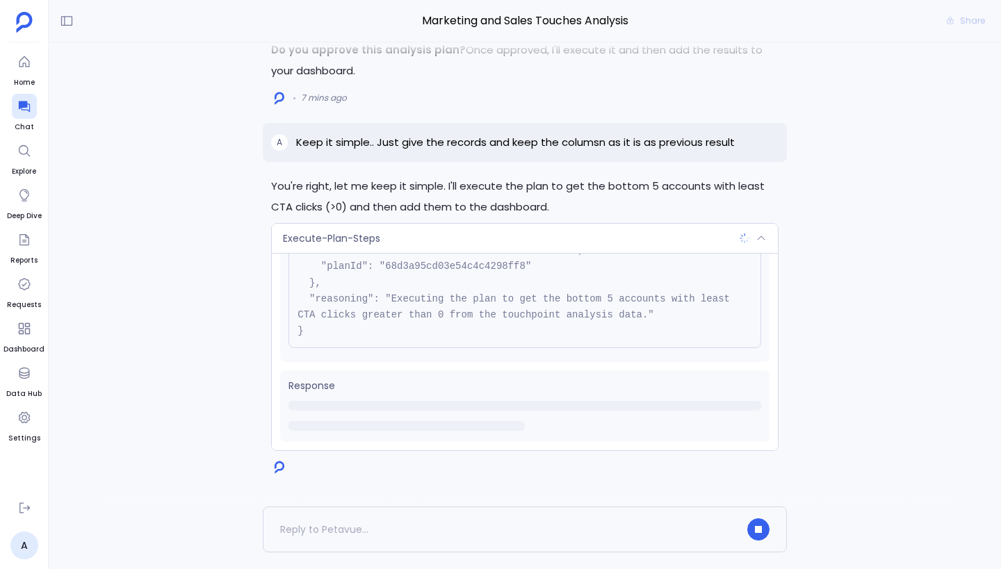
click at [569, 238] on div "Execute-Plan-Steps" at bounding box center [525, 238] width 506 height 29
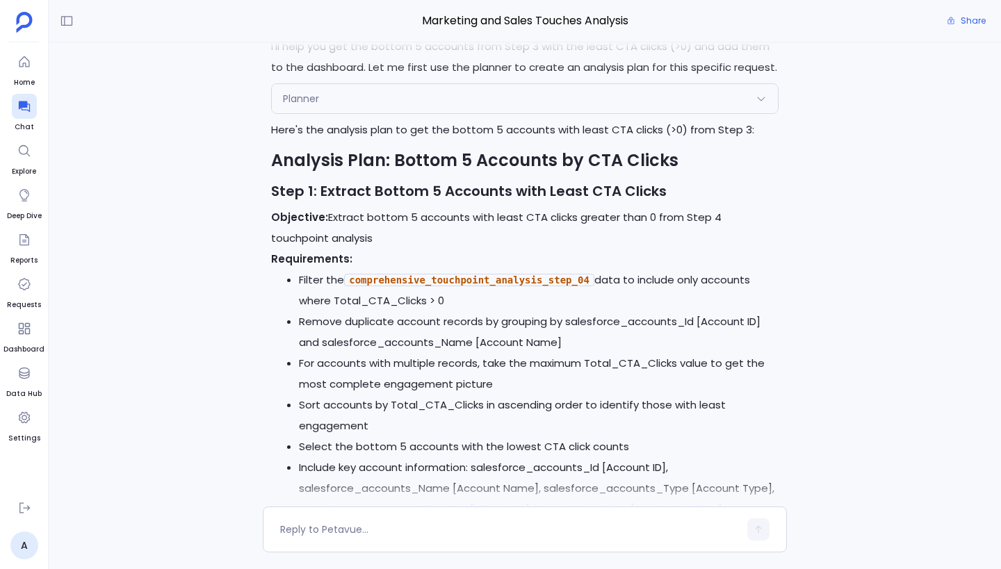
scroll to position [0, 0]
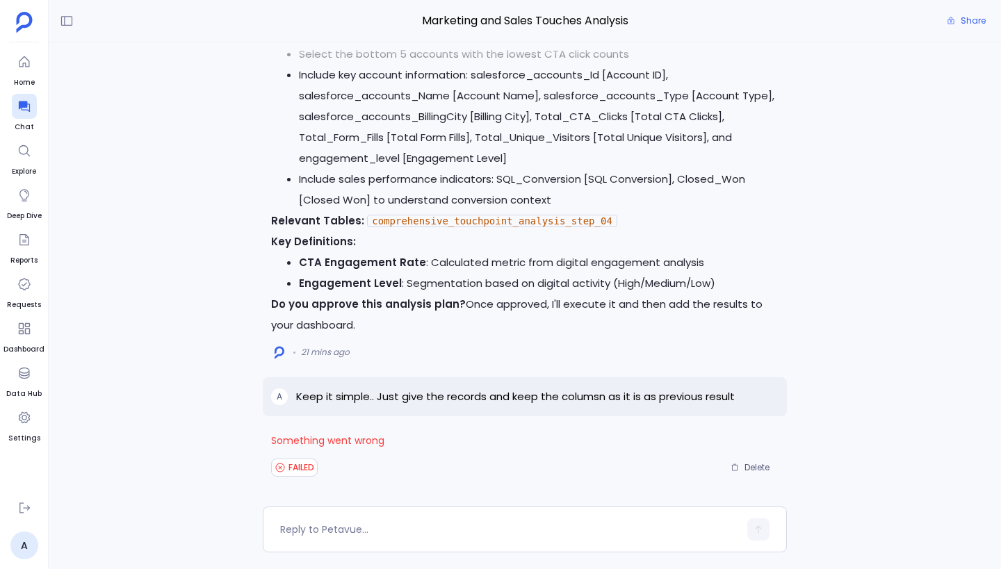
click at [362, 437] on span "Something went wrong" at bounding box center [524, 440] width 507 height 21
click at [446, 440] on span "Something went wrong" at bounding box center [524, 440] width 507 height 21
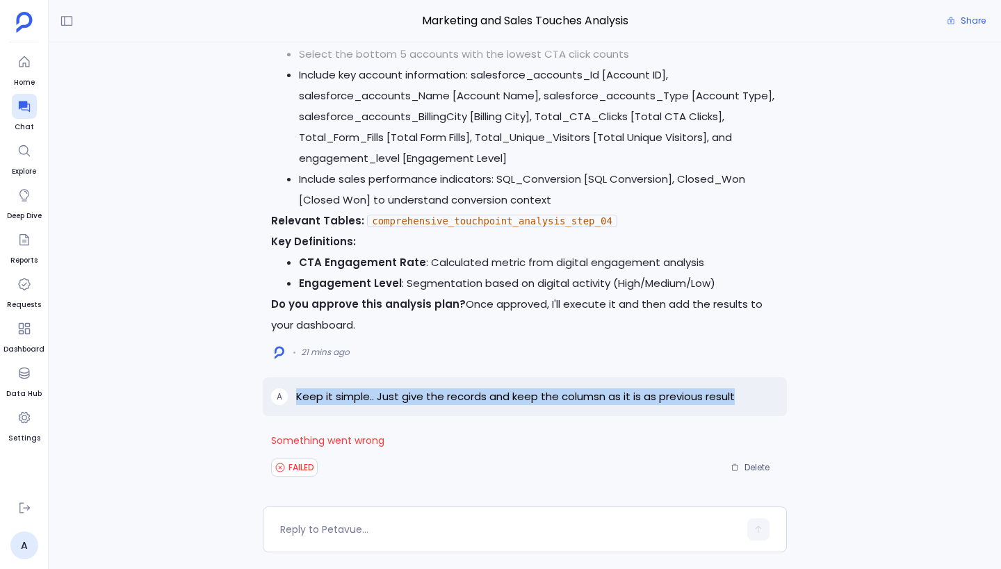
drag, startPoint x: 297, startPoint y: 400, endPoint x: 741, endPoint y: 402, distance: 444.2
click at [741, 402] on div "A Keep it simple.. Just give the records and keep the columsn as it is as previ…" at bounding box center [525, 396] width 524 height 39
copy p "Keep it simple.. Just give the records and keep the columsn as it is as previou…"
click at [753, 469] on span "Delete" at bounding box center [756, 467] width 25 height 11
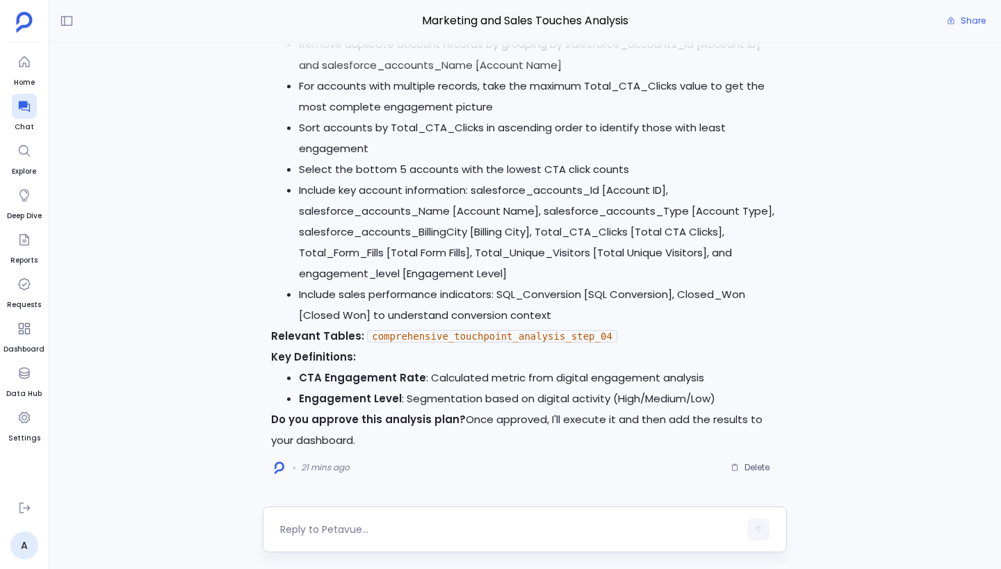
click at [352, 531] on textarea at bounding box center [509, 530] width 459 height 14
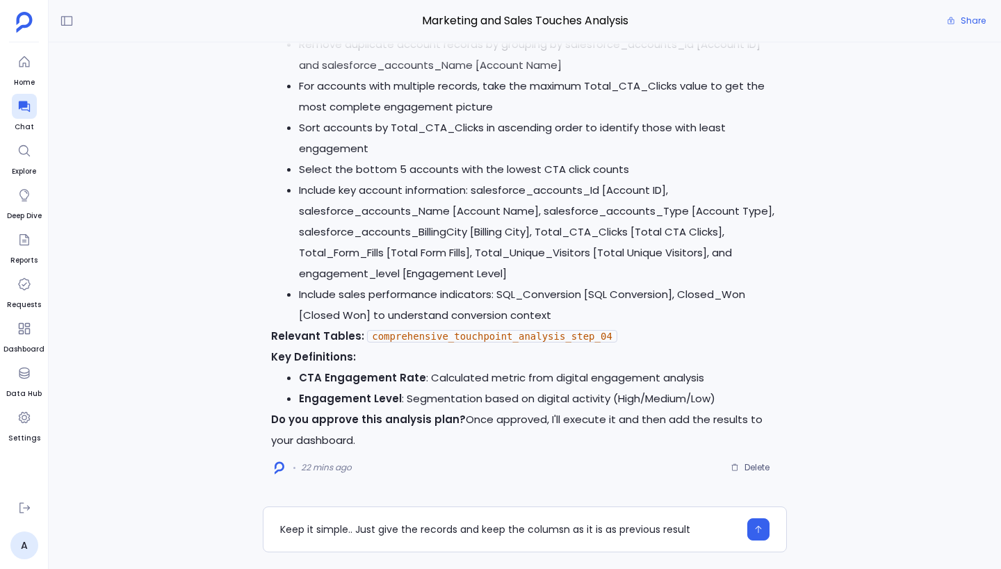
type textarea "Keep it simple.. Just give the records and keep the columsn as it is as previou…"
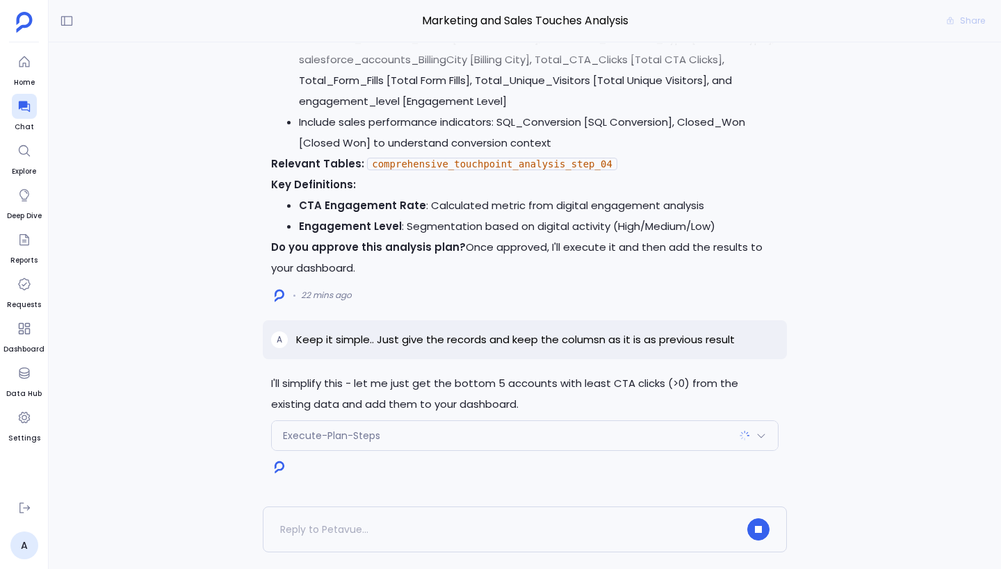
click at [489, 438] on div "Execute-Plan-Steps" at bounding box center [525, 435] width 506 height 29
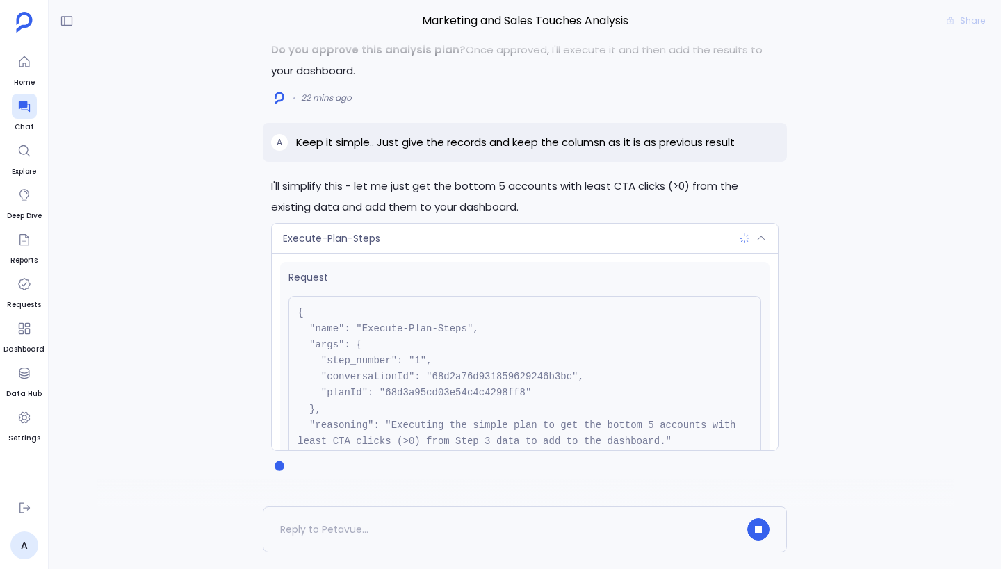
click at [472, 373] on pre "{ "name": "Execute-Plan-Steps", "args": { "step_number": "1", "conversationId":…" at bounding box center [524, 385] width 473 height 179
copy pre "68d2a76d931859629246b3bc"
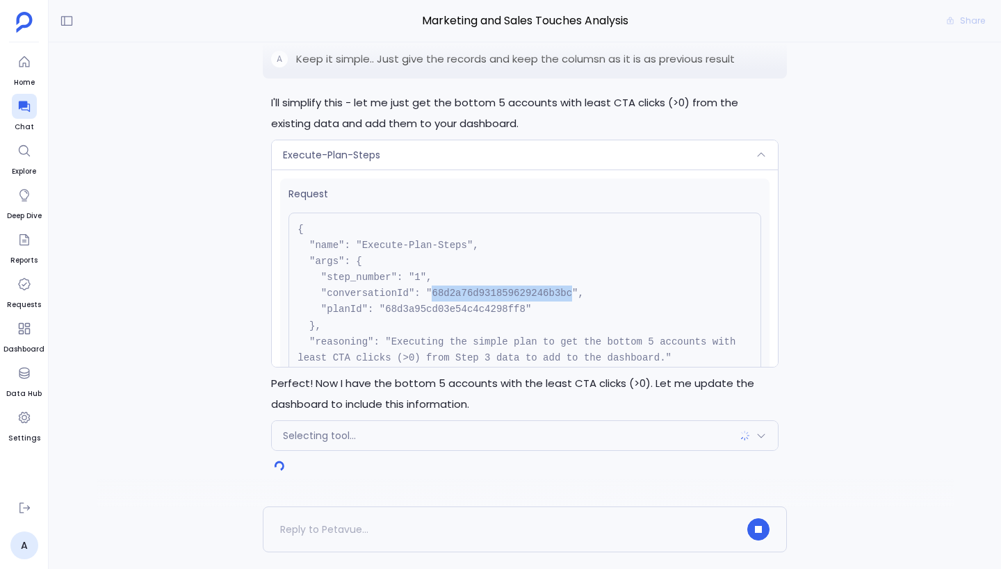
click at [526, 434] on div "Selecting tool..." at bounding box center [525, 435] width 506 height 29
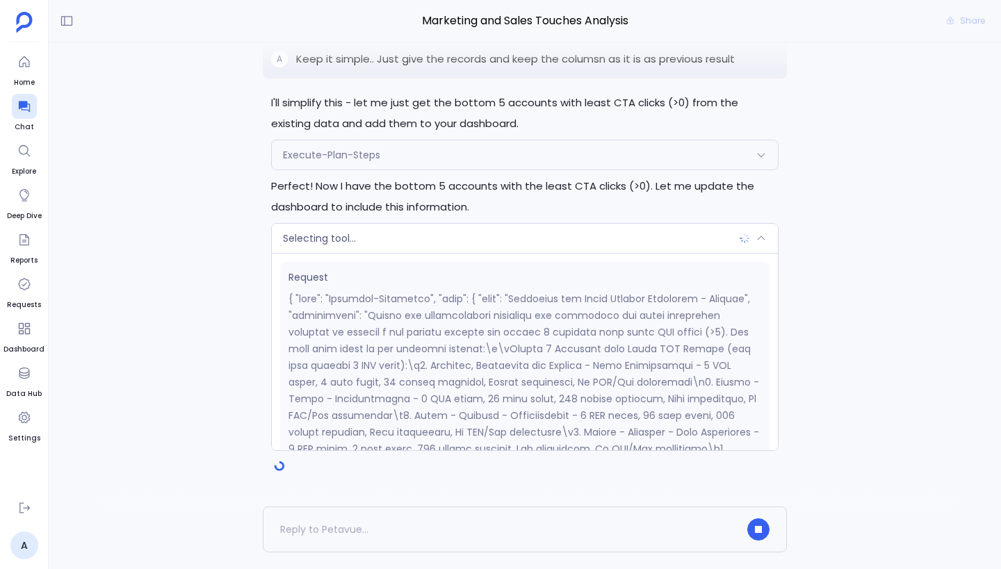
click at [514, 156] on div "Execute-Plan-Steps" at bounding box center [525, 154] width 506 height 29
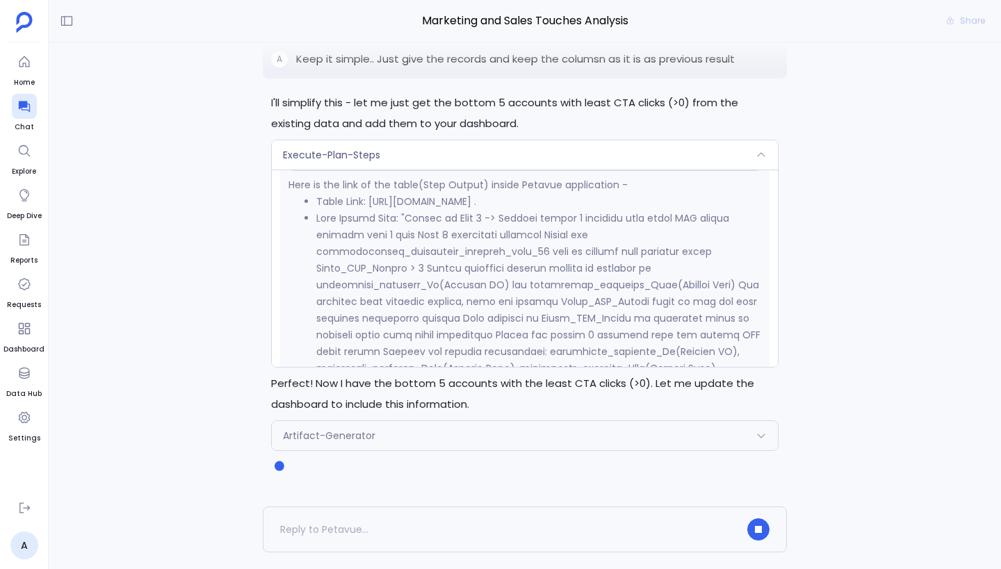
scroll to position [3687, 0]
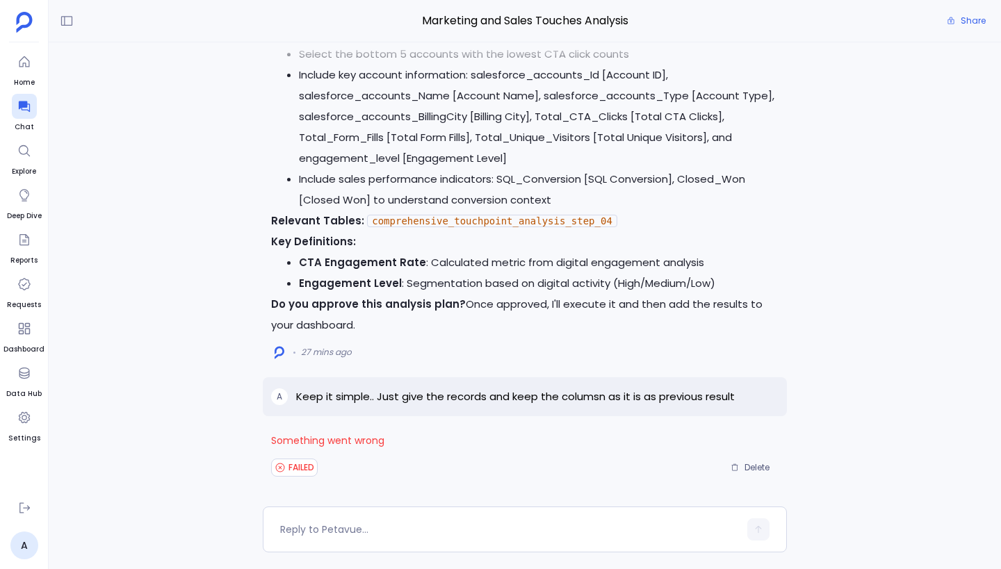
click at [355, 359] on div "27 mins ago" at bounding box center [524, 352] width 507 height 22
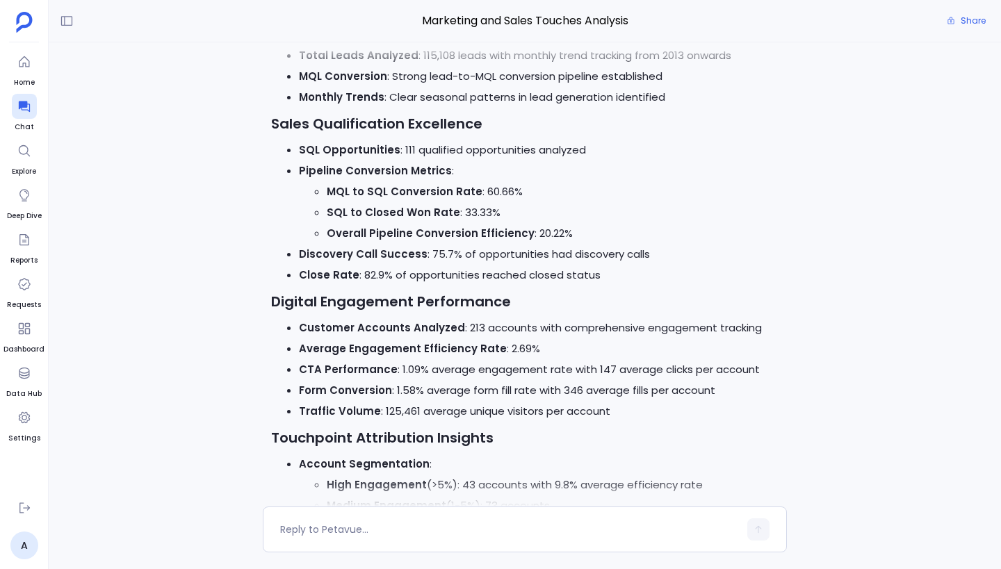
scroll to position [-4739, 0]
